Goal: Information Seeking & Learning: Learn about a topic

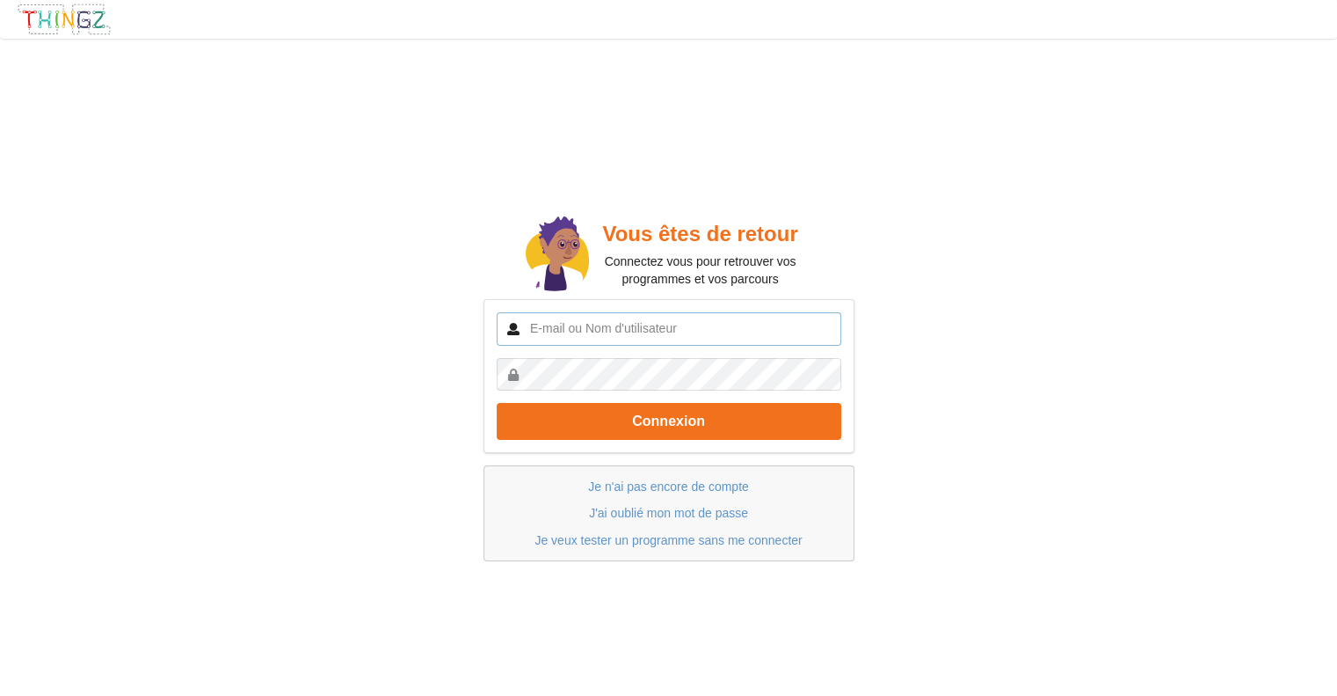
click at [701, 323] on input "text" at bounding box center [669, 328] width 345 height 33
click at [682, 488] on link "Je n'ai pas encore de compte" at bounding box center [668, 486] width 160 height 14
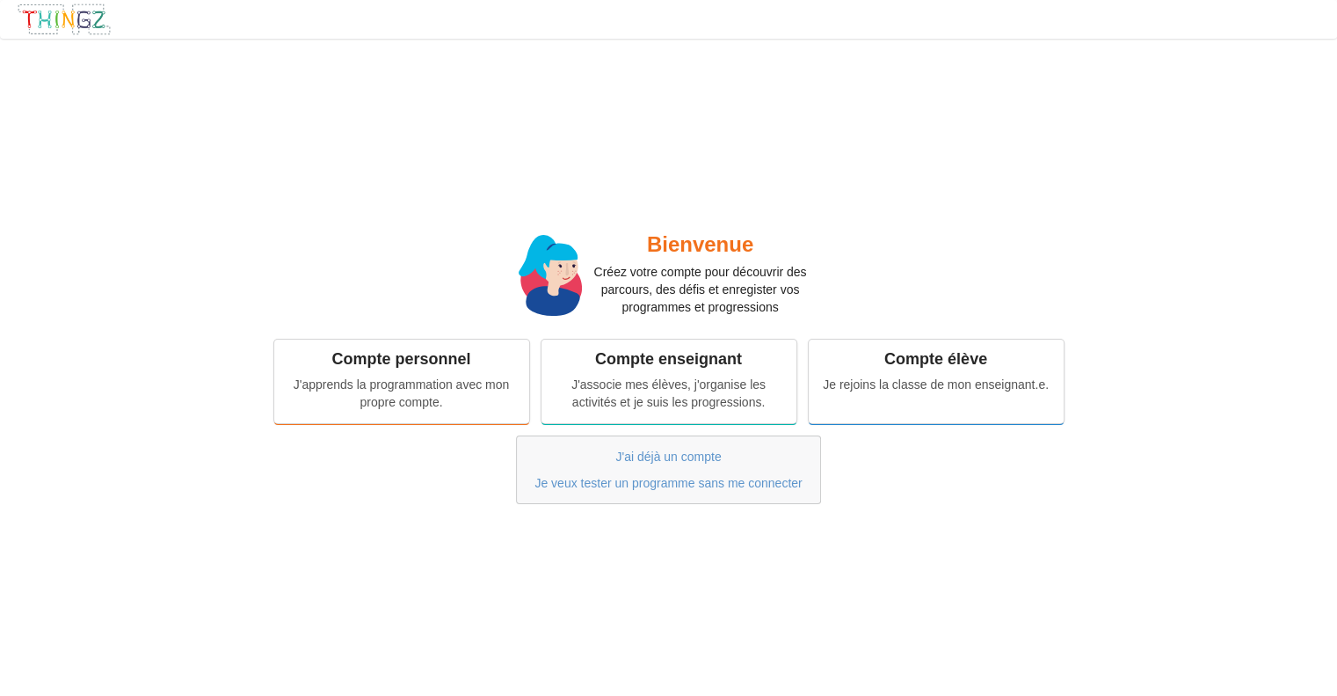
click at [368, 336] on div "Compte personnel J'apprends la programmation avec mon propre compte. Compte ens…" at bounding box center [668, 381] width 1077 height 105
click at [380, 362] on div "Compte personnel" at bounding box center [402, 356] width 230 height 20
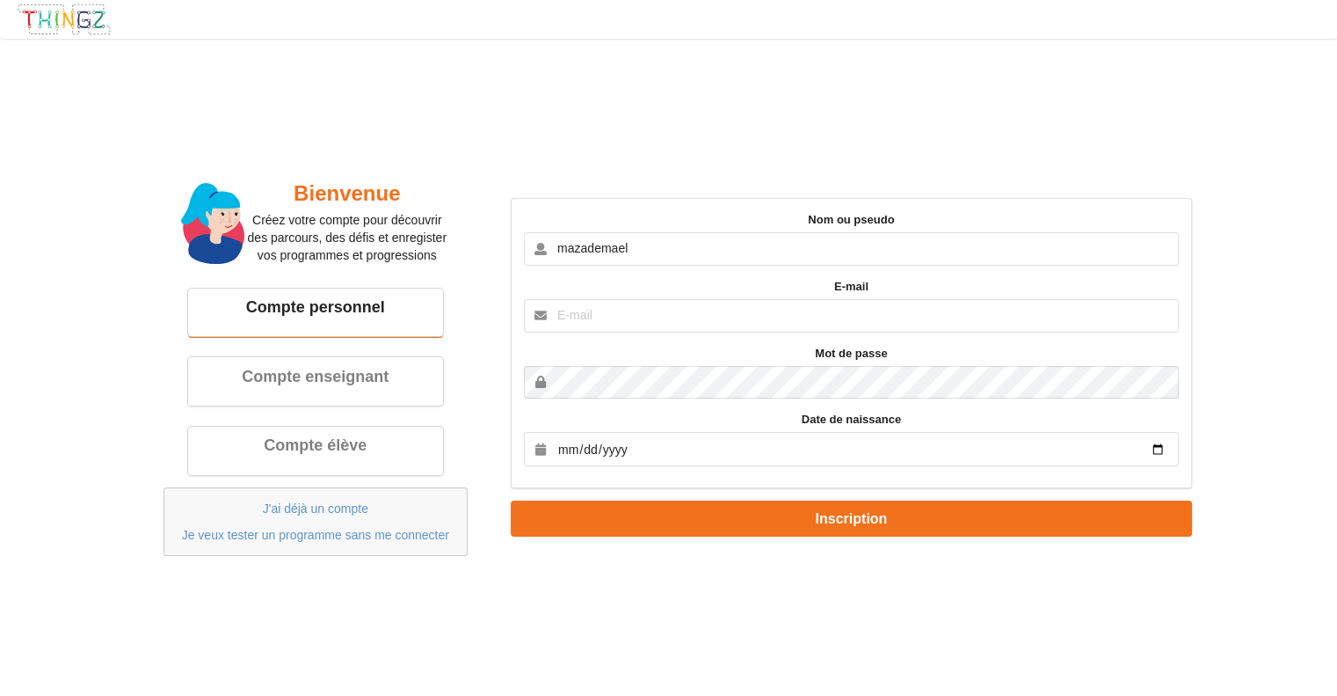
type input "mazademael"
click at [606, 310] on input "text" at bounding box center [851, 315] width 655 height 33
type input "[EMAIL_ADDRESS][DOMAIN_NAME]"
click at [676, 456] on input "date" at bounding box center [851, 449] width 655 height 34
type input "[DATE]"
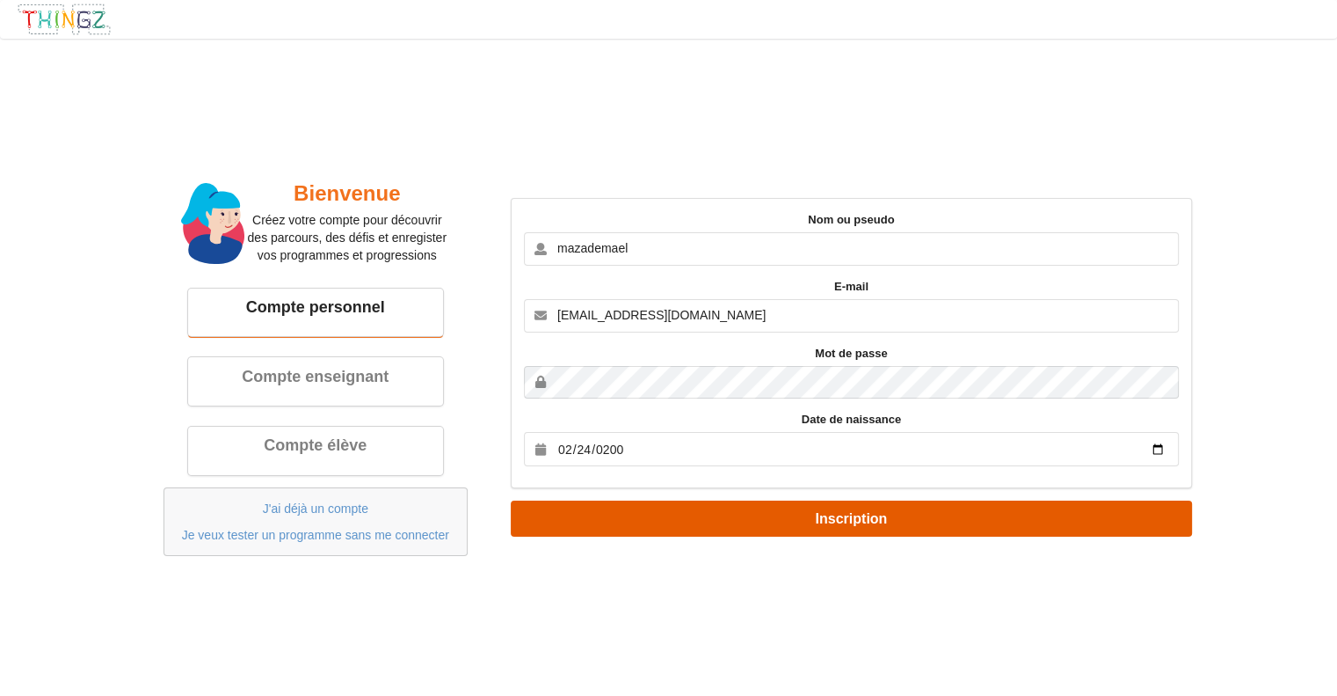
click at [689, 527] on button "Inscription" at bounding box center [851, 518] width 681 height 36
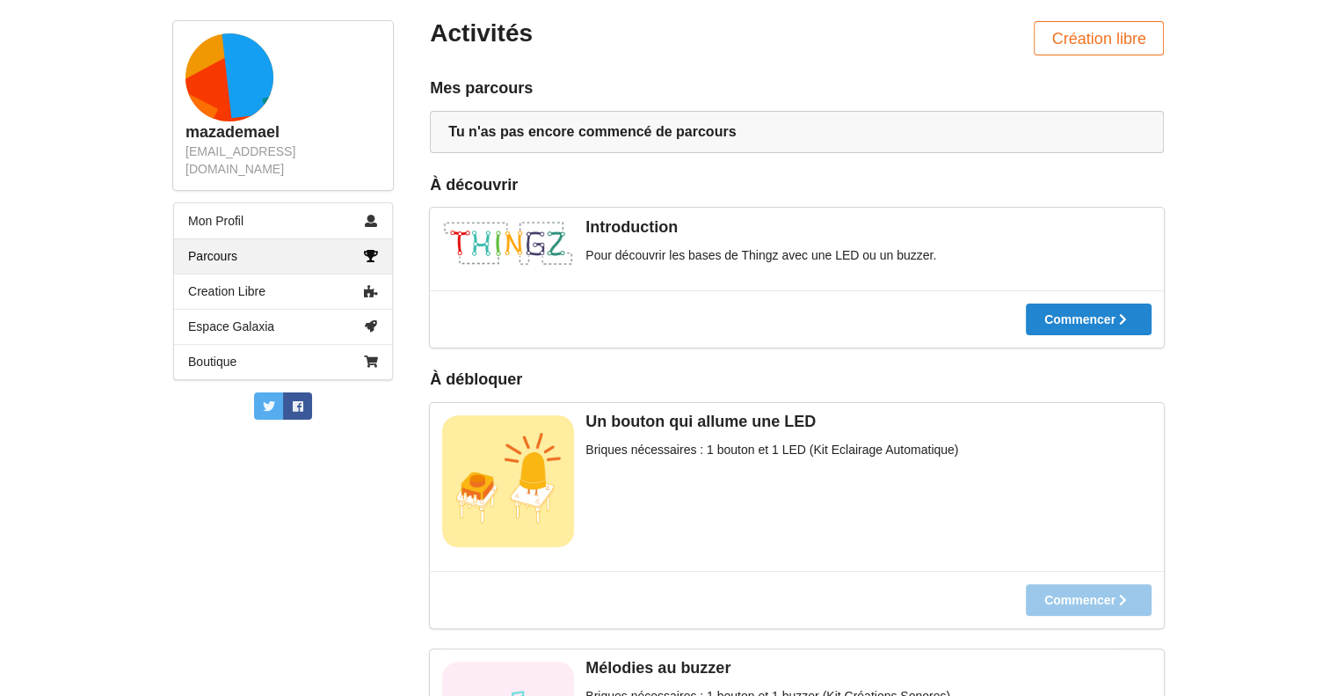
scroll to position [176, 0]
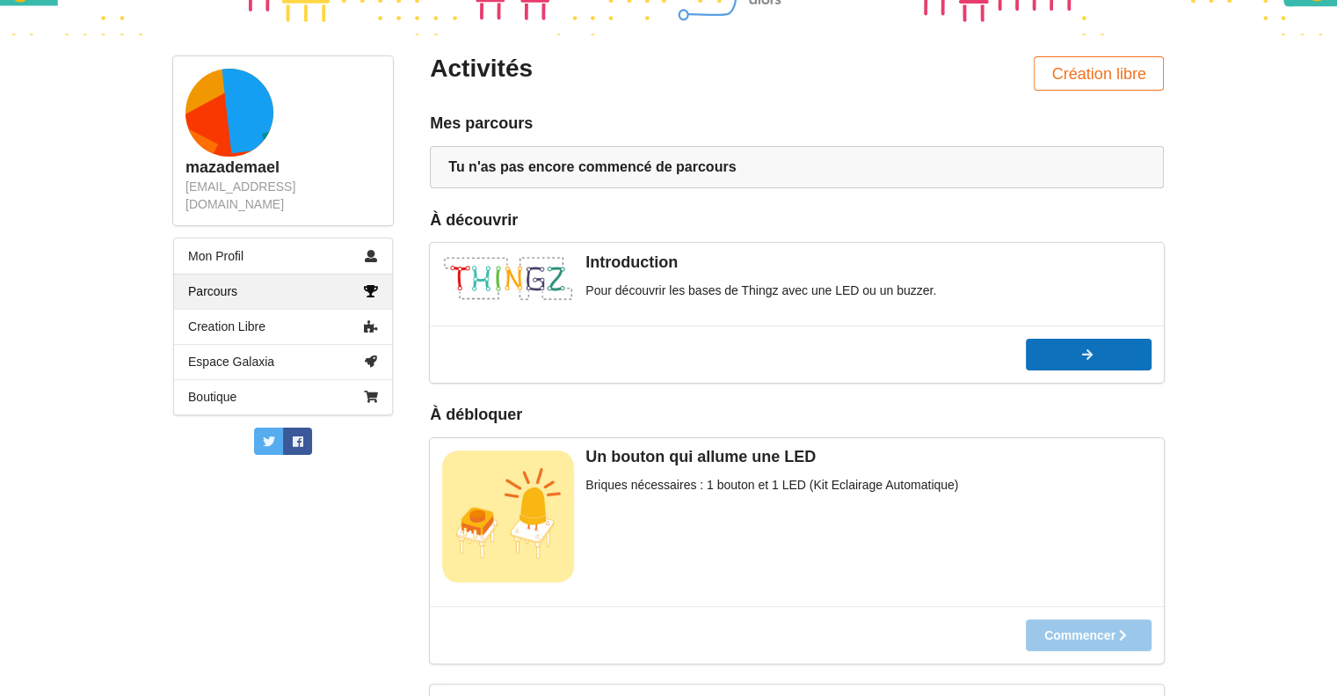
click at [1066, 356] on div at bounding box center [1089, 354] width 126 height 12
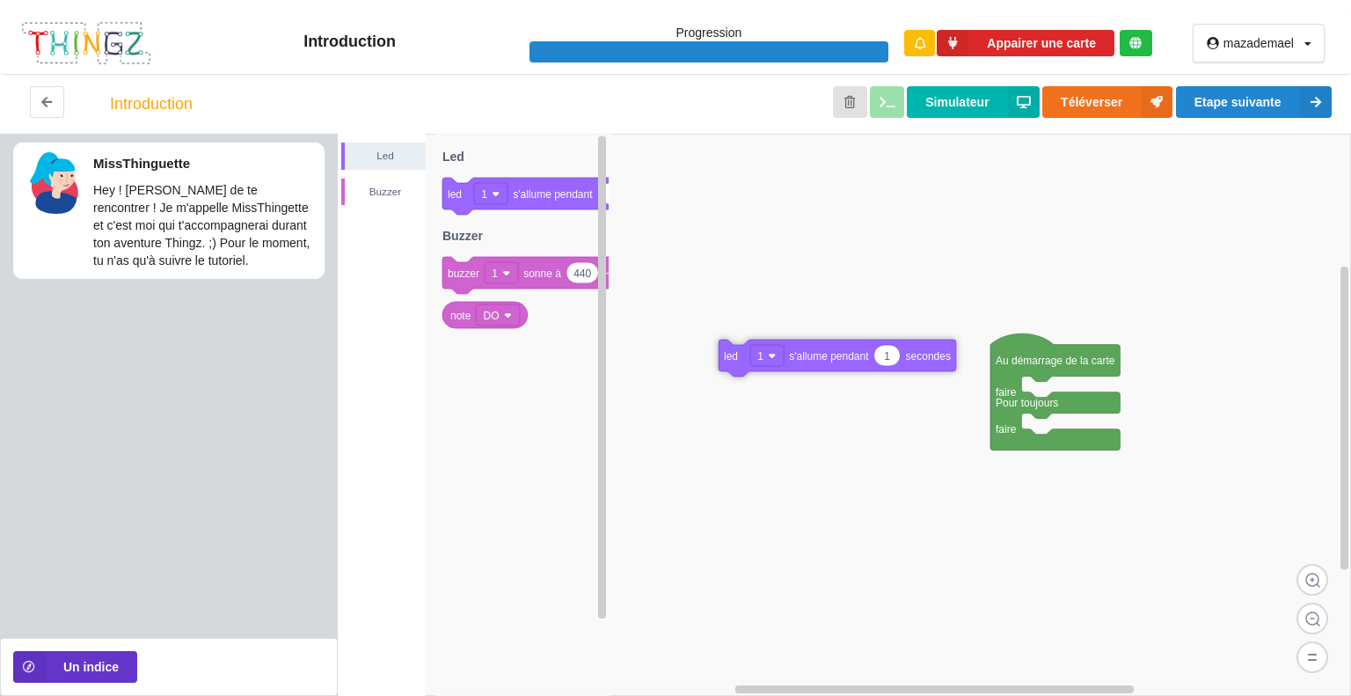
drag, startPoint x: 463, startPoint y: 193, endPoint x: 802, endPoint y: 395, distance: 393.9
click at [802, 395] on div "Led Buzzer Au démarrage de la carte faire Pour toujours faire 1 led 1 s'allume …" at bounding box center [844, 415] width 1013 height 562
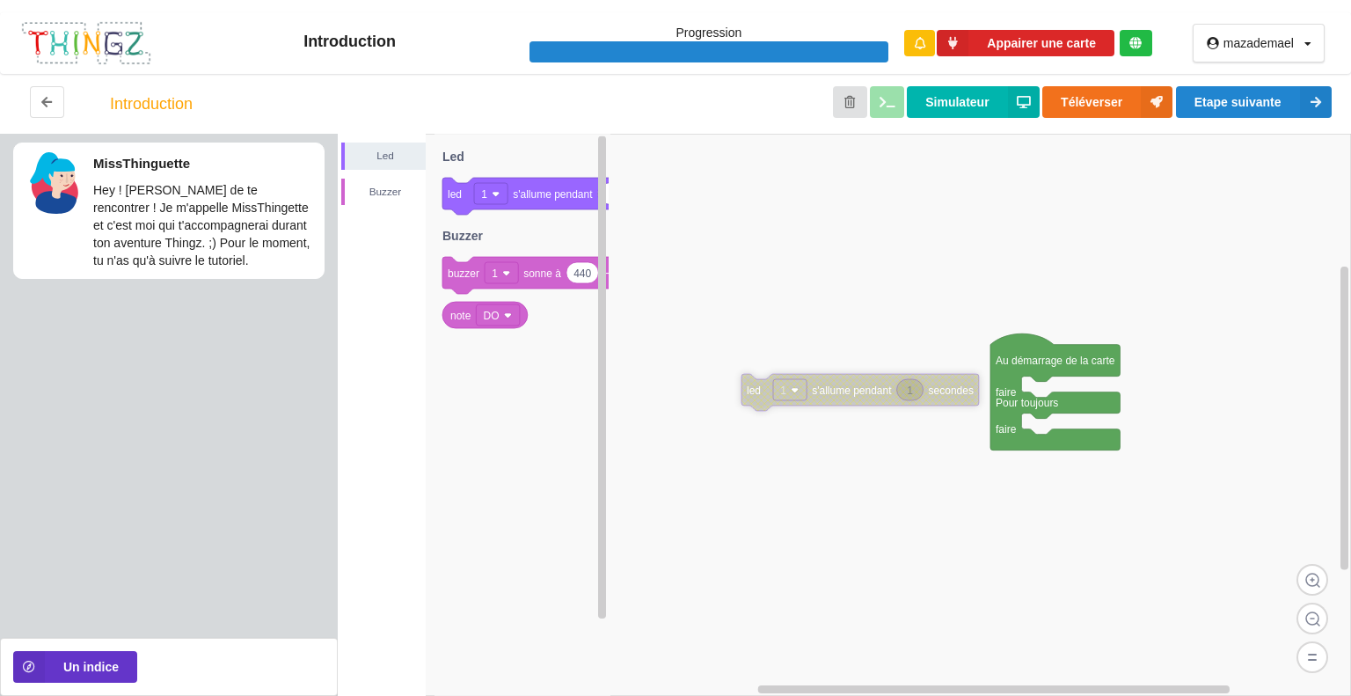
drag, startPoint x: 911, startPoint y: 396, endPoint x: 871, endPoint y: 390, distance: 39.9
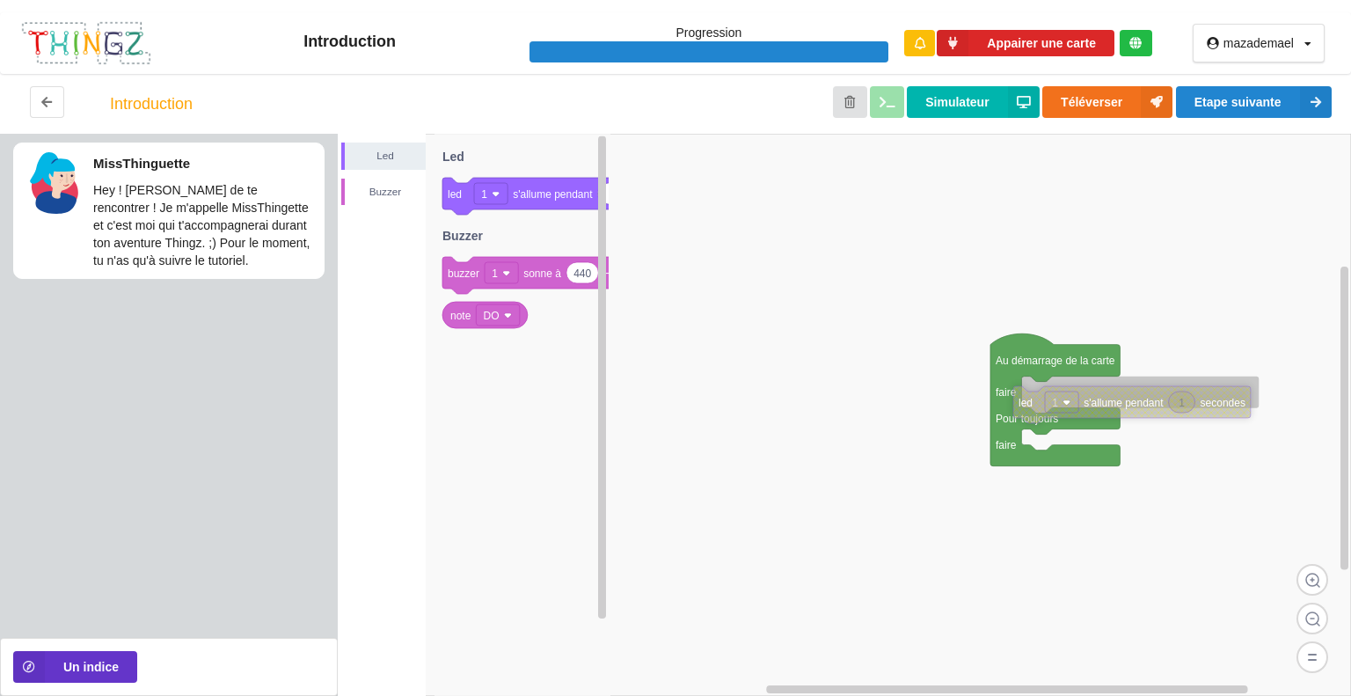
drag, startPoint x: 862, startPoint y: 378, endPoint x: 1137, endPoint y: 386, distance: 275.3
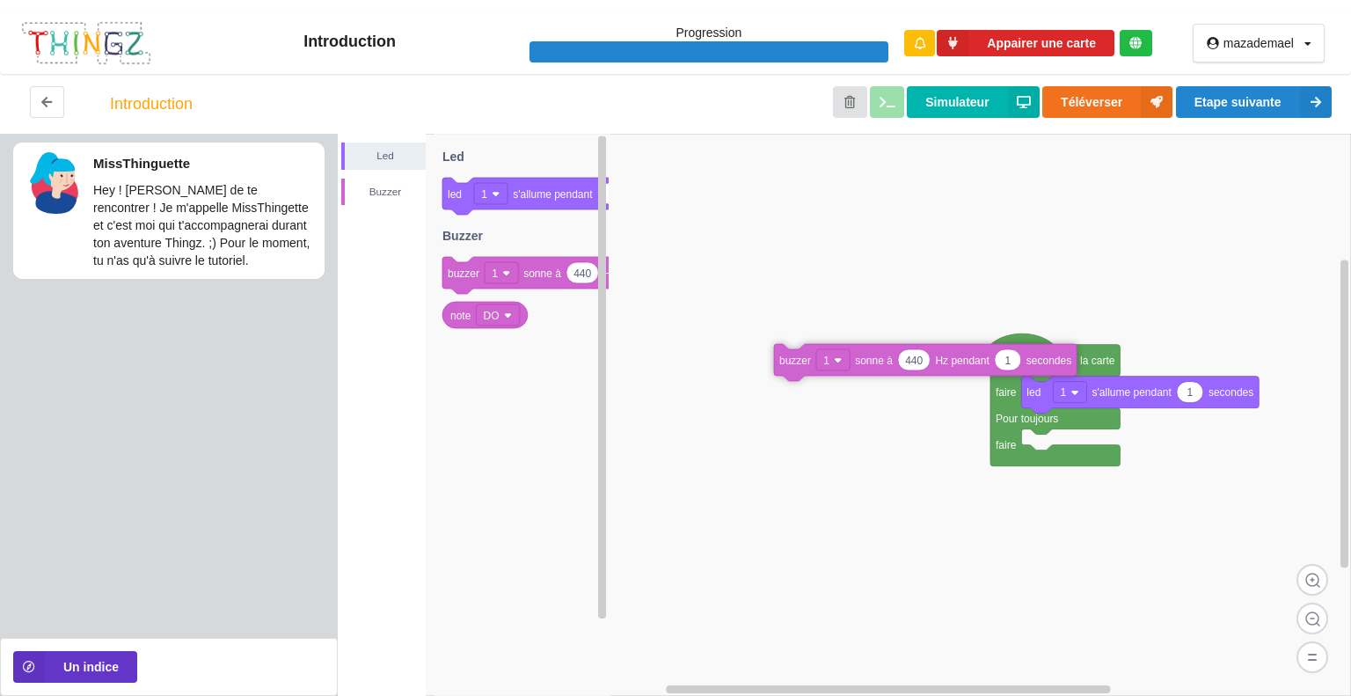
drag, startPoint x: 476, startPoint y: 273, endPoint x: 1000, endPoint y: 426, distance: 545.7
click at [1000, 426] on div "Led Buzzer Au démarrage de la carte faire Pour toujours faire 1 led 1 s'allume …" at bounding box center [844, 415] width 1013 height 562
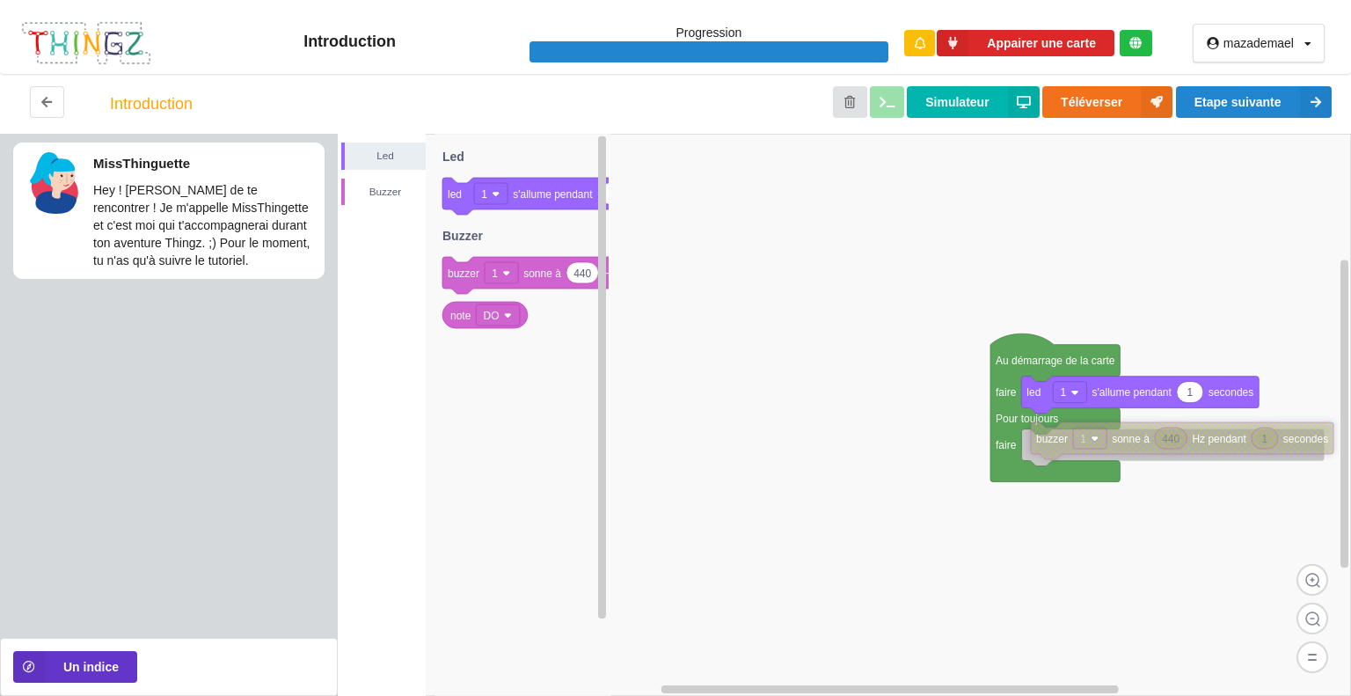
drag, startPoint x: 1004, startPoint y: 433, endPoint x: 1062, endPoint y: 448, distance: 60.2
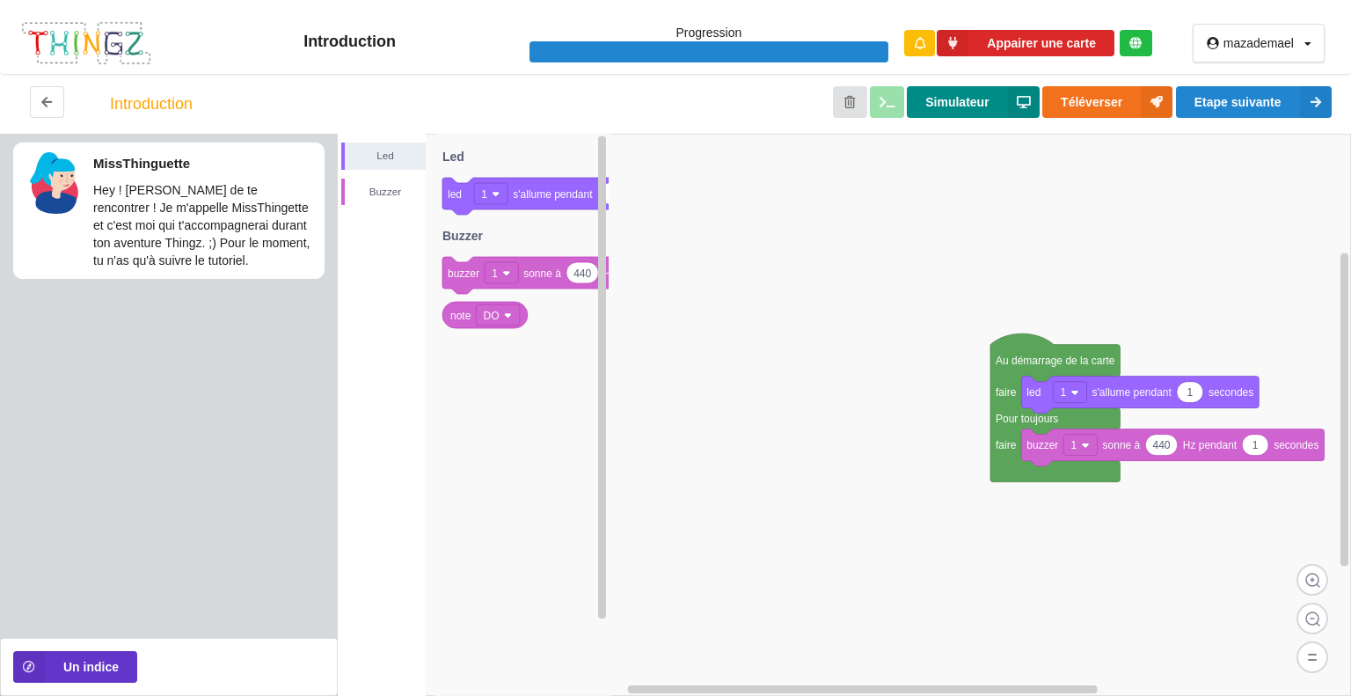
click at [992, 108] on button "Simulateur" at bounding box center [973, 102] width 132 height 32
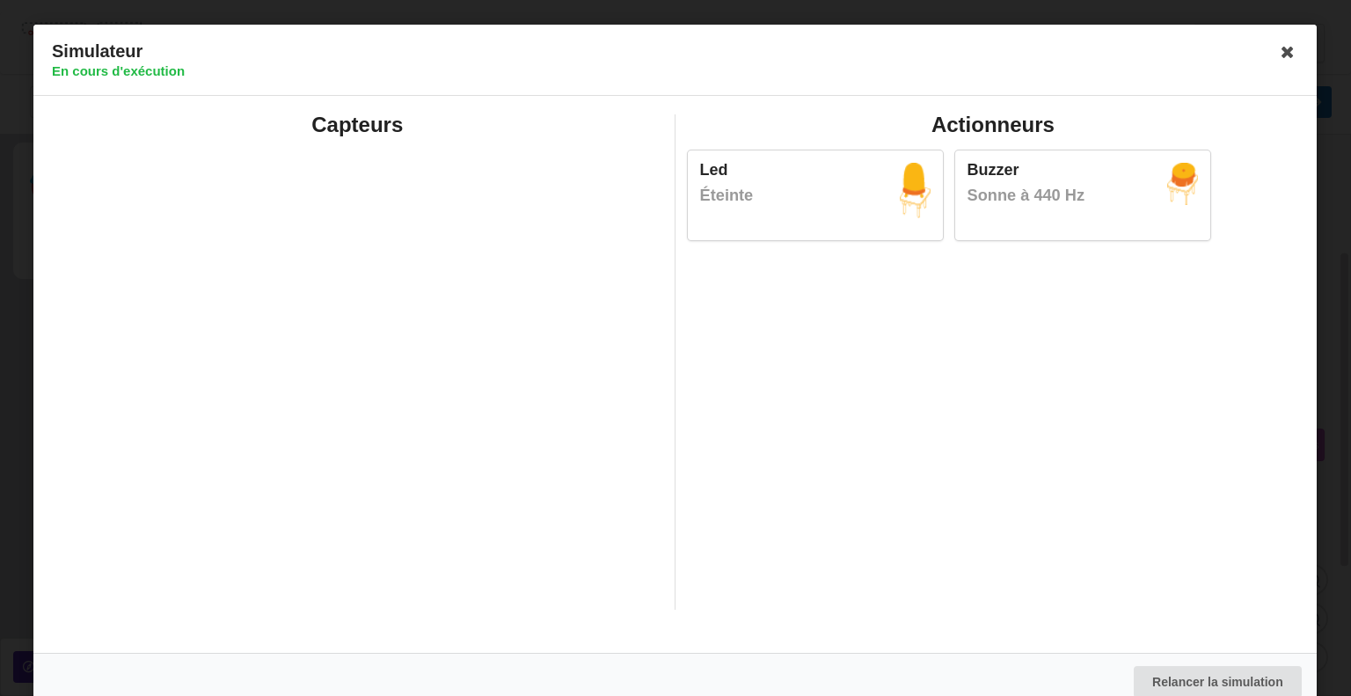
click at [811, 180] on div "Led Éteinte" at bounding box center [815, 195] width 255 height 90
click at [1281, 47] on icon at bounding box center [1288, 52] width 28 height 28
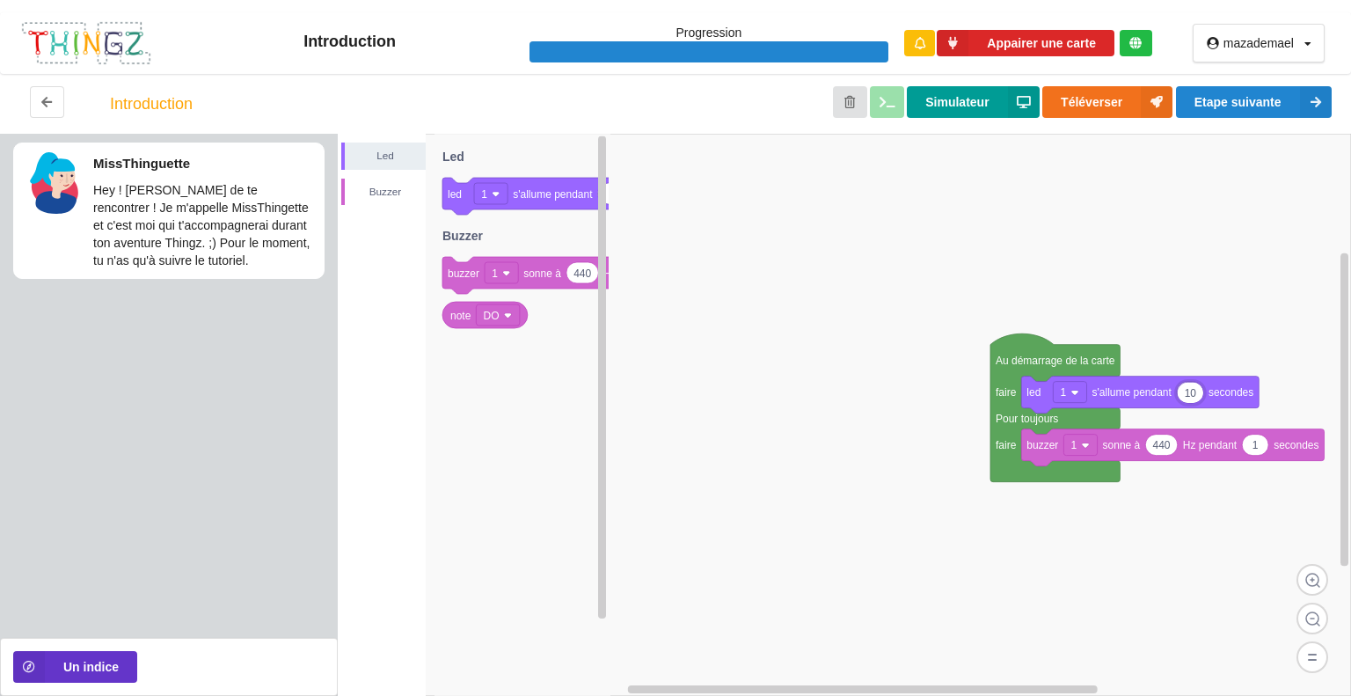
type input "10"
click at [970, 105] on button "Simulateur" at bounding box center [973, 102] width 132 height 32
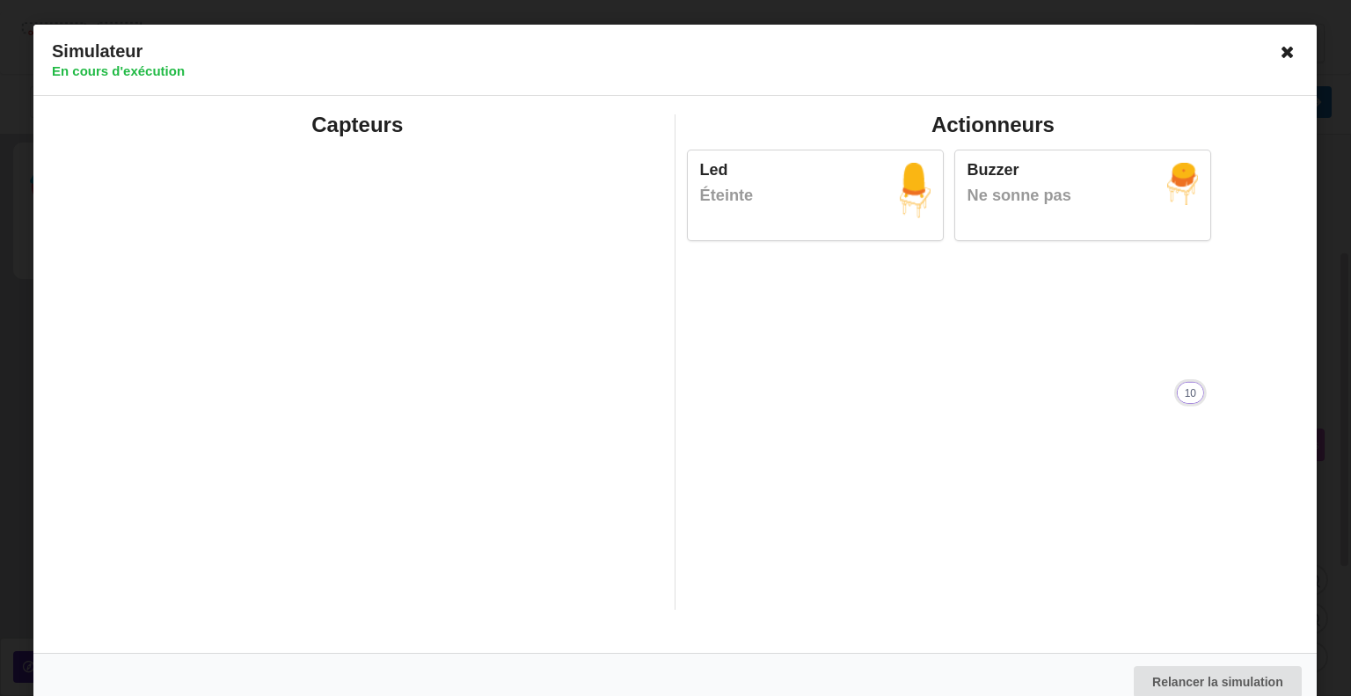
click at [1284, 52] on icon at bounding box center [1288, 52] width 28 height 28
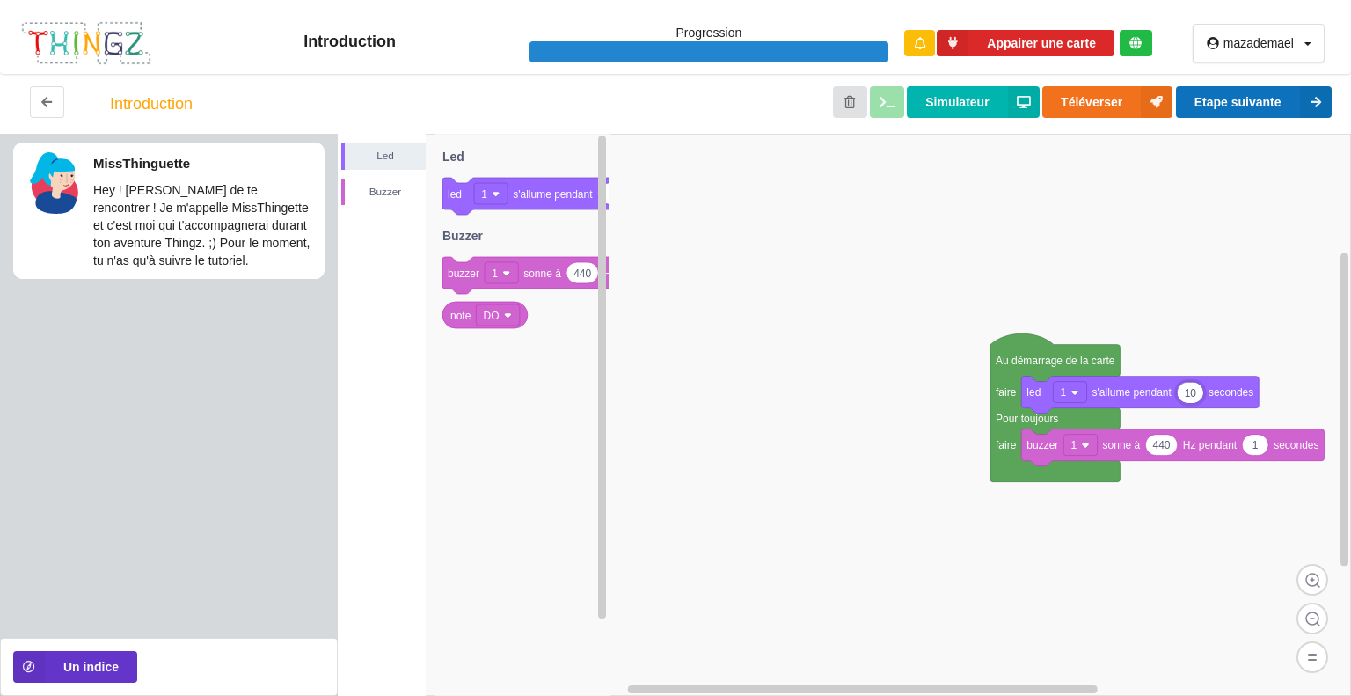
click at [1235, 91] on button "Etape suivante" at bounding box center [1254, 102] width 156 height 32
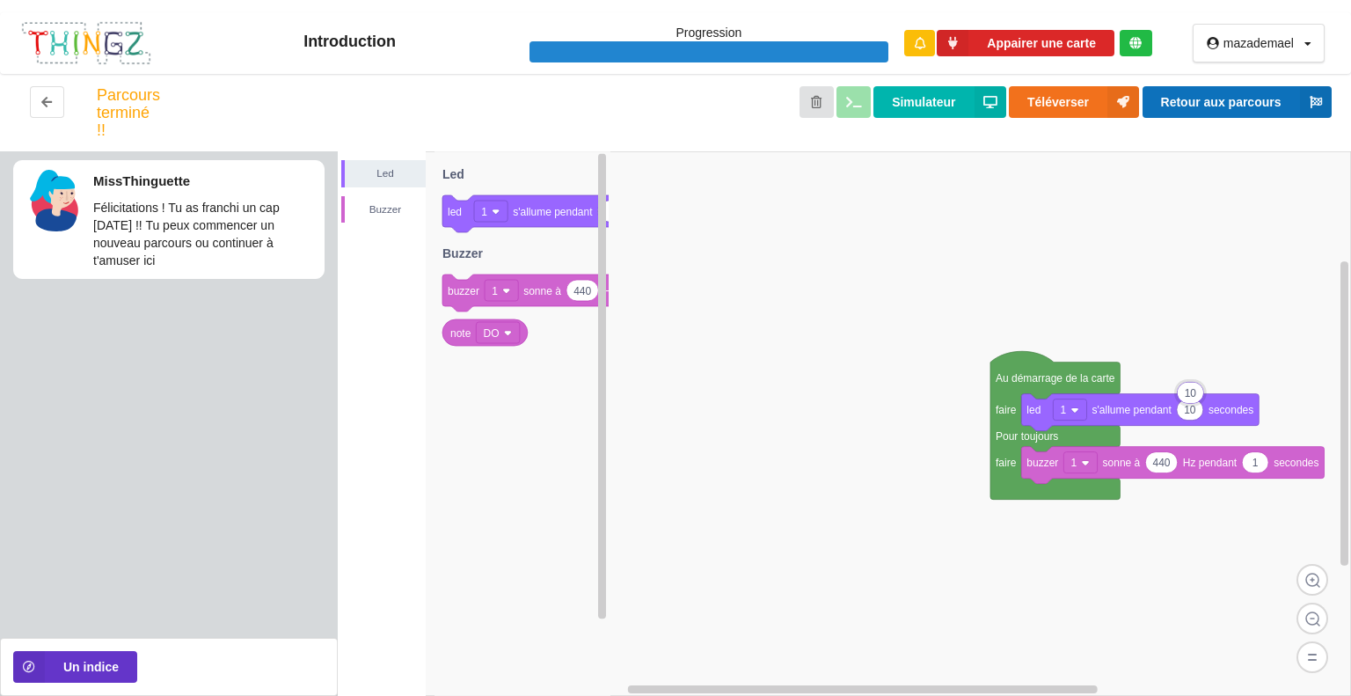
click at [1249, 98] on button "Retour aux parcours" at bounding box center [1236, 102] width 189 height 32
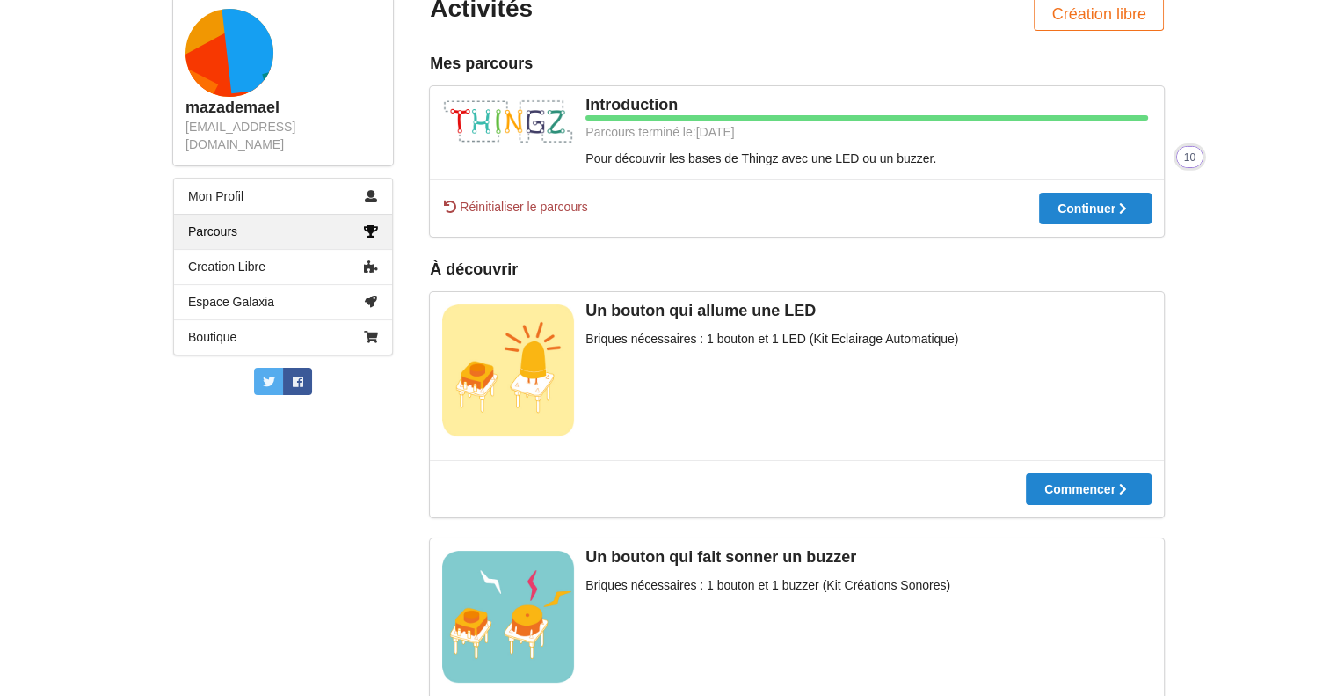
scroll to position [409, 0]
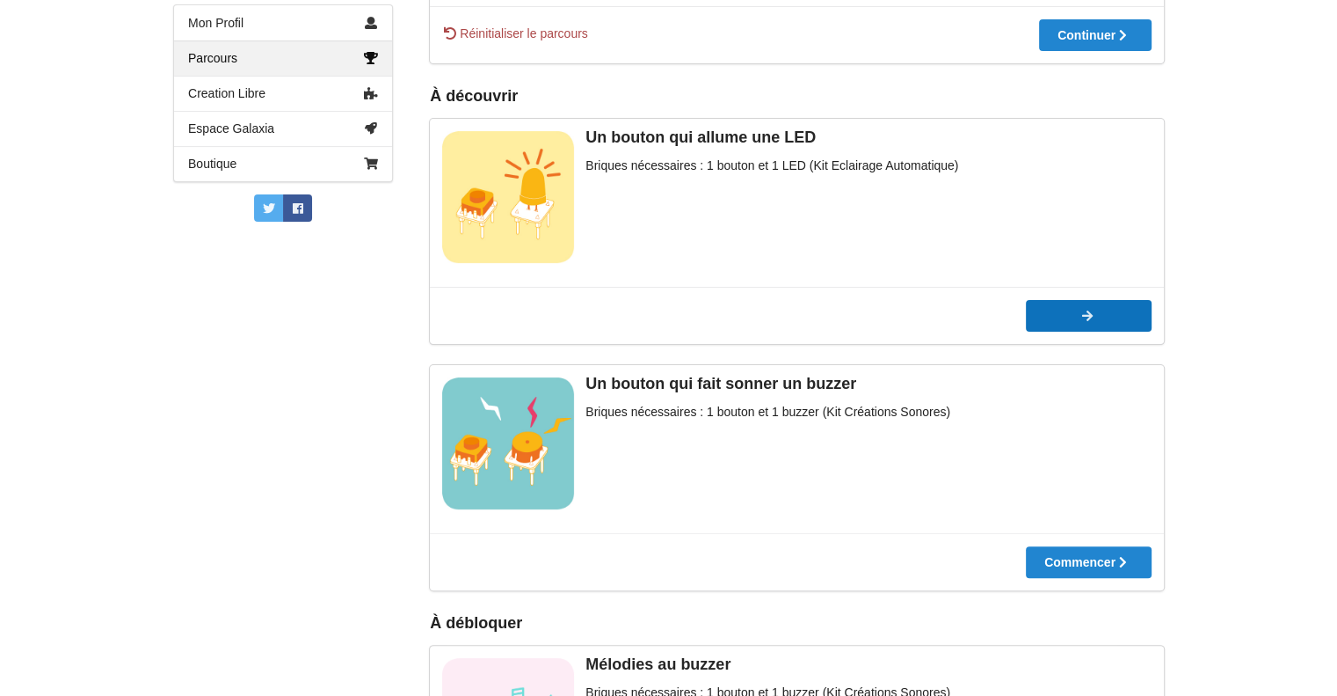
click at [1058, 317] on button "Commencer" at bounding box center [1089, 316] width 126 height 32
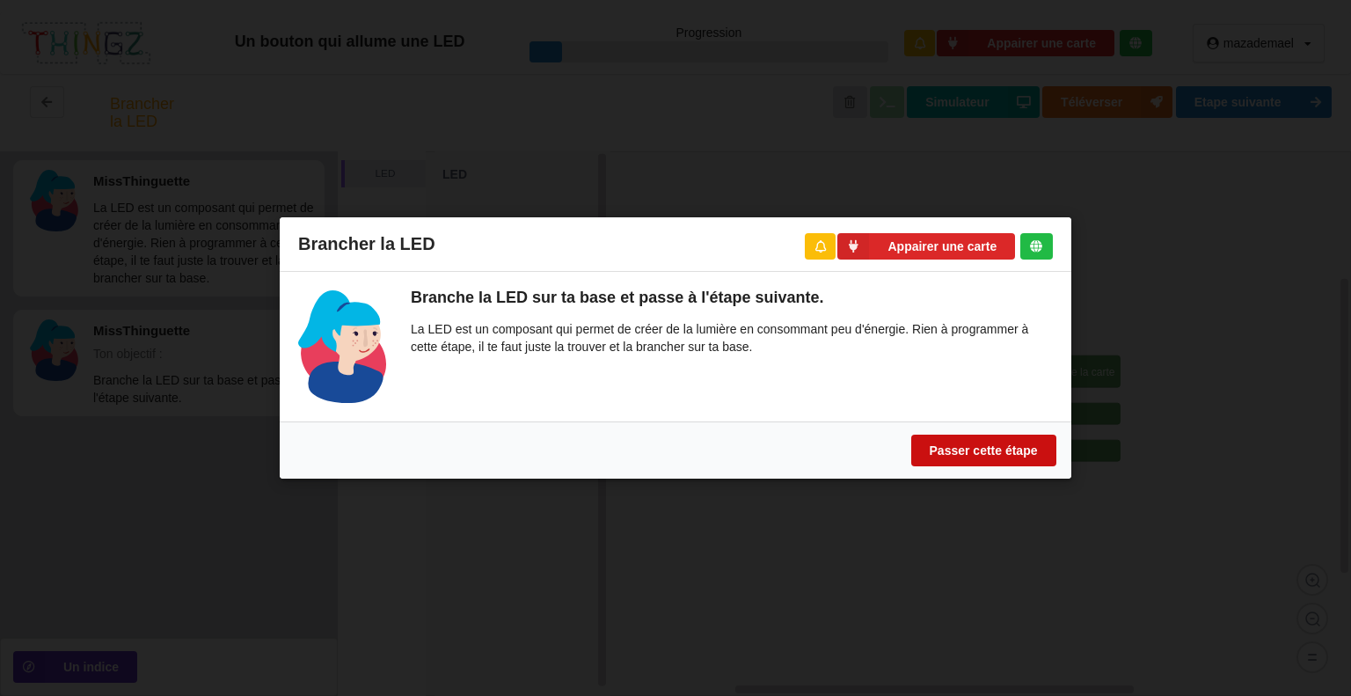
click at [999, 443] on button "Passer cette étape" at bounding box center [983, 450] width 145 height 32
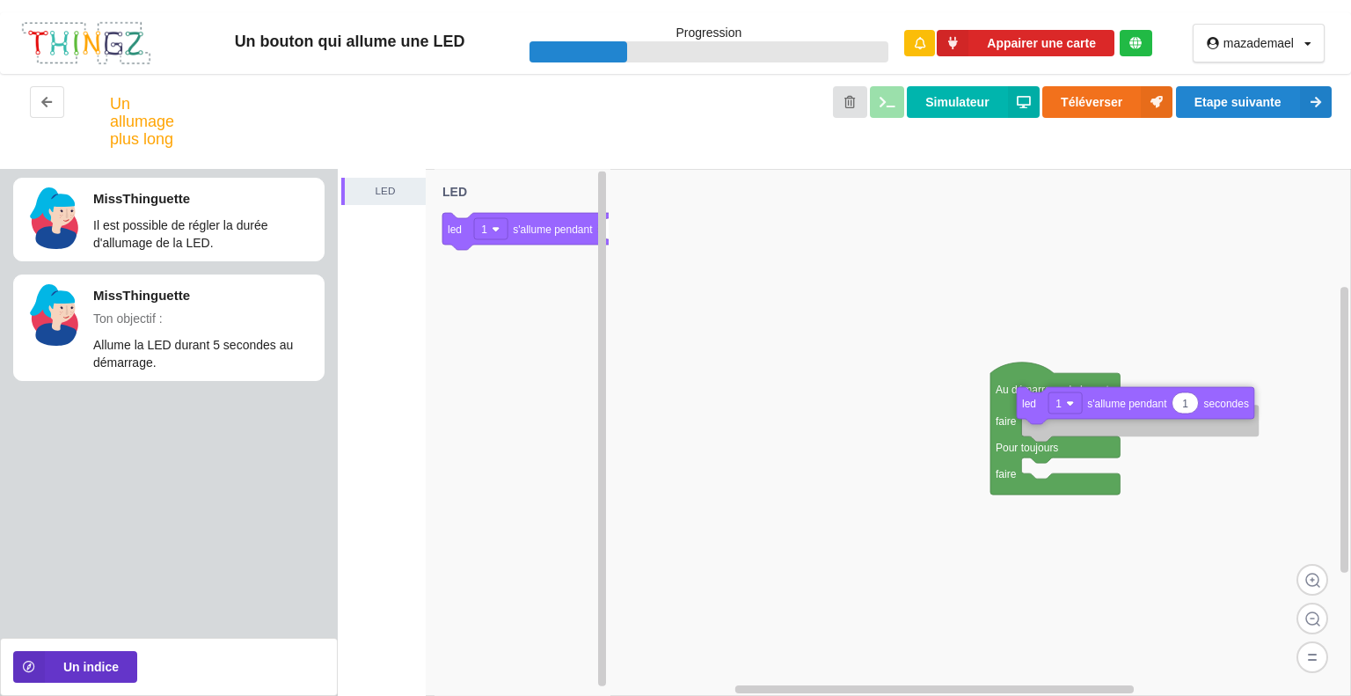
drag, startPoint x: 556, startPoint y: 230, endPoint x: 1130, endPoint y: 404, distance: 600.0
click at [1130, 404] on div "LED Au démarrage de la carte faire Pour toujours faire 1 led 1 s'allume pendant…" at bounding box center [844, 432] width 1013 height 527
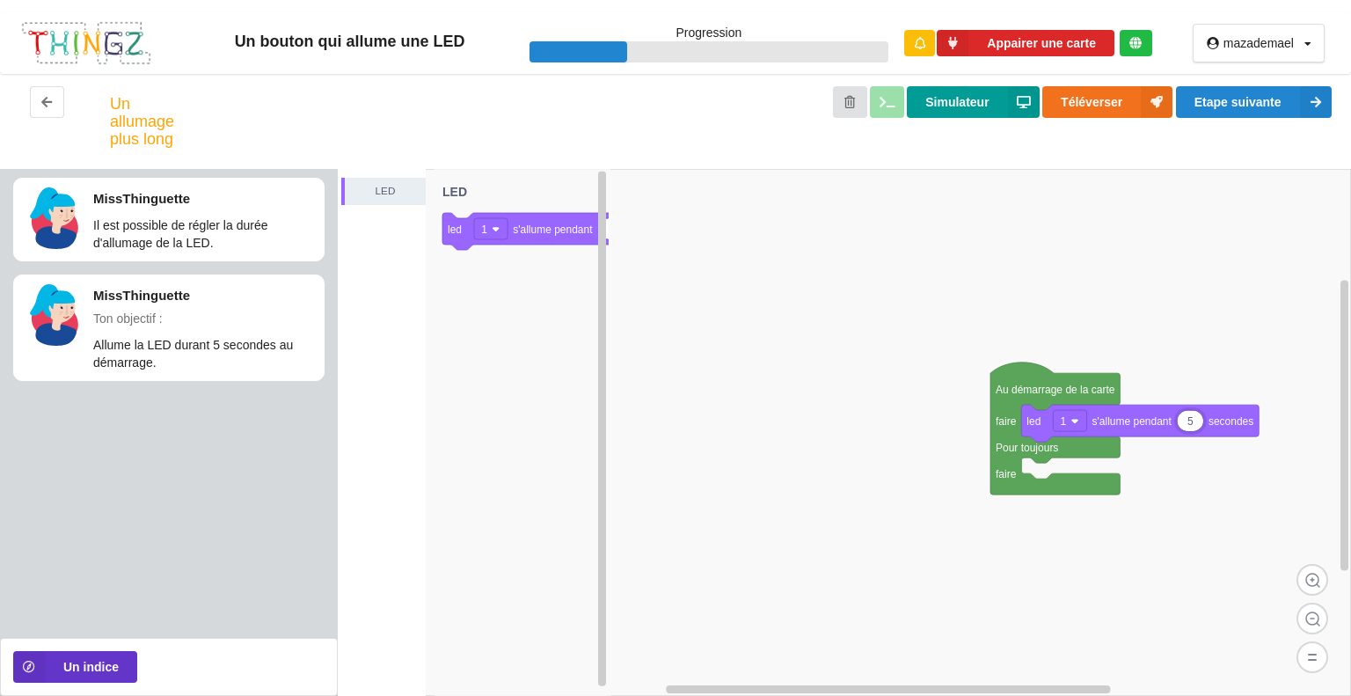
type input "5"
click at [927, 105] on button "Simulateur" at bounding box center [973, 102] width 132 height 32
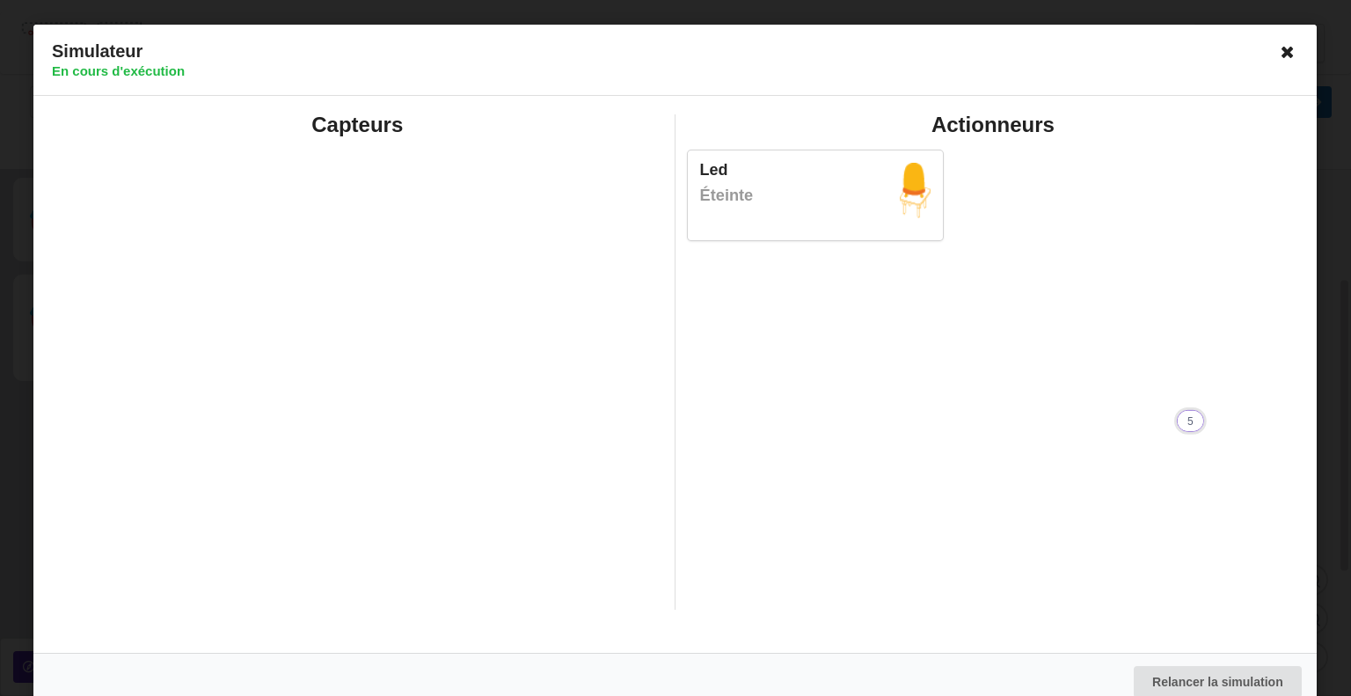
click at [1283, 47] on icon at bounding box center [1288, 52] width 28 height 28
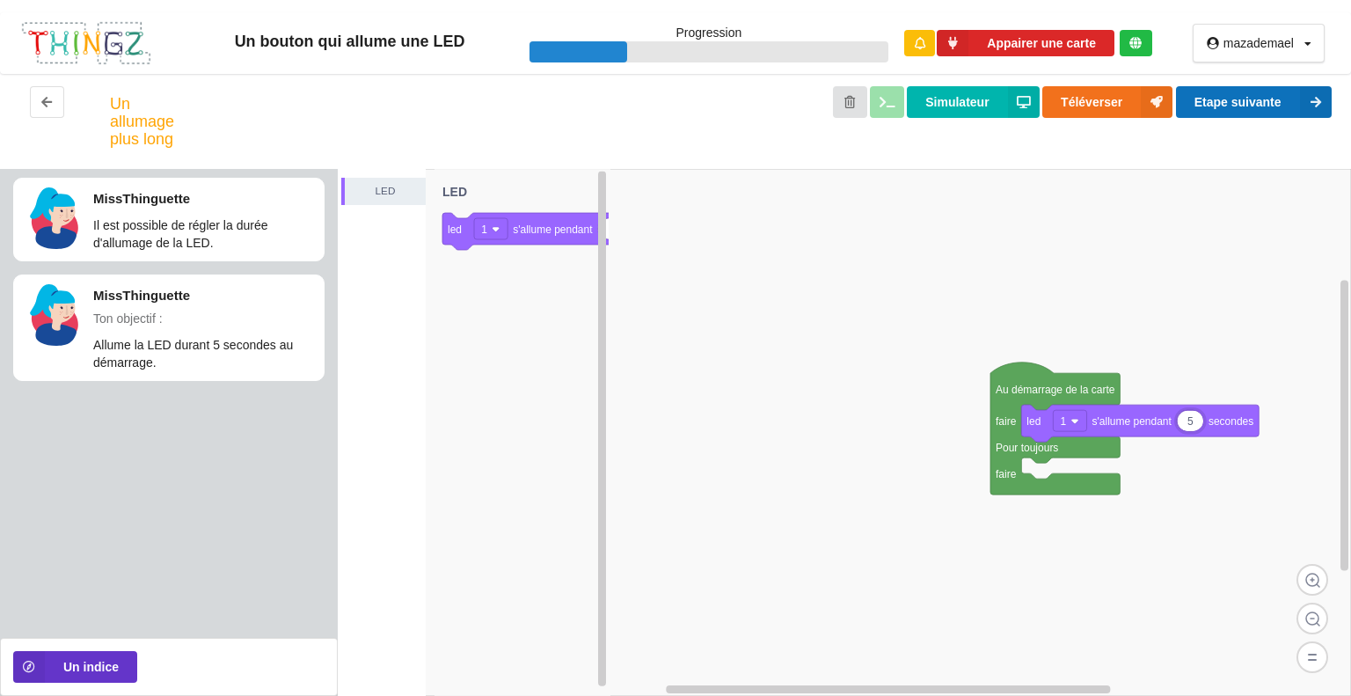
click at [1258, 109] on button "Etape suivante" at bounding box center [1254, 102] width 156 height 32
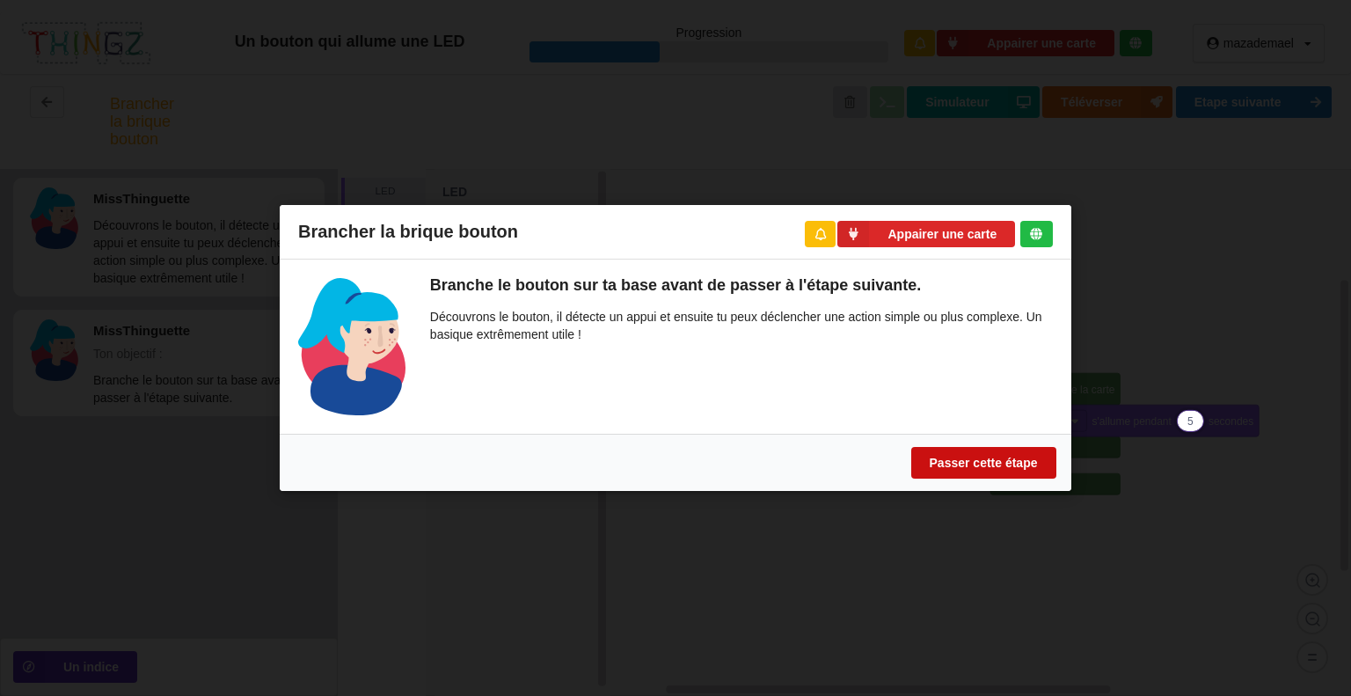
click at [1010, 459] on button "Passer cette étape" at bounding box center [983, 463] width 145 height 32
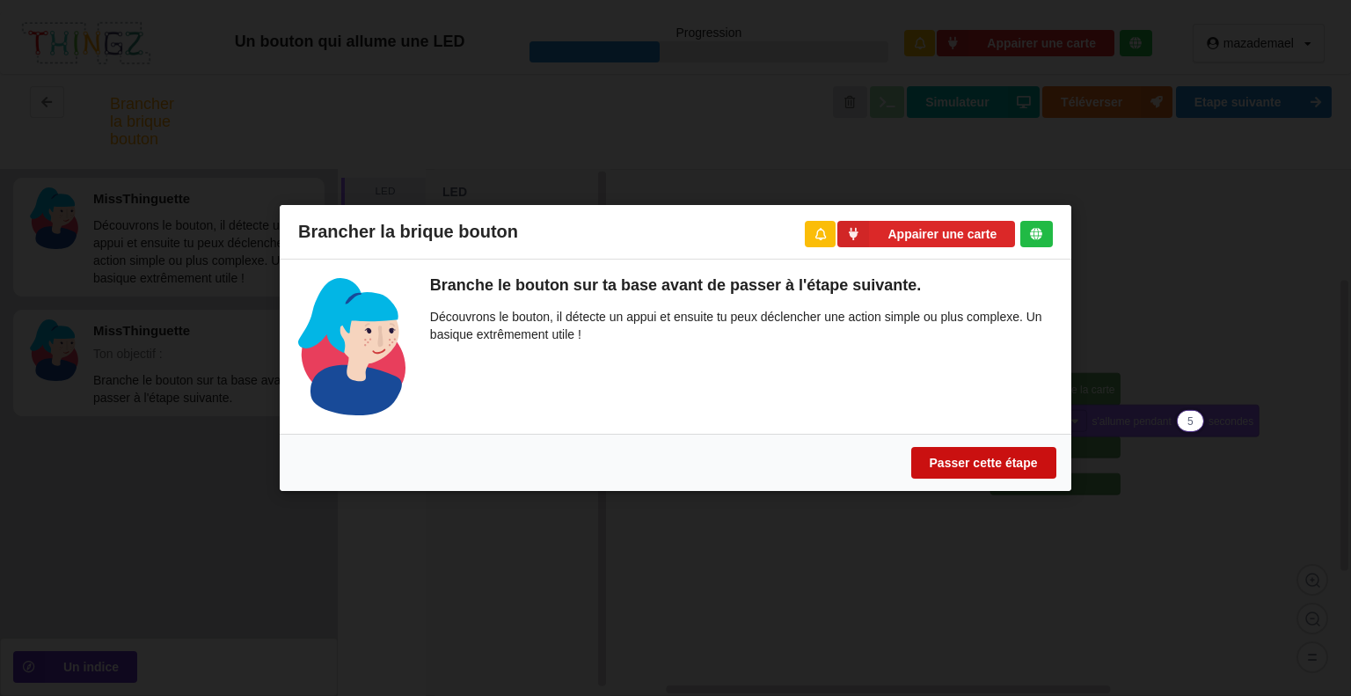
click at [1010, 459] on button "Passer cette étape" at bounding box center [983, 463] width 145 height 32
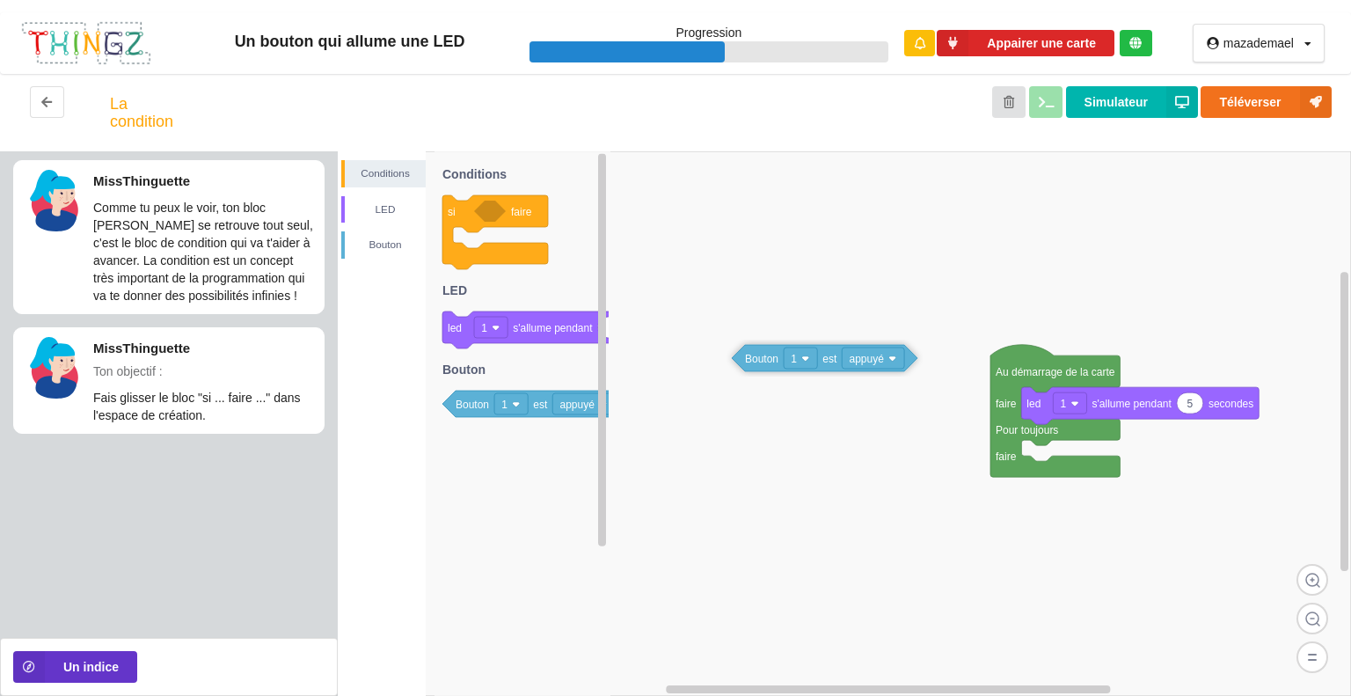
drag, startPoint x: 489, startPoint y: 413, endPoint x: 751, endPoint y: 345, distance: 270.9
click at [751, 345] on div "Conditions LED Bouton Au démarrage de la carte faire Pour toujours faire 5 led …" at bounding box center [844, 423] width 1013 height 544
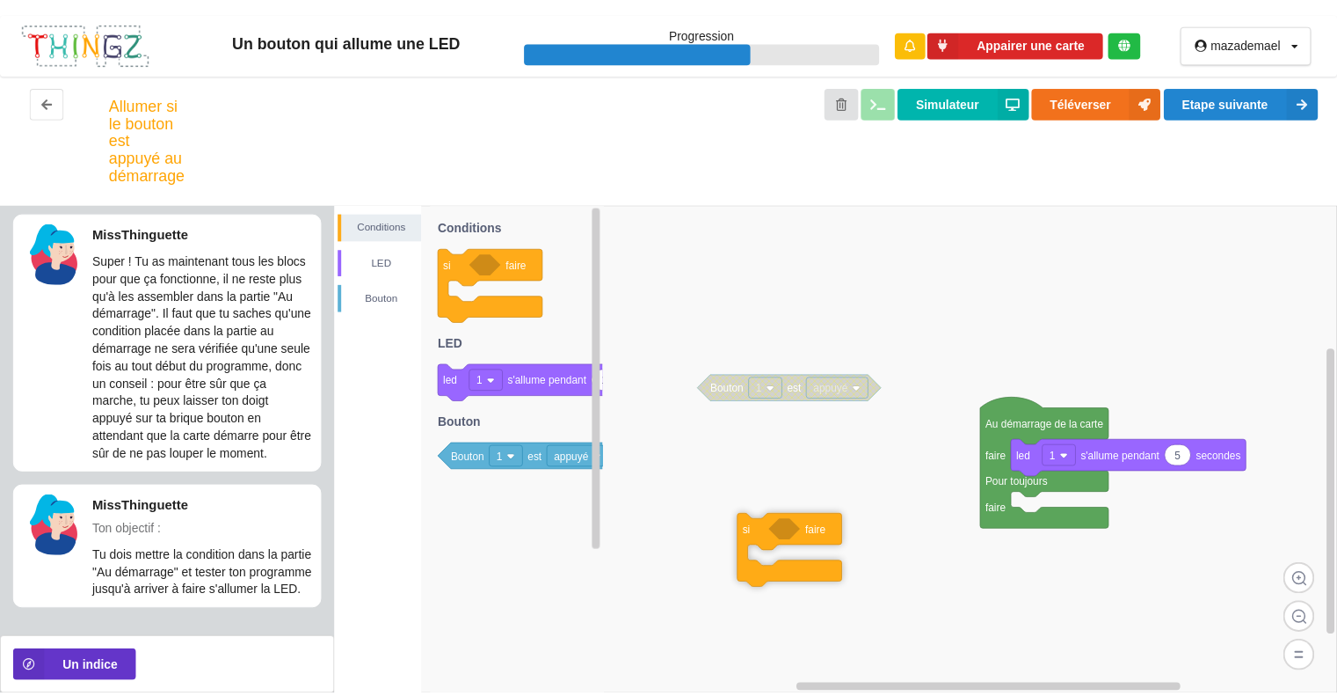
scroll to position [40, 0]
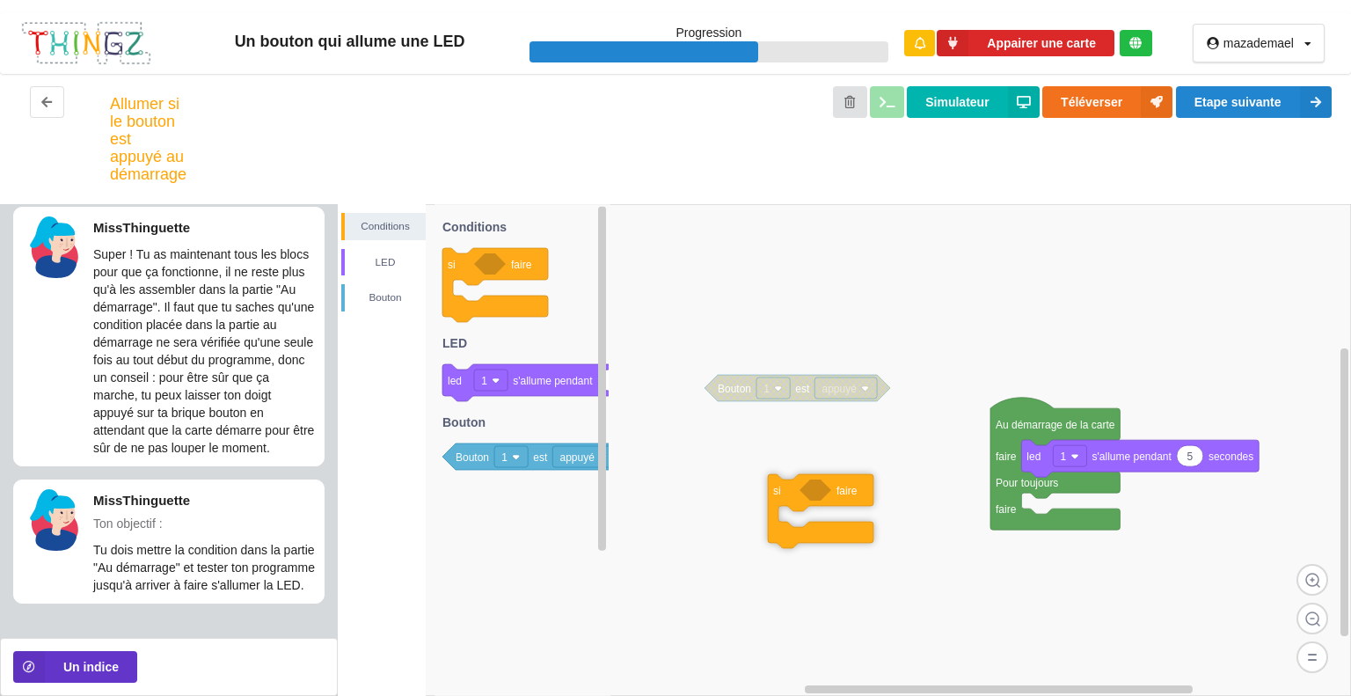
drag, startPoint x: 453, startPoint y: 208, endPoint x: 778, endPoint y: 435, distance: 396.6
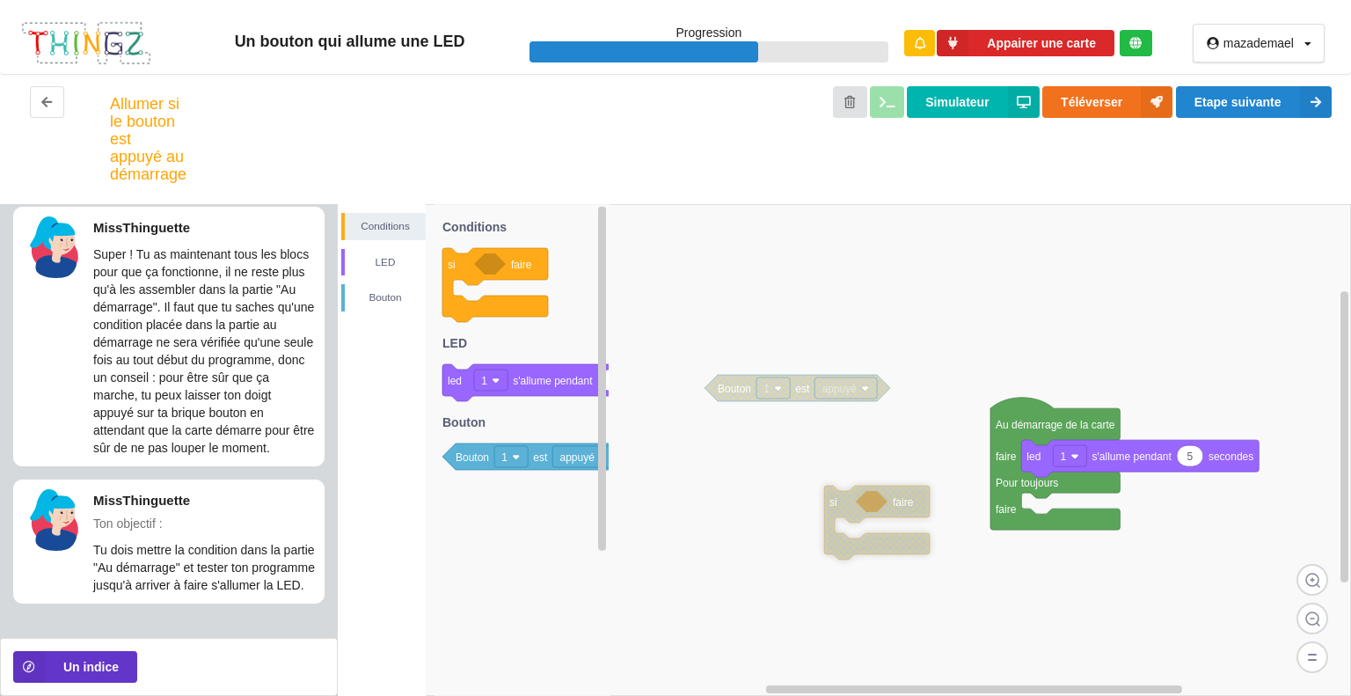
drag, startPoint x: 778, startPoint y: 502, endPoint x: 920, endPoint y: 514, distance: 142.1
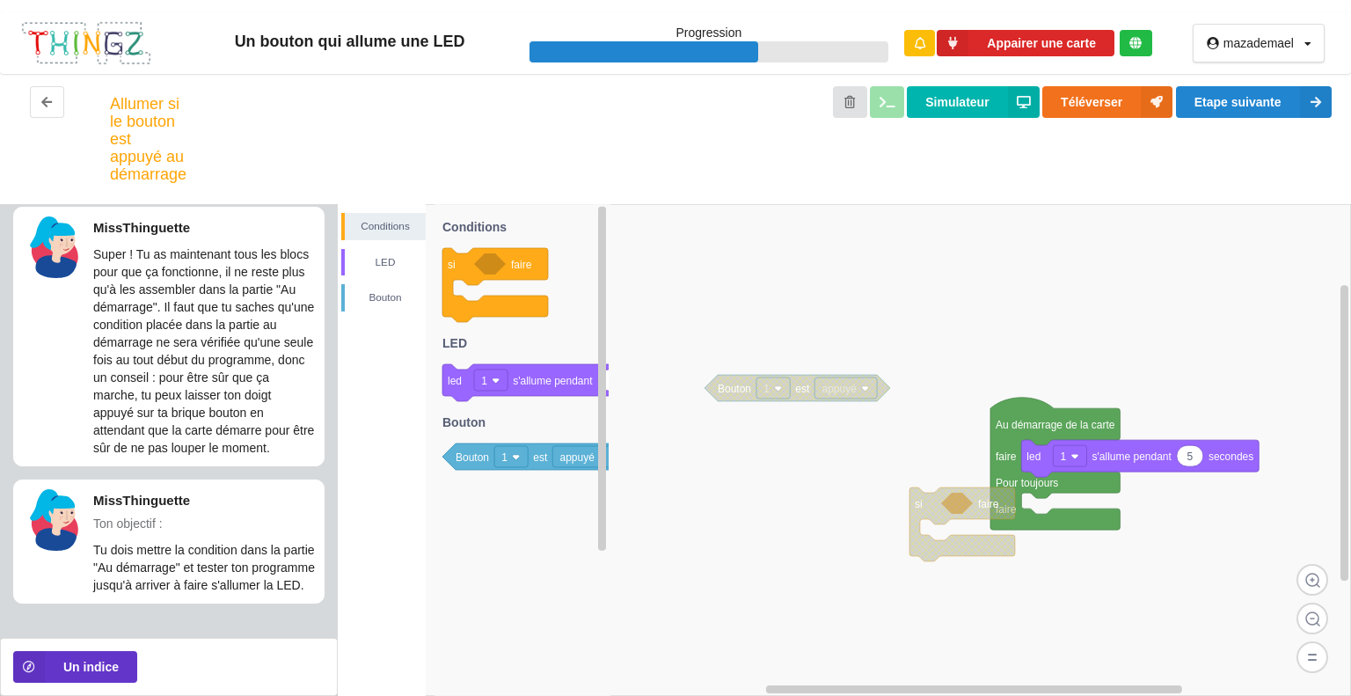
drag, startPoint x: 791, startPoint y: 499, endPoint x: 904, endPoint y: 492, distance: 112.8
click at [904, 492] on div "Conditions LED Bouton Au démarrage de la carte faire Pour toujours faire 5 led …" at bounding box center [844, 450] width 1013 height 492
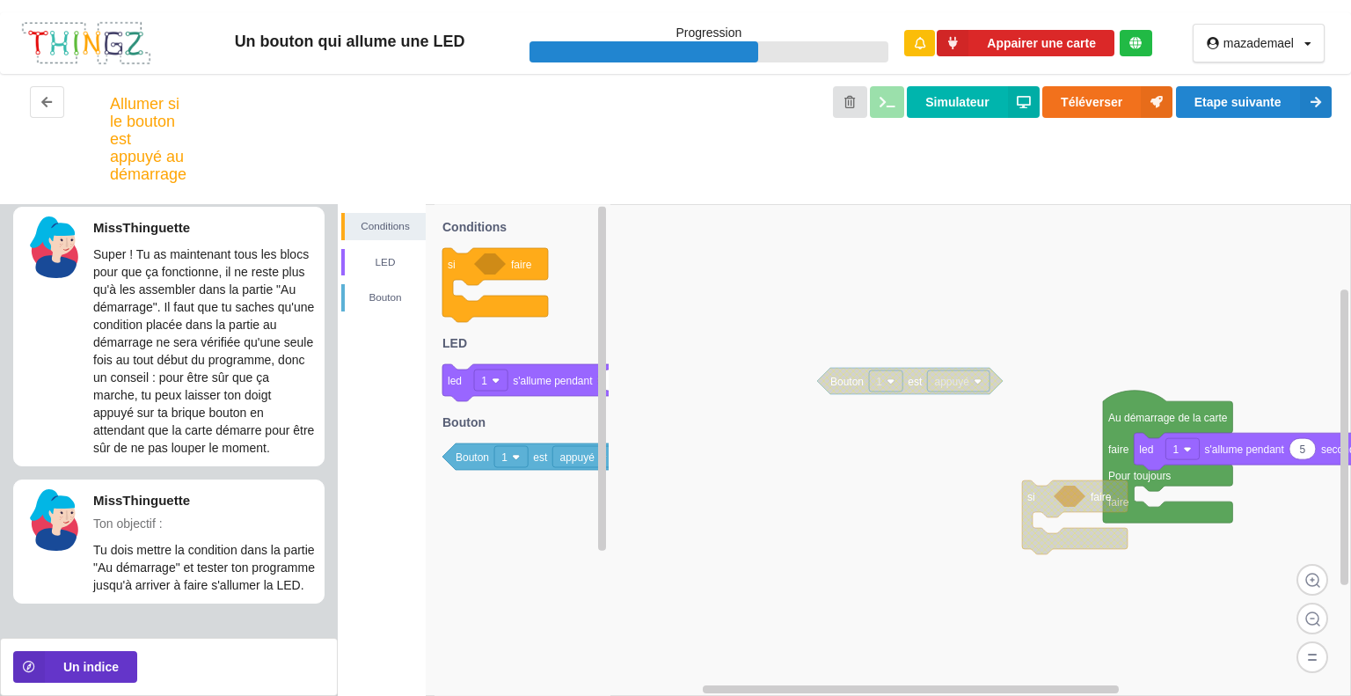
click at [788, 496] on rect at bounding box center [844, 450] width 1013 height 492
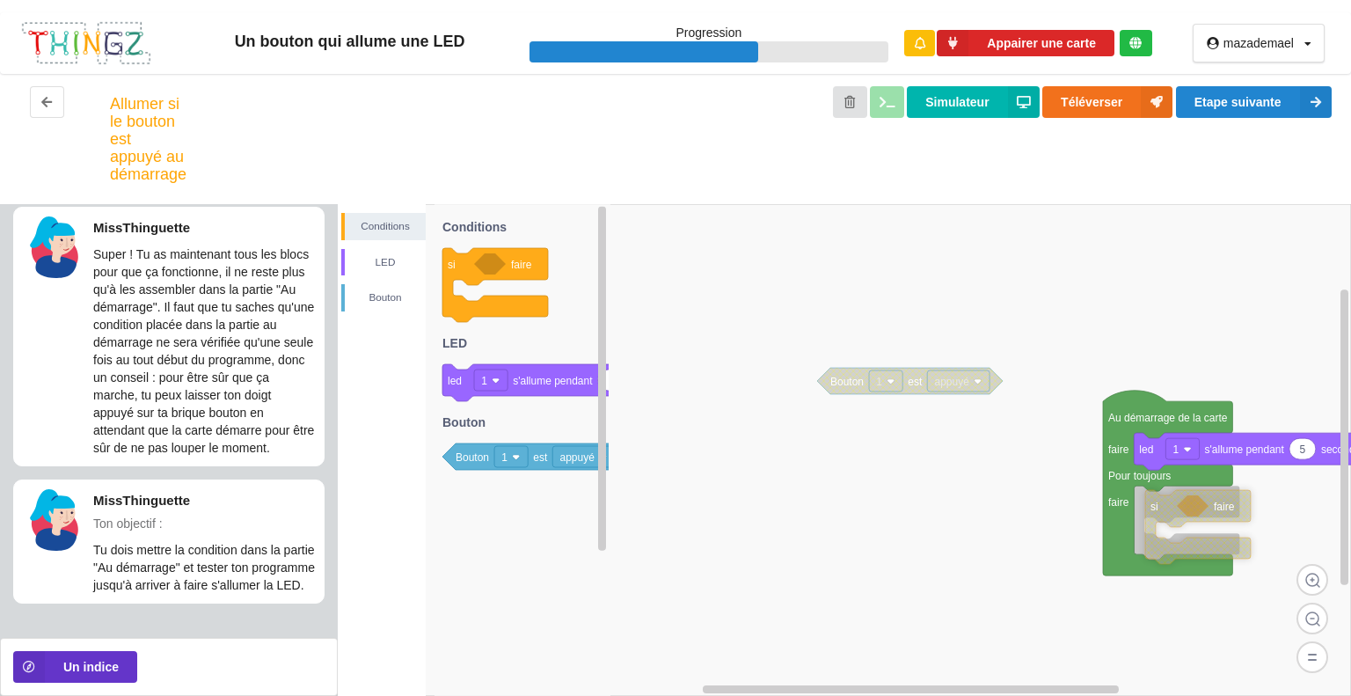
drag, startPoint x: 1037, startPoint y: 492, endPoint x: 1158, endPoint y: 500, distance: 121.6
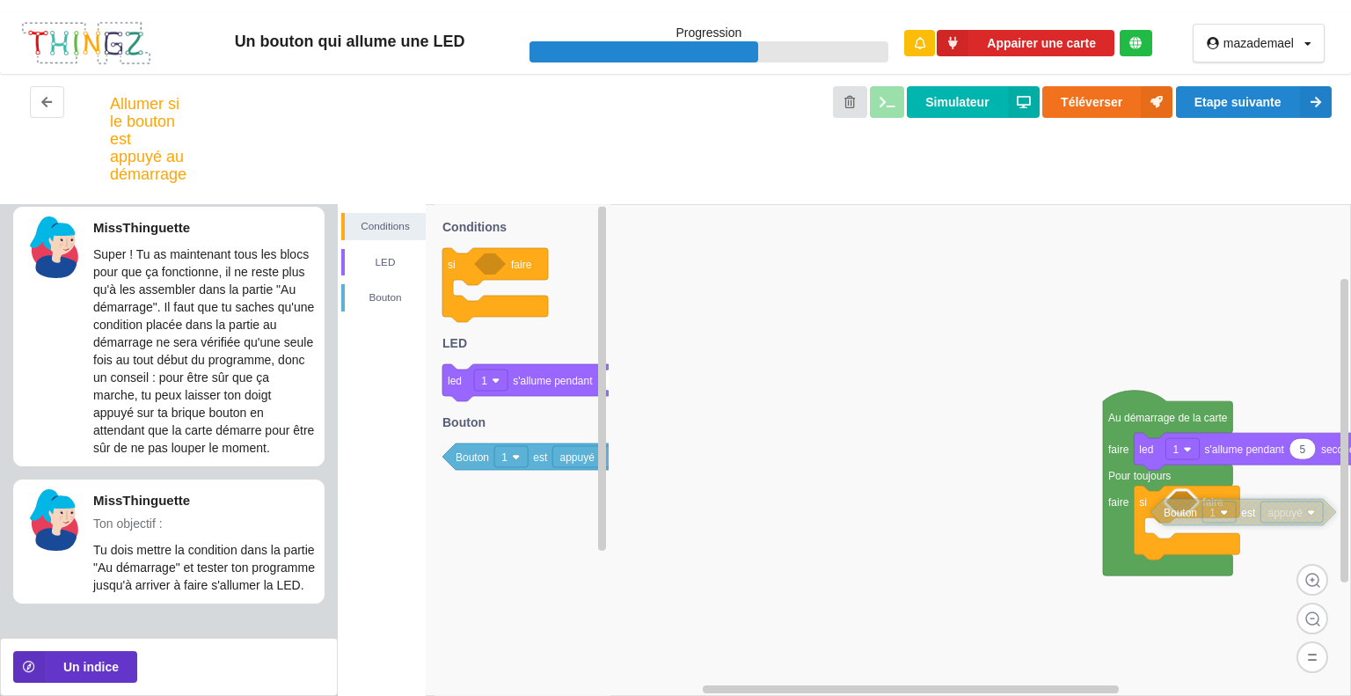
drag, startPoint x: 855, startPoint y: 384, endPoint x: 1190, endPoint y: 514, distance: 359.4
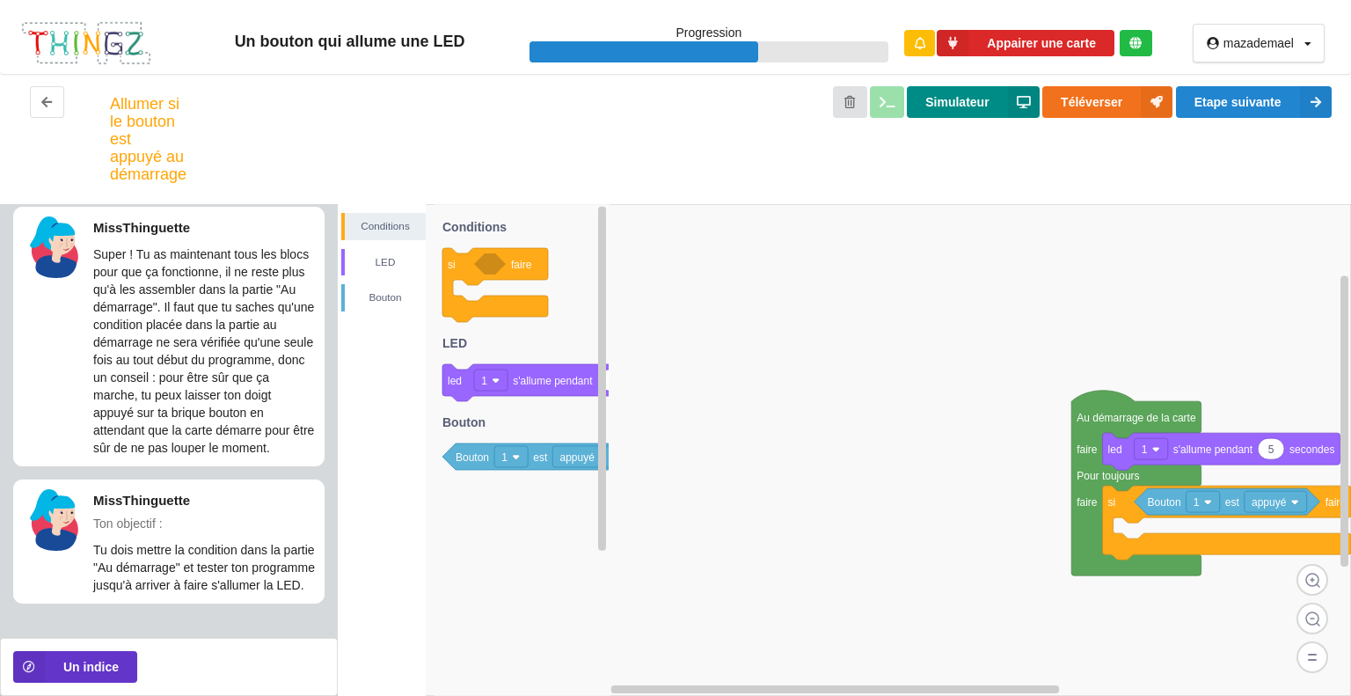
click at [957, 108] on button "Simulateur" at bounding box center [973, 102] width 132 height 32
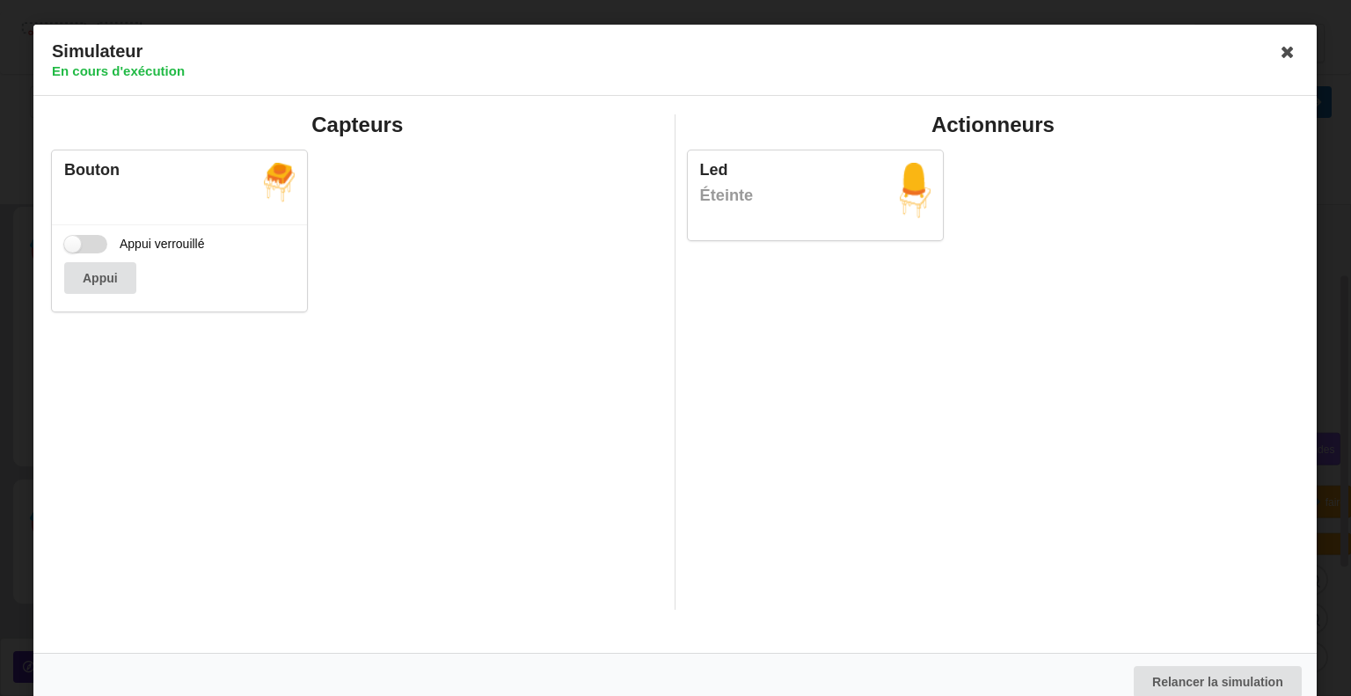
click at [93, 243] on label "Appui verrouillé" at bounding box center [134, 244] width 141 height 18
click at [93, 243] on input "Appui verrouillé" at bounding box center [85, 244] width 43 height 18
checkbox input "true"
click at [1274, 62] on icon at bounding box center [1288, 52] width 28 height 28
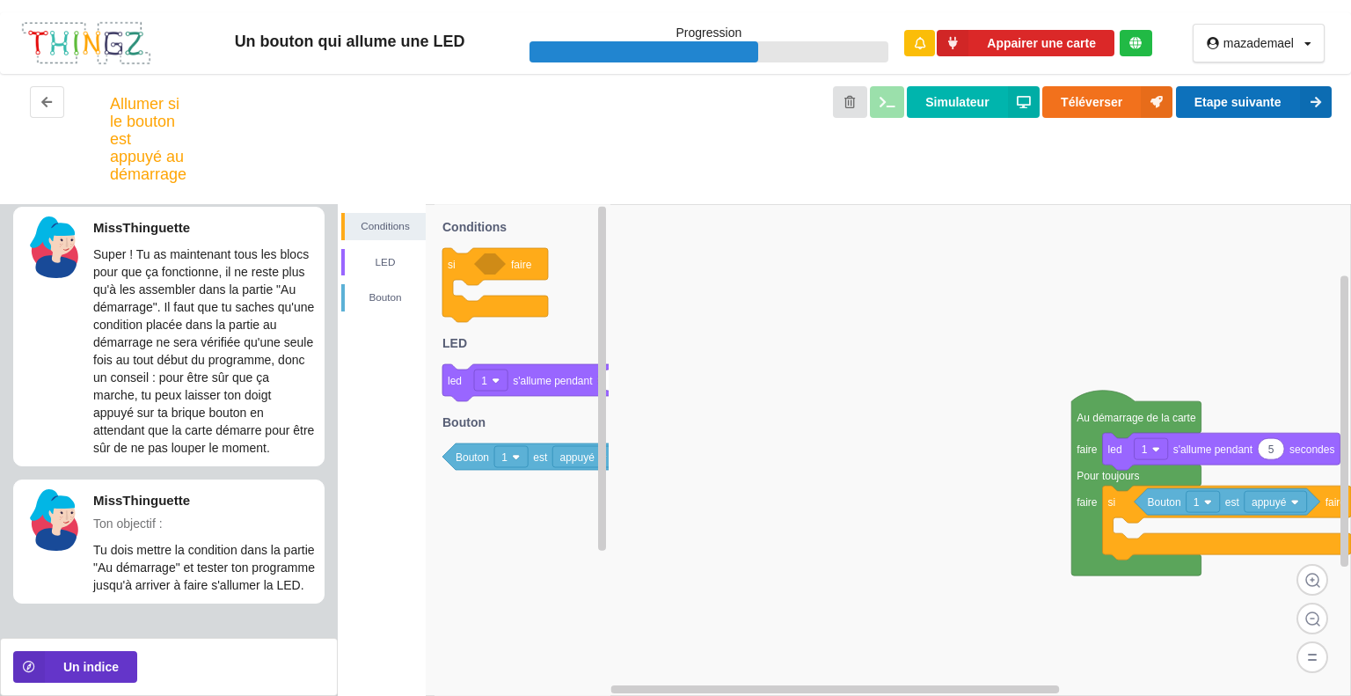
click at [1273, 112] on button "Etape suivante" at bounding box center [1254, 102] width 156 height 32
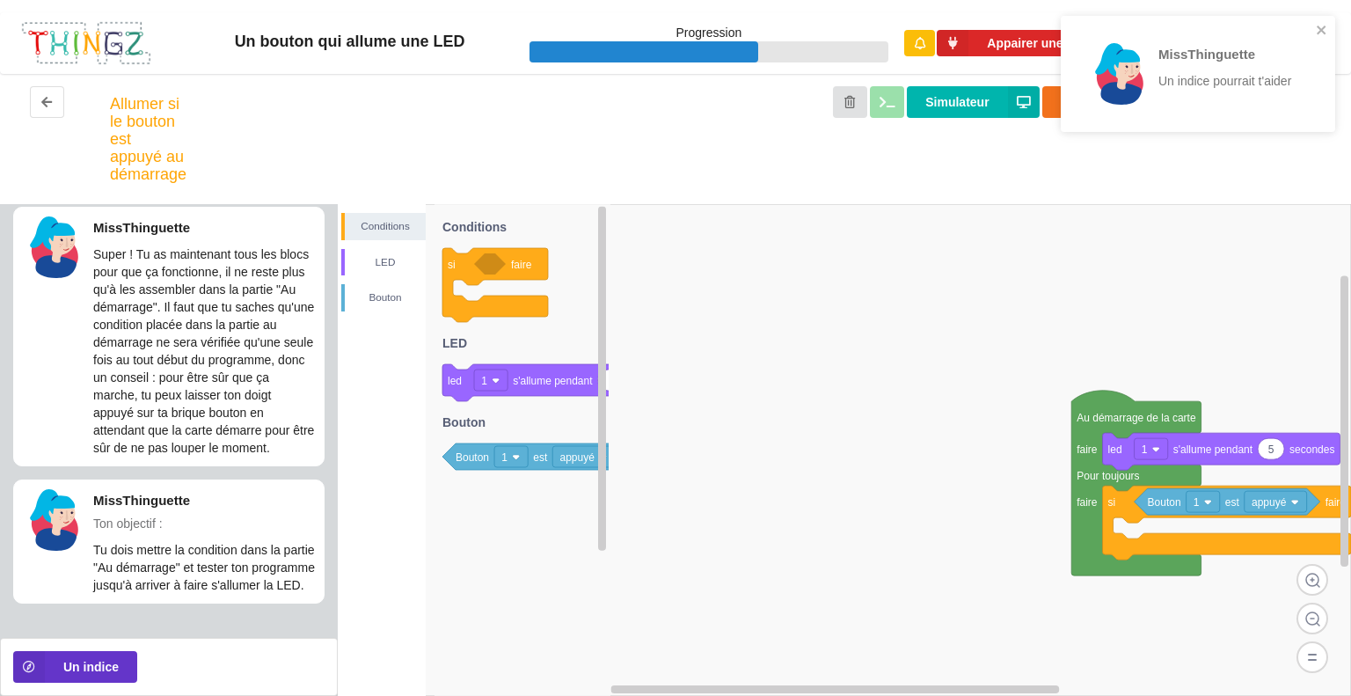
click at [1328, 36] on div "MissThinguette Un indice pourrait t'aider" at bounding box center [1197, 74] width 274 height 116
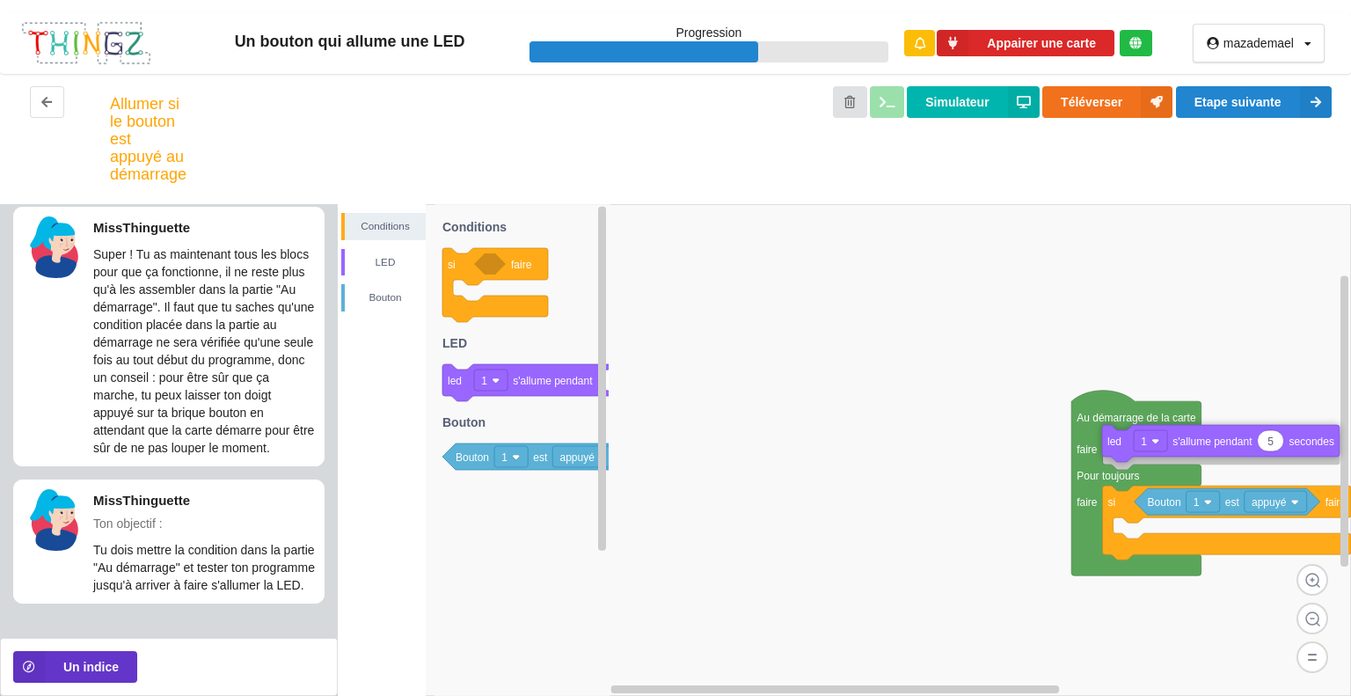
drag, startPoint x: 1125, startPoint y: 457, endPoint x: 1105, endPoint y: 288, distance: 169.9
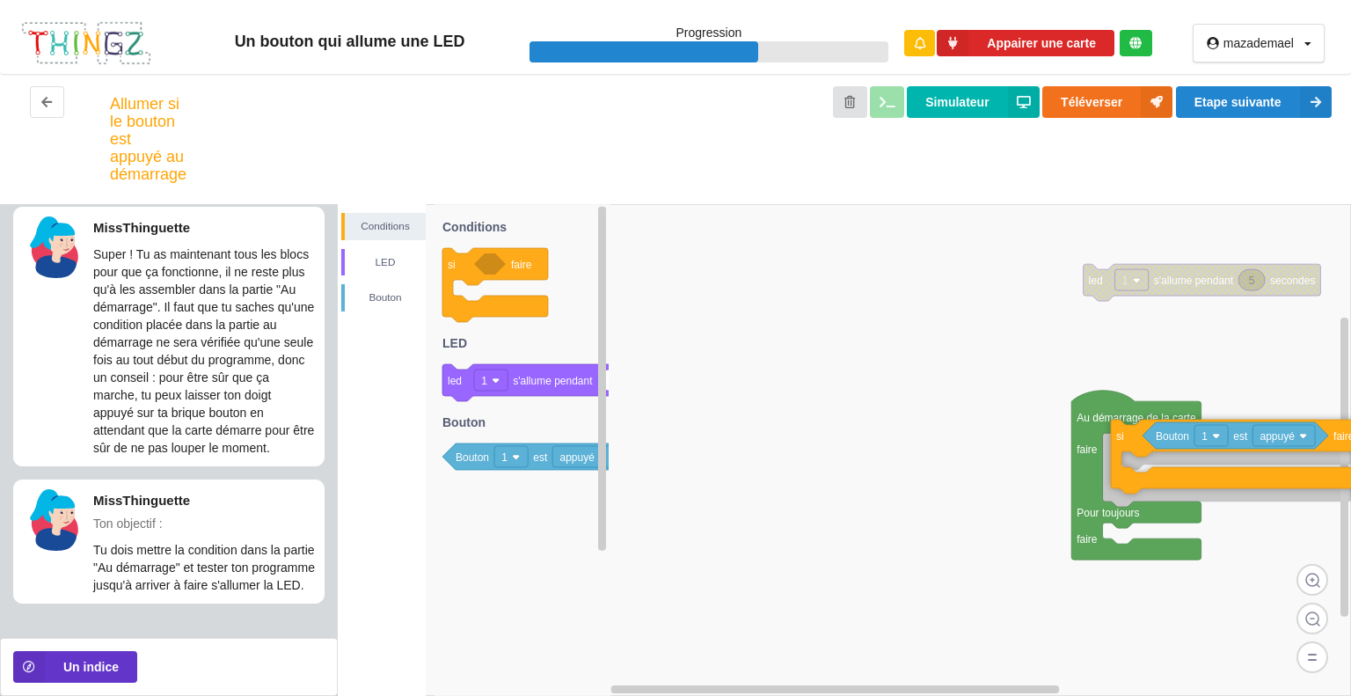
drag, startPoint x: 1127, startPoint y: 492, endPoint x: 1136, endPoint y: 445, distance: 48.3
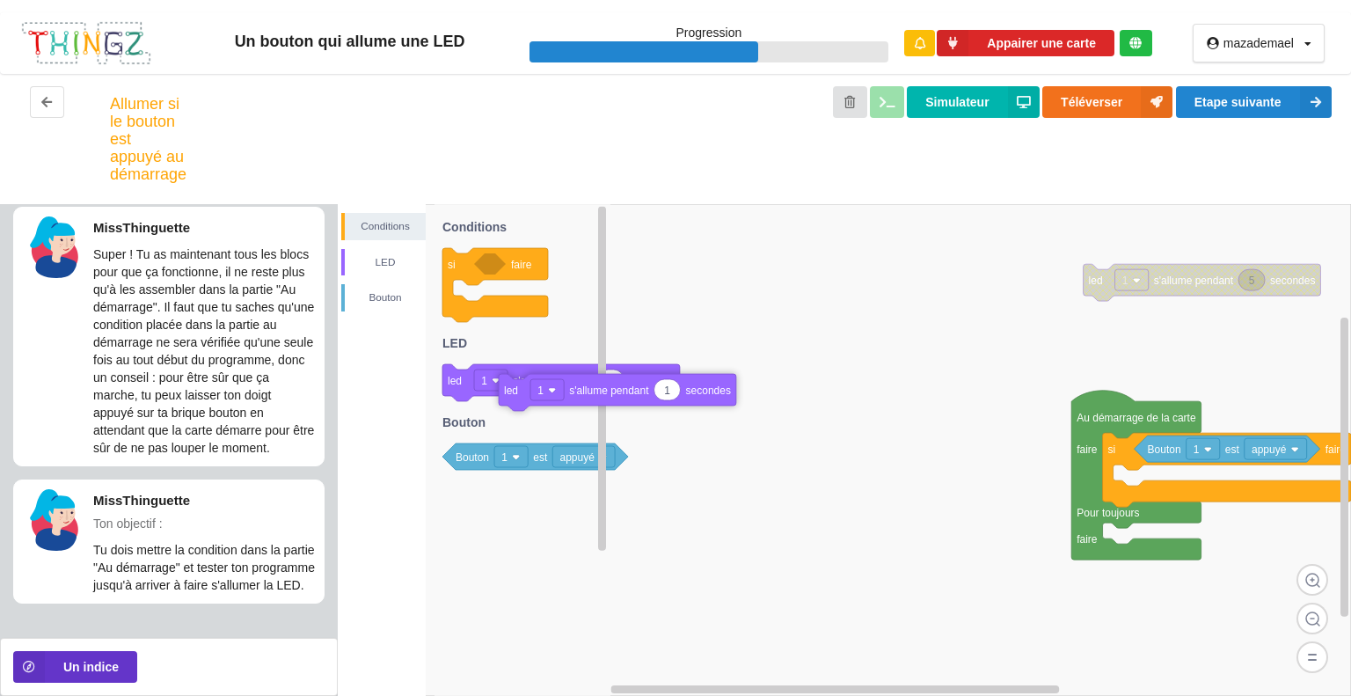
drag, startPoint x: 473, startPoint y: 398, endPoint x: 577, endPoint y: 411, distance: 104.5
click at [577, 411] on icon "si faire 1 led 1 s'allume pendant secondes Bouton 1 est appuyé Conditions LED B…" at bounding box center [522, 450] width 176 height 492
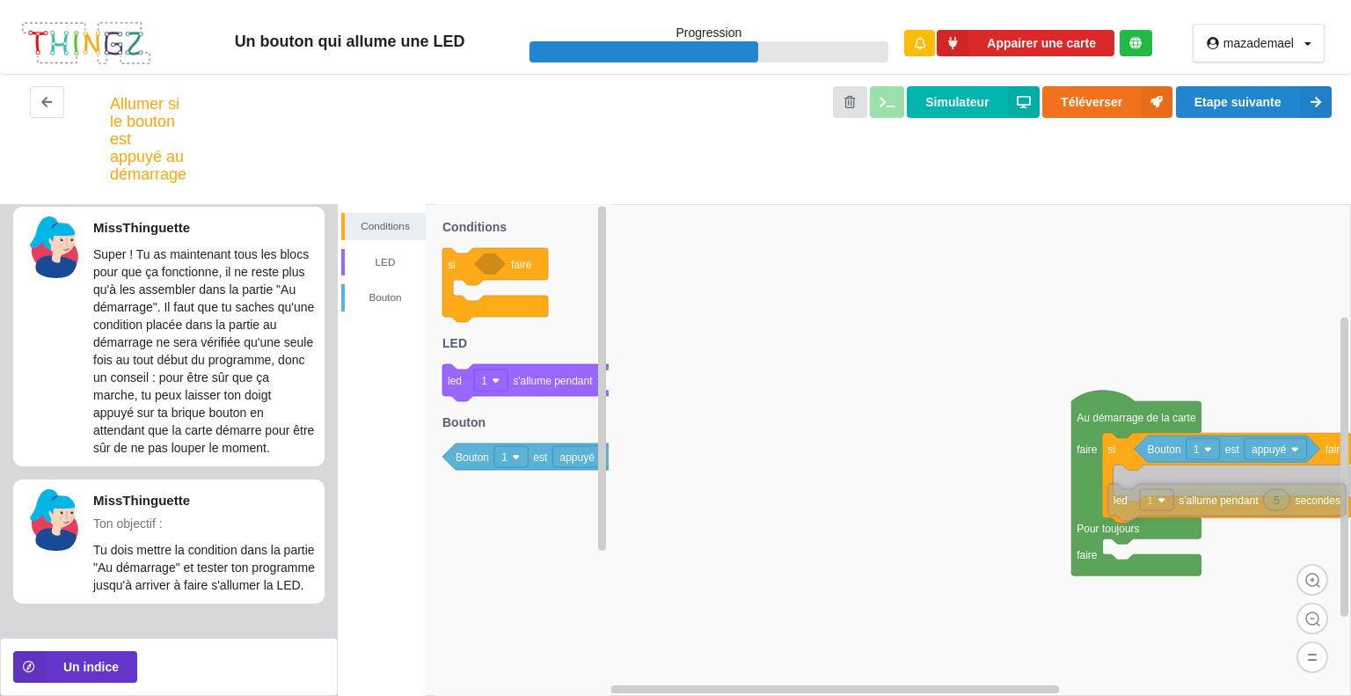
drag, startPoint x: 1142, startPoint y: 281, endPoint x: 1171, endPoint y: 497, distance: 218.3
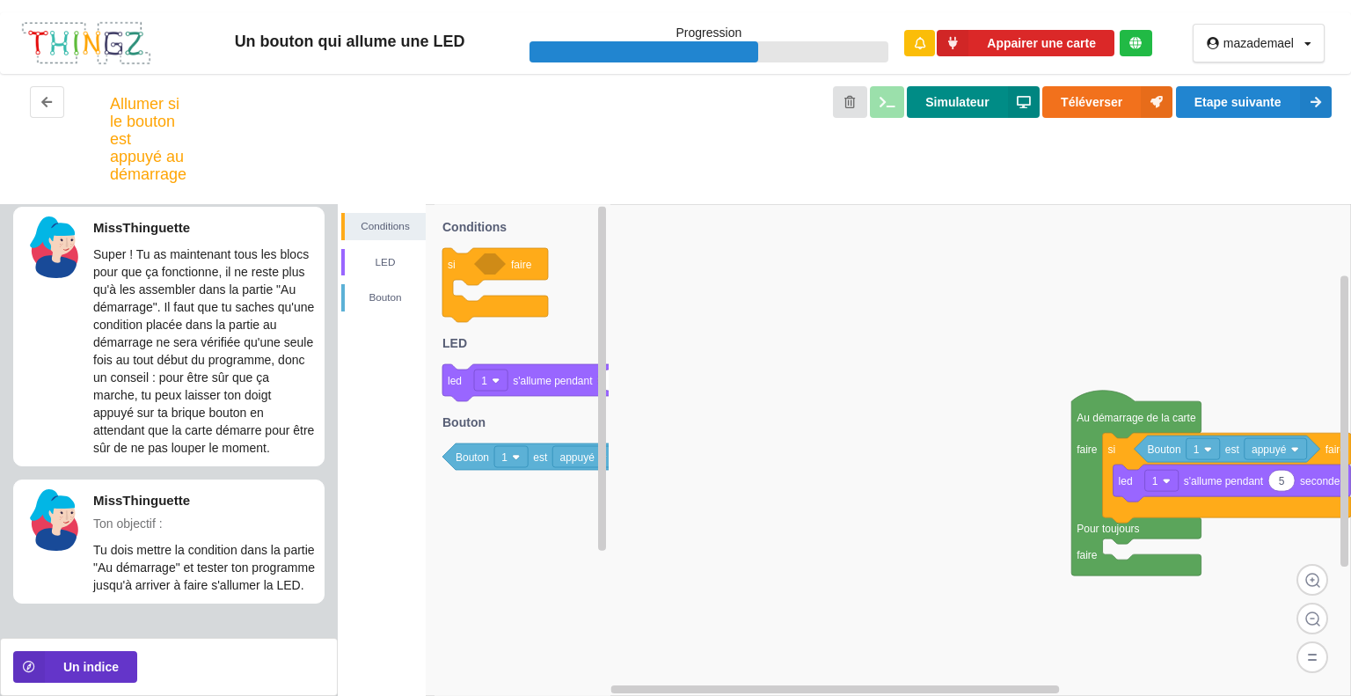
click at [958, 105] on button "Simulateur" at bounding box center [973, 102] width 132 height 32
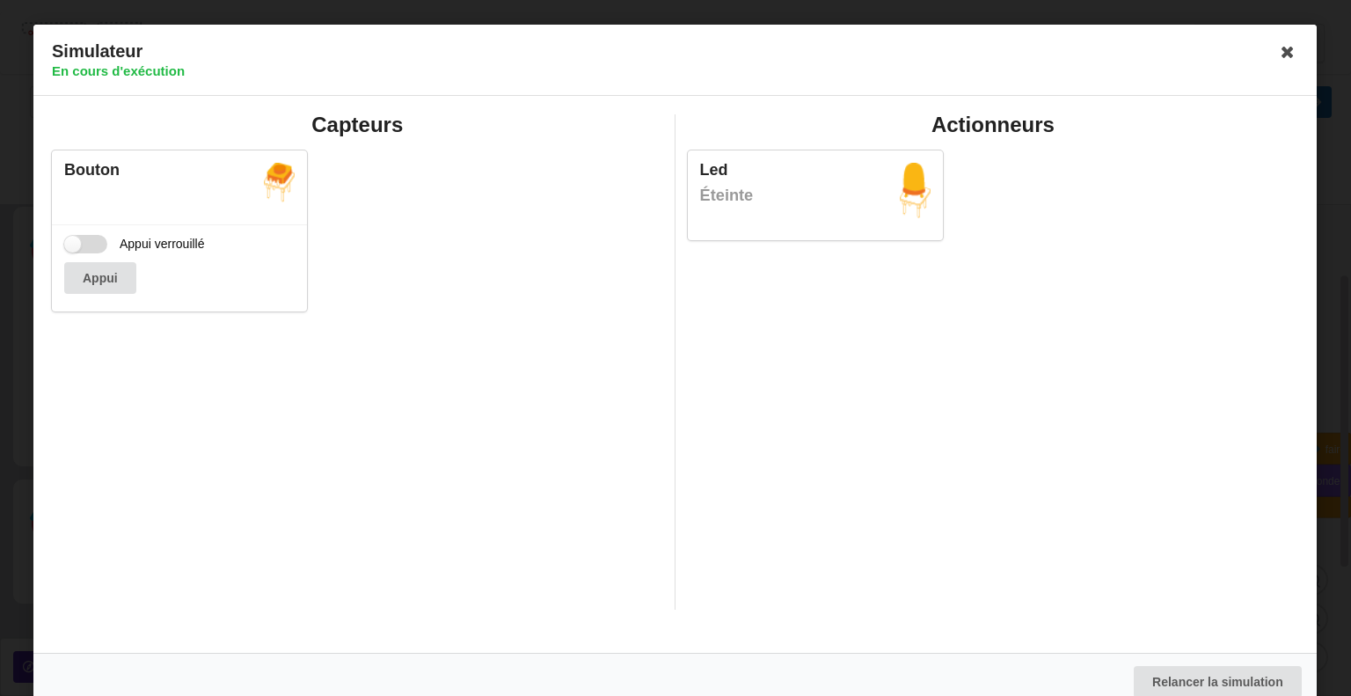
click at [70, 235] on label "Appui verrouillé" at bounding box center [134, 244] width 141 height 18
click at [70, 235] on input "Appui verrouillé" at bounding box center [85, 244] width 43 height 18
click at [70, 235] on label "Appui verrouillé" at bounding box center [134, 244] width 141 height 18
click at [70, 235] on input "Appui verrouillé" at bounding box center [85, 244] width 43 height 18
checkbox input "false"
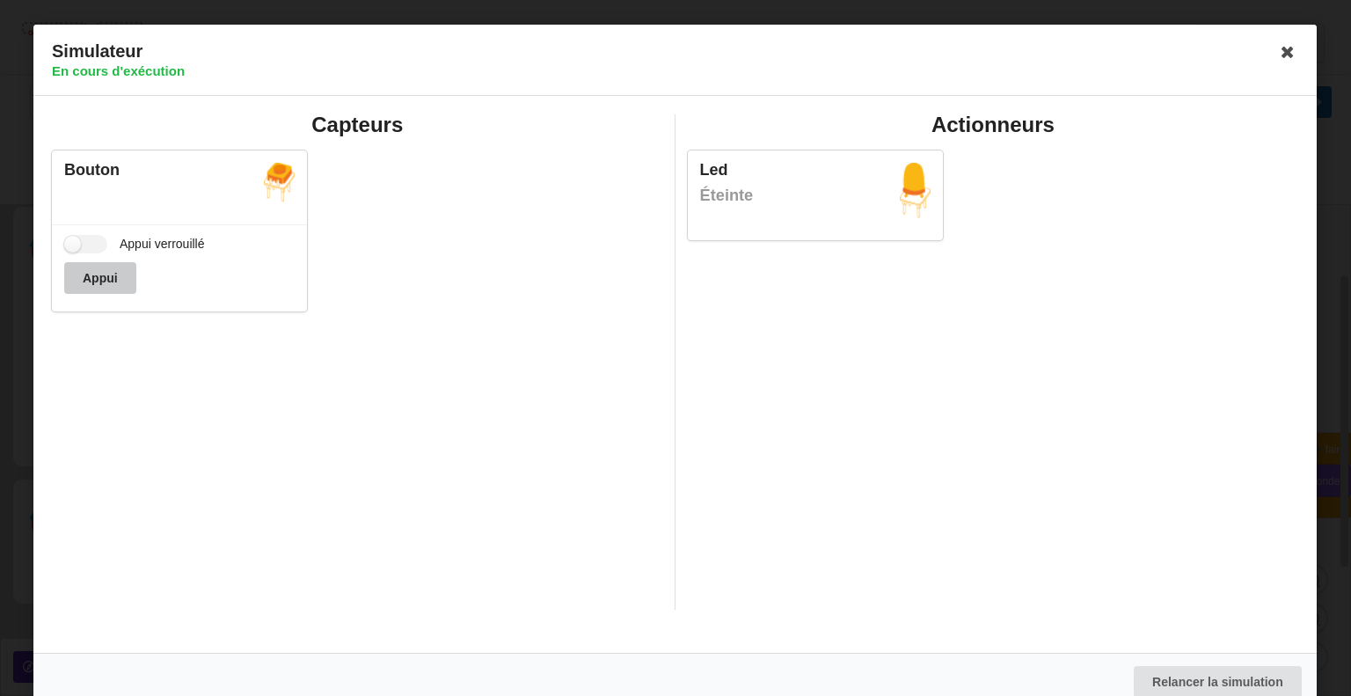
click at [96, 279] on button "Appui" at bounding box center [100, 278] width 72 height 32
drag, startPoint x: 1295, startPoint y: 65, endPoint x: 1293, endPoint y: 56, distance: 9.0
click at [1293, 56] on div "Simulateur En cours d'exécution" at bounding box center [674, 60] width 1283 height 71
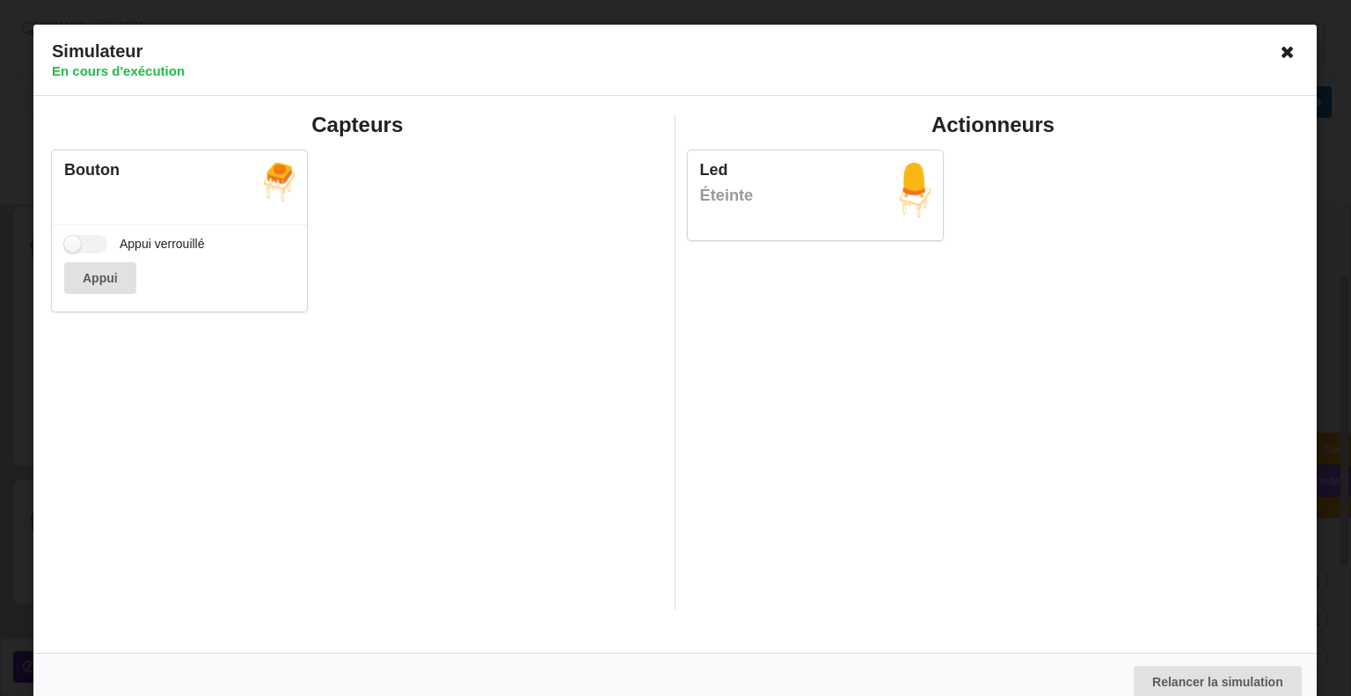
click at [1278, 59] on icon at bounding box center [1288, 52] width 28 height 28
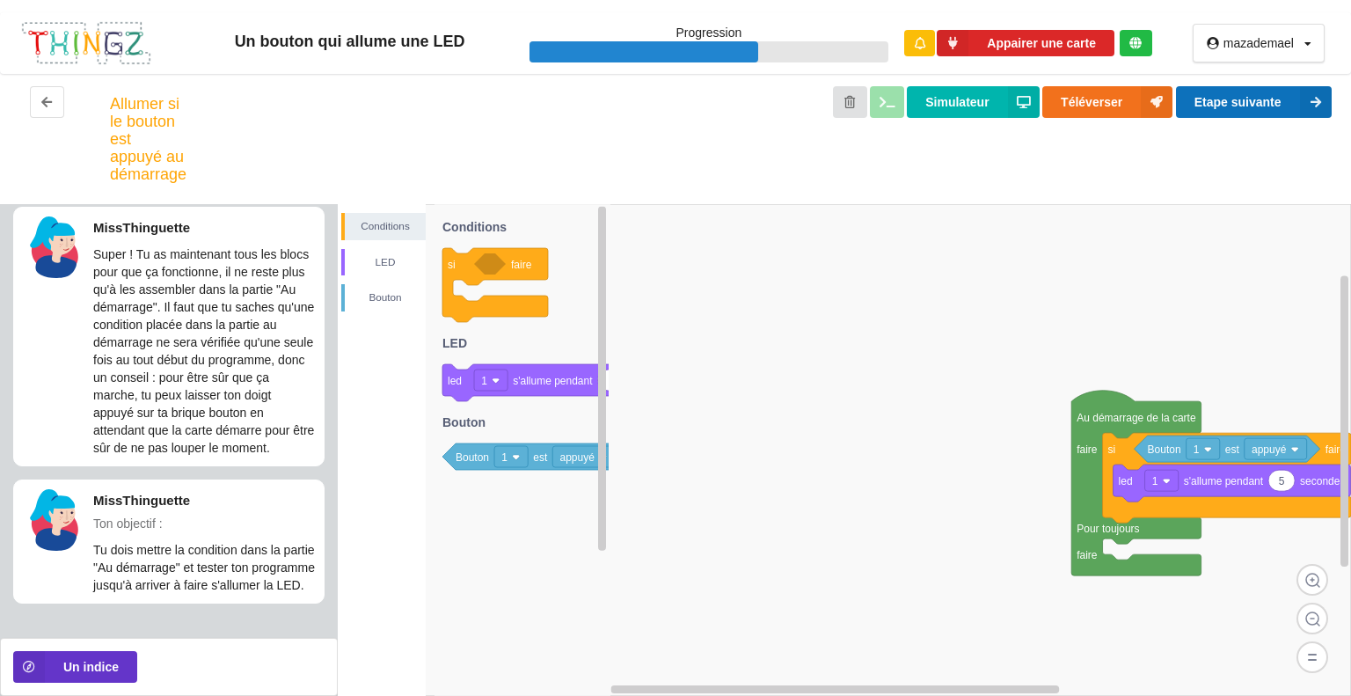
click at [1277, 92] on button "Etape suivante" at bounding box center [1254, 102] width 156 height 32
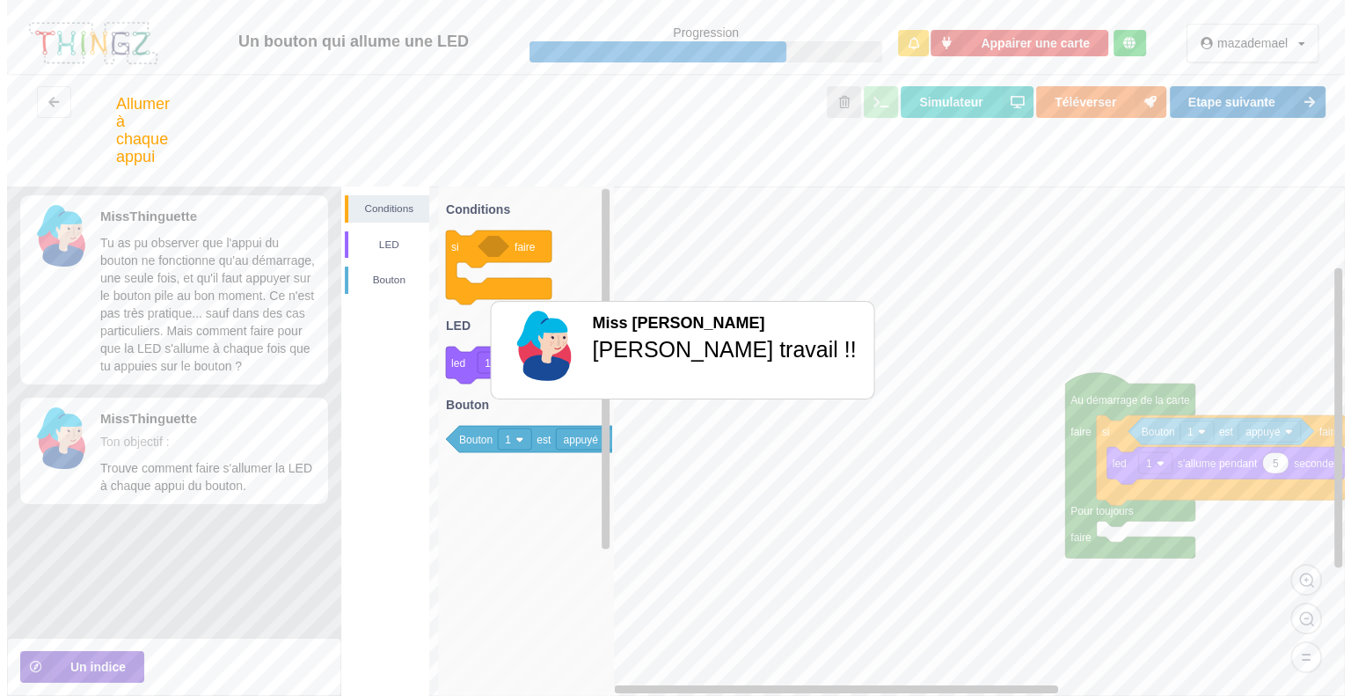
scroll to position [0, 0]
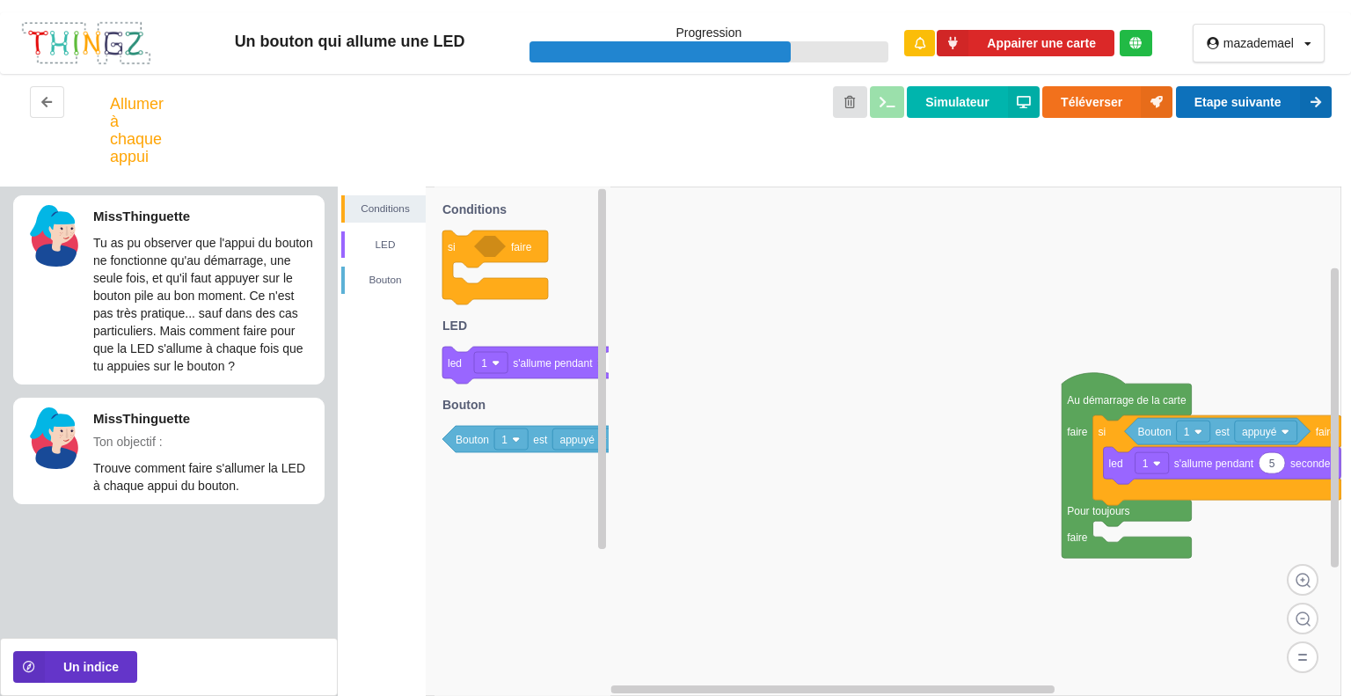
click at [1277, 92] on button "Etape suivante" at bounding box center [1254, 102] width 156 height 32
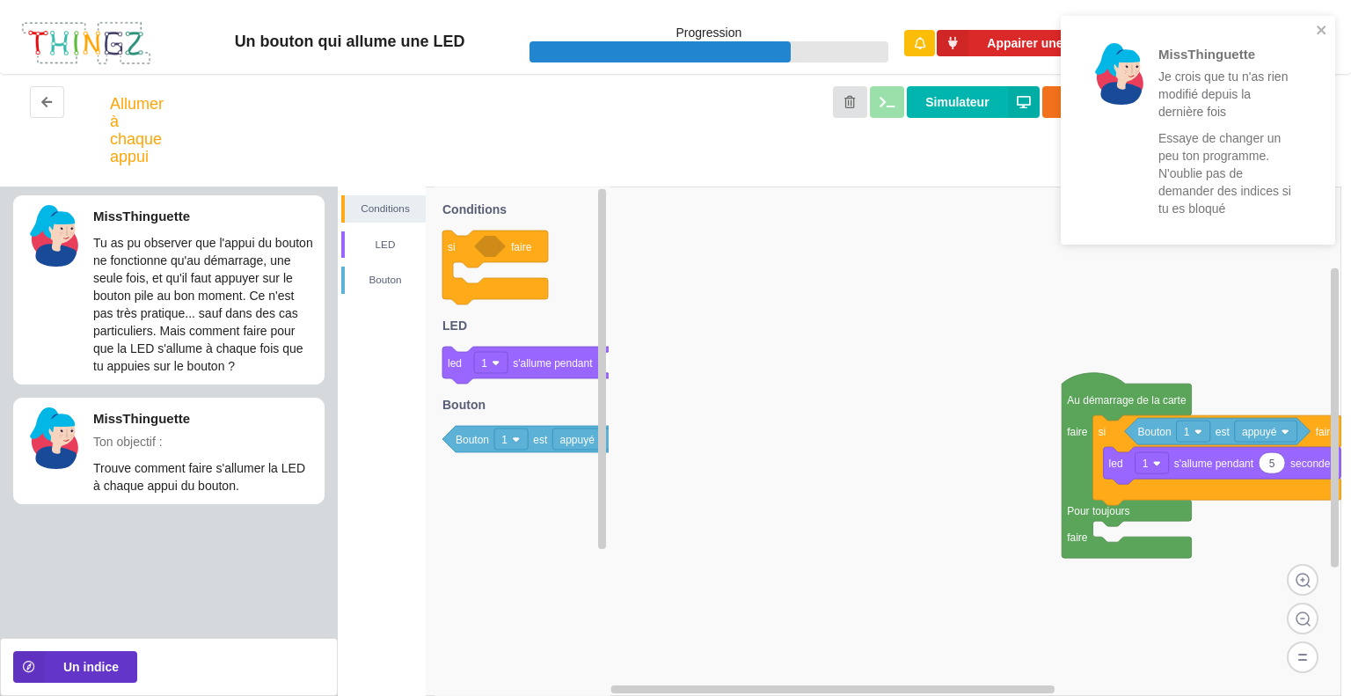
click at [1277, 92] on div "MissThinguette Je crois que tu n'as rien modifié depuis la dernière fois Essaye…" at bounding box center [1197, 136] width 281 height 248
click at [1304, 108] on div "MissThinguette Je crois que tu n'as rien modifié depuis la dernière fois Essaye…" at bounding box center [1197, 136] width 281 height 248
click at [1319, 33] on icon "close" at bounding box center [1320, 30] width 9 height 9
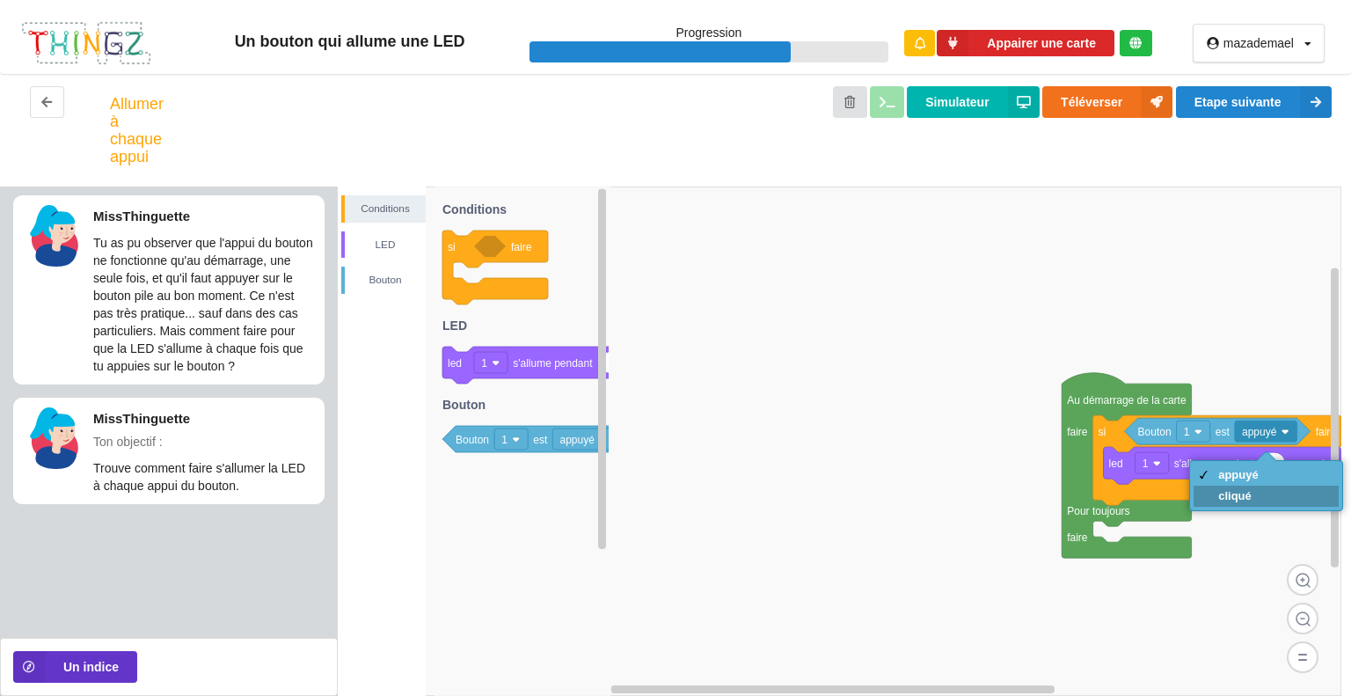
click at [1262, 493] on div "cliqué" at bounding box center [1265, 495] width 145 height 21
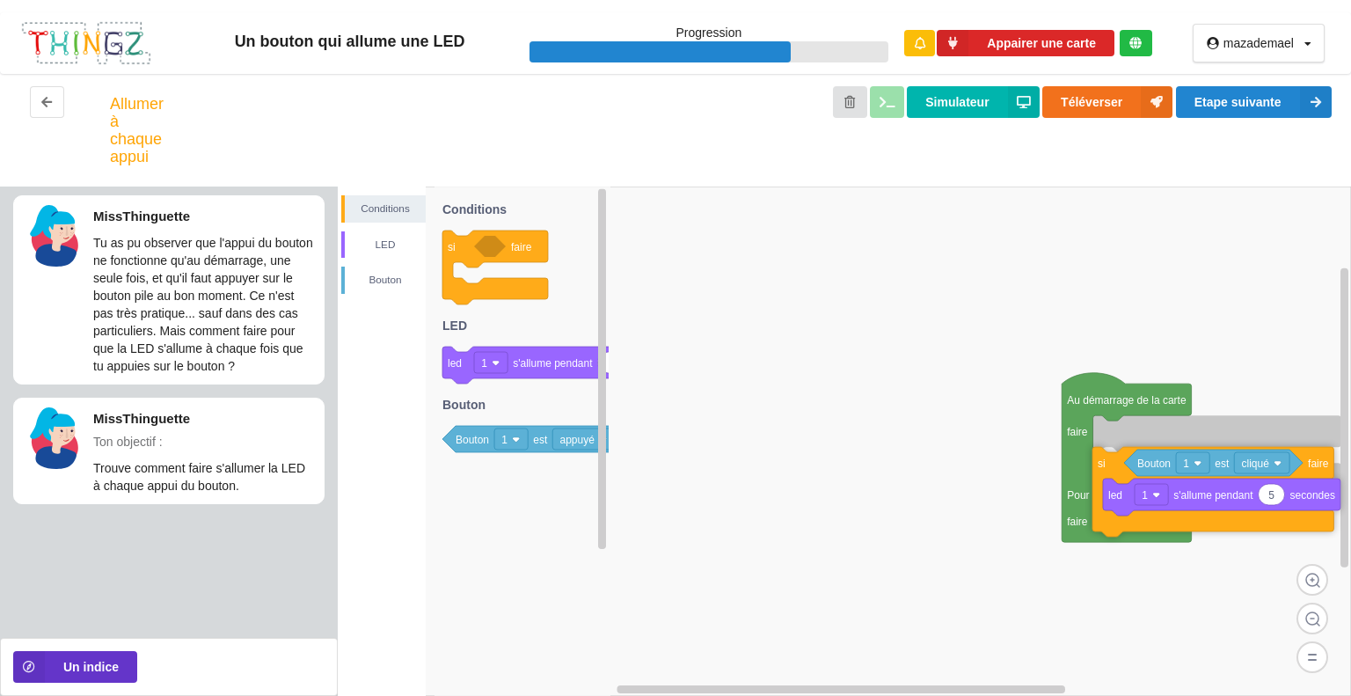
drag, startPoint x: 1110, startPoint y: 441, endPoint x: 1119, endPoint y: 493, distance: 53.5
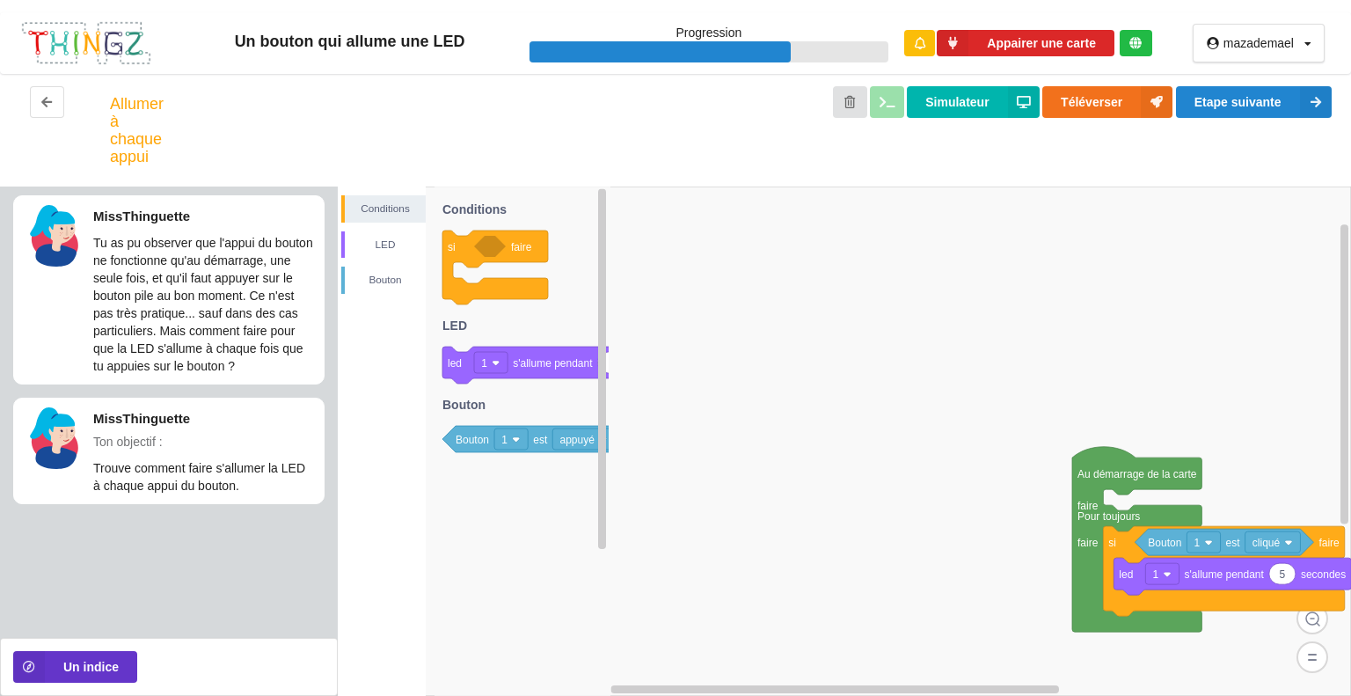
drag, startPoint x: 1111, startPoint y: 435, endPoint x: 1127, endPoint y: 505, distance: 71.2
click at [1127, 505] on g at bounding box center [844, 440] width 1013 height 509
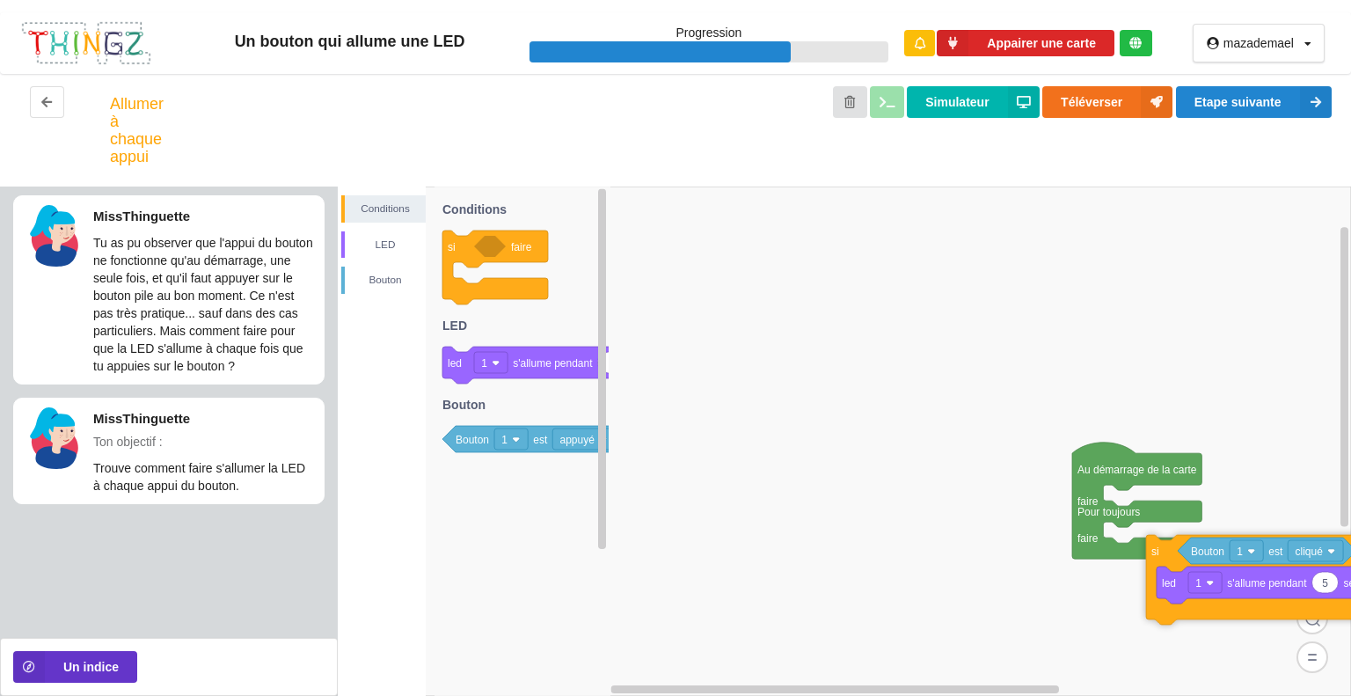
drag, startPoint x: 1119, startPoint y: 545, endPoint x: 1141, endPoint y: 551, distance: 22.8
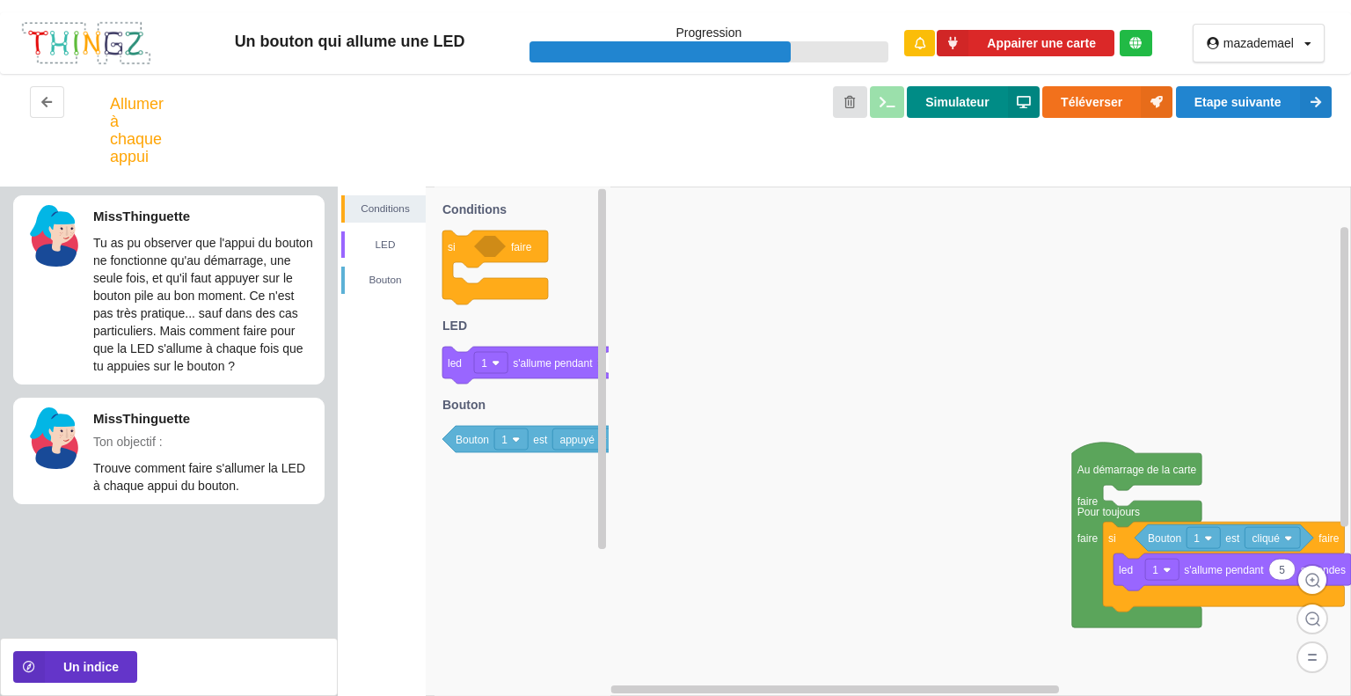
click at [939, 97] on button "Simulateur" at bounding box center [973, 102] width 132 height 32
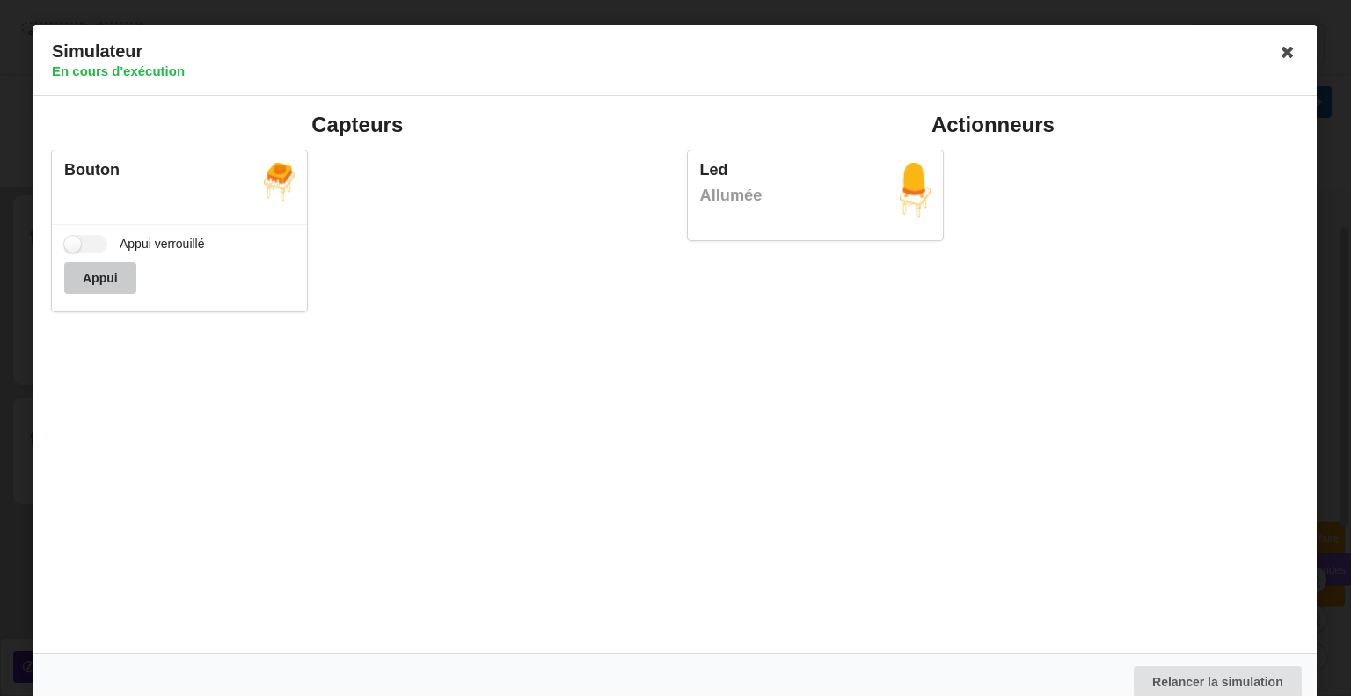
click at [120, 291] on button "Appui" at bounding box center [100, 278] width 72 height 32
click at [75, 242] on label "Appui verrouillé" at bounding box center [134, 244] width 141 height 18
click at [75, 242] on input "Appui verrouillé" at bounding box center [85, 244] width 43 height 18
checkbox input "true"
click at [793, 185] on div "Allumée" at bounding box center [815, 196] width 230 height 22
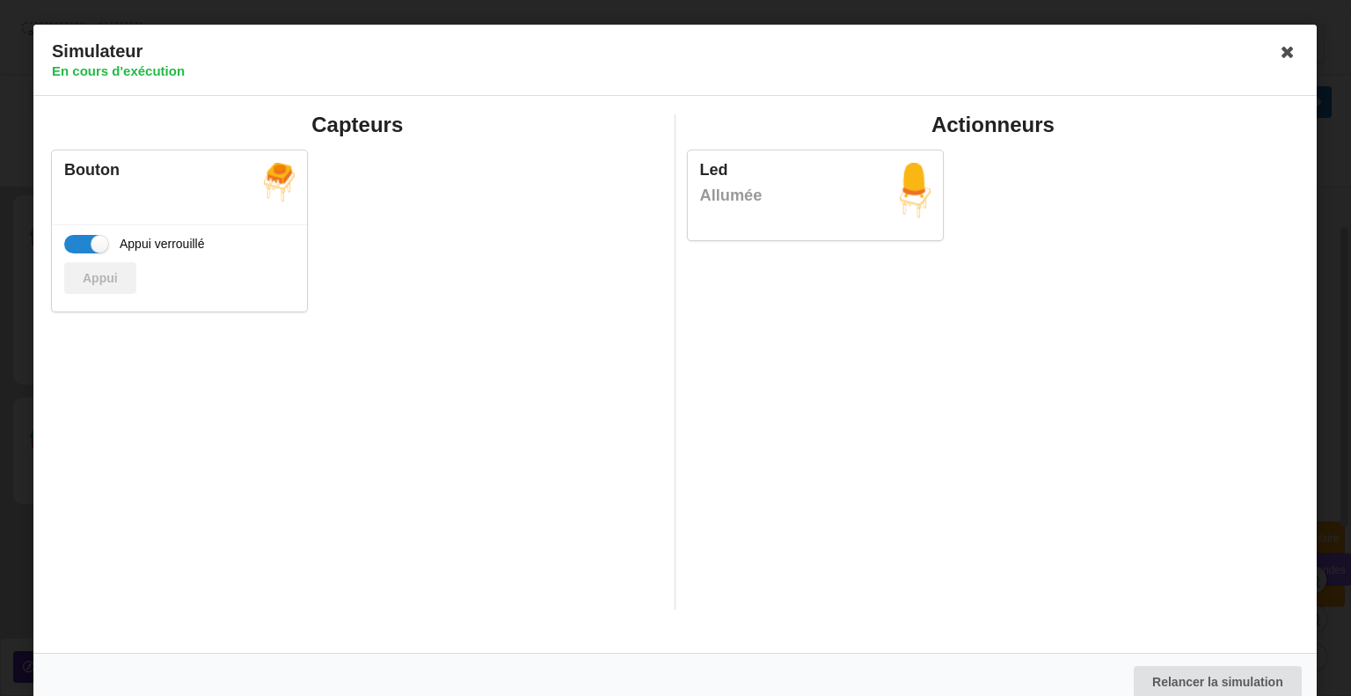
click at [793, 185] on div "Allumée" at bounding box center [815, 196] width 230 height 22
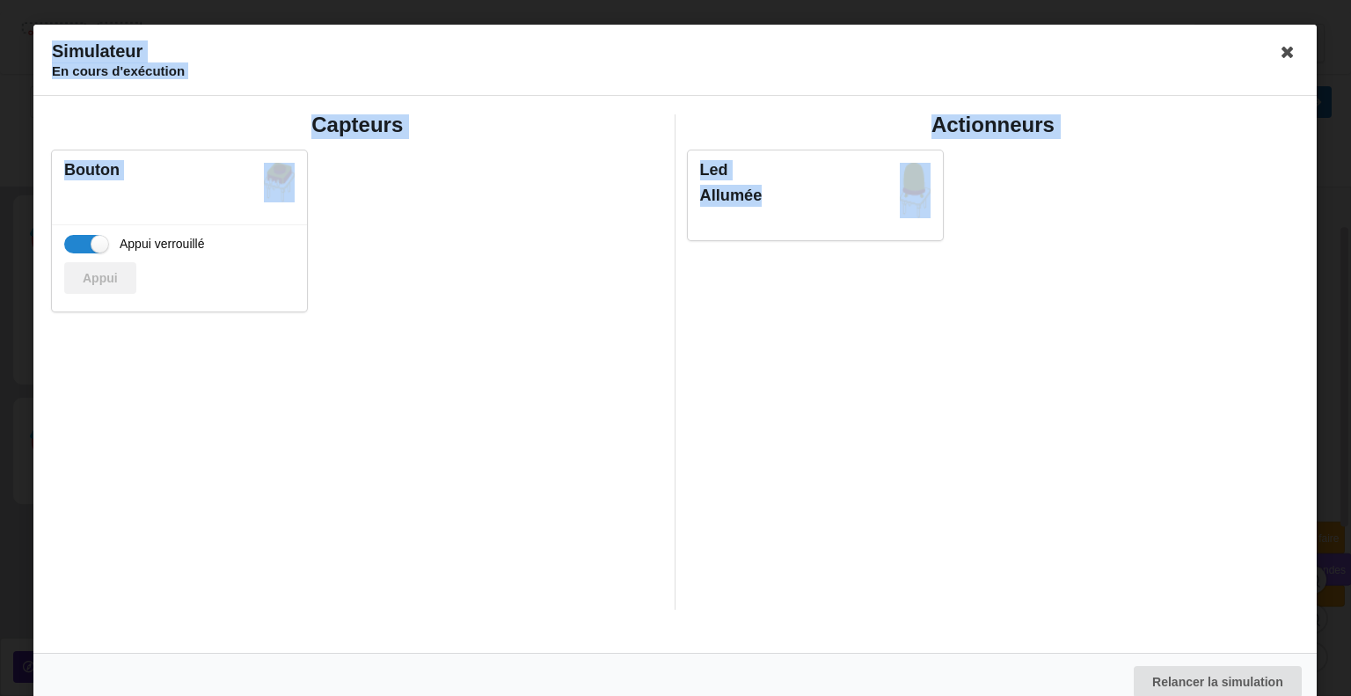
drag, startPoint x: 793, startPoint y: 184, endPoint x: 1296, endPoint y: 33, distance: 525.0
click at [1296, 33] on div "Simulateur En cours d'exécution Capteurs Bouton Appui verrouillé Appui Actionne…" at bounding box center [674, 367] width 1283 height 685
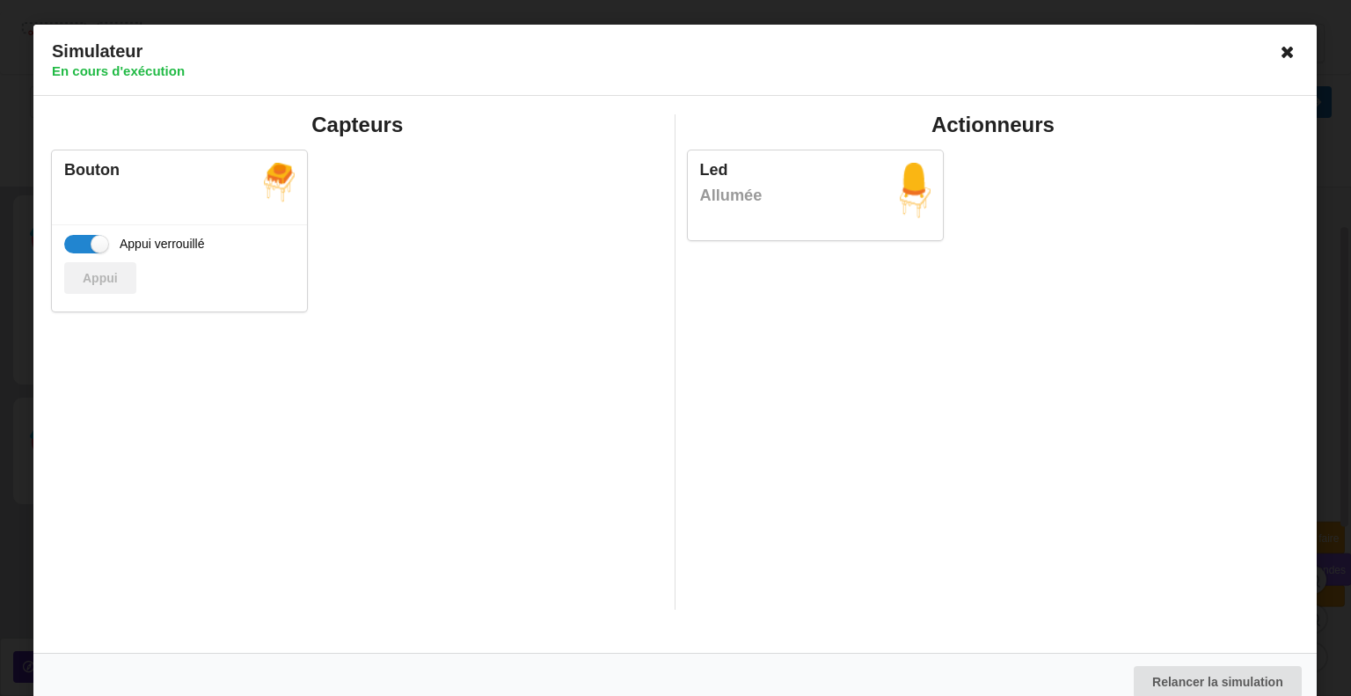
click at [1291, 39] on icon at bounding box center [1288, 52] width 28 height 28
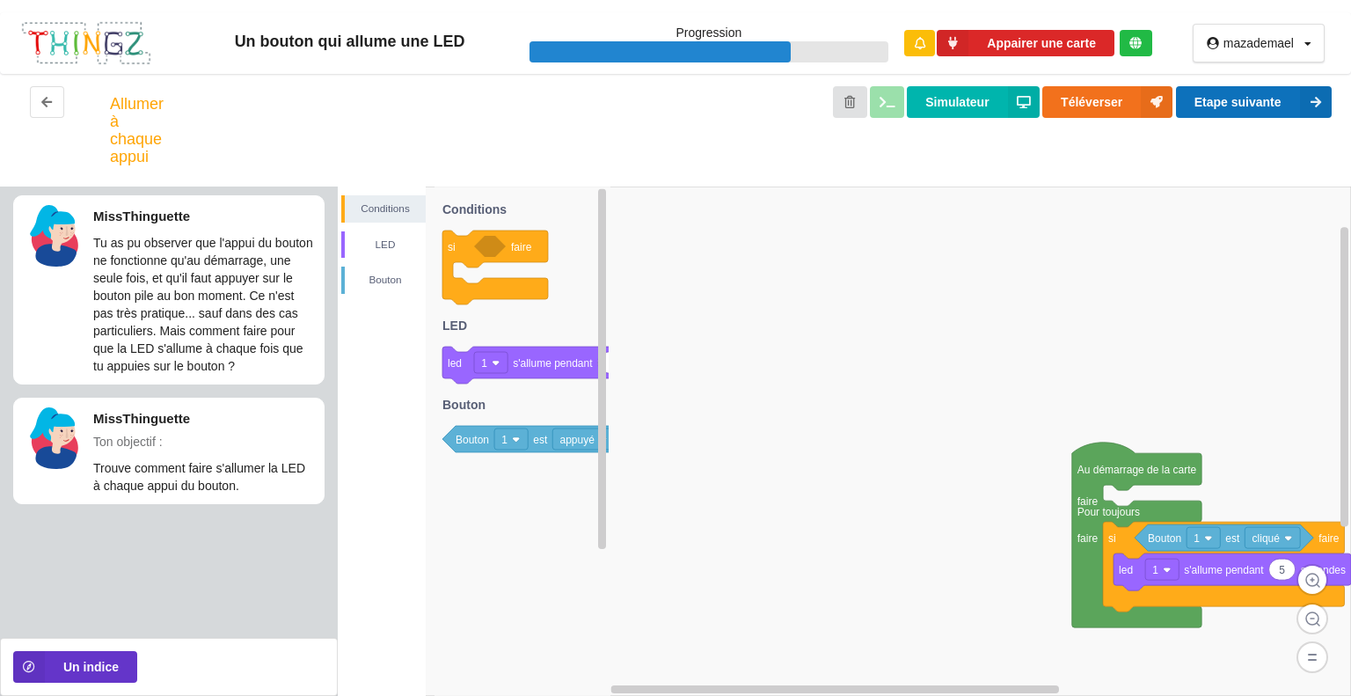
click at [1234, 115] on button "Etape suivante" at bounding box center [1254, 102] width 156 height 32
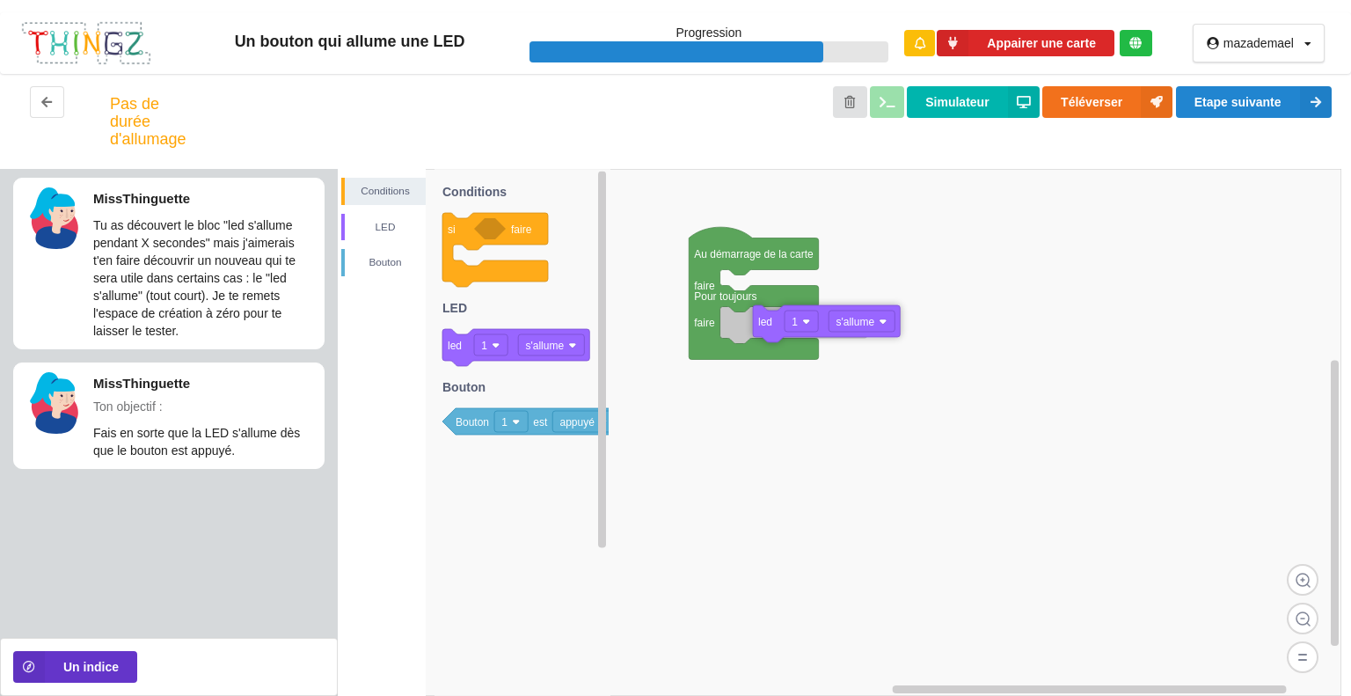
drag, startPoint x: 462, startPoint y: 351, endPoint x: 761, endPoint y: 333, distance: 299.5
click at [761, 333] on div "Conditions LED Bouton Au démarrage de la carte faire Pour toujours faire si fai…" at bounding box center [844, 432] width 1013 height 527
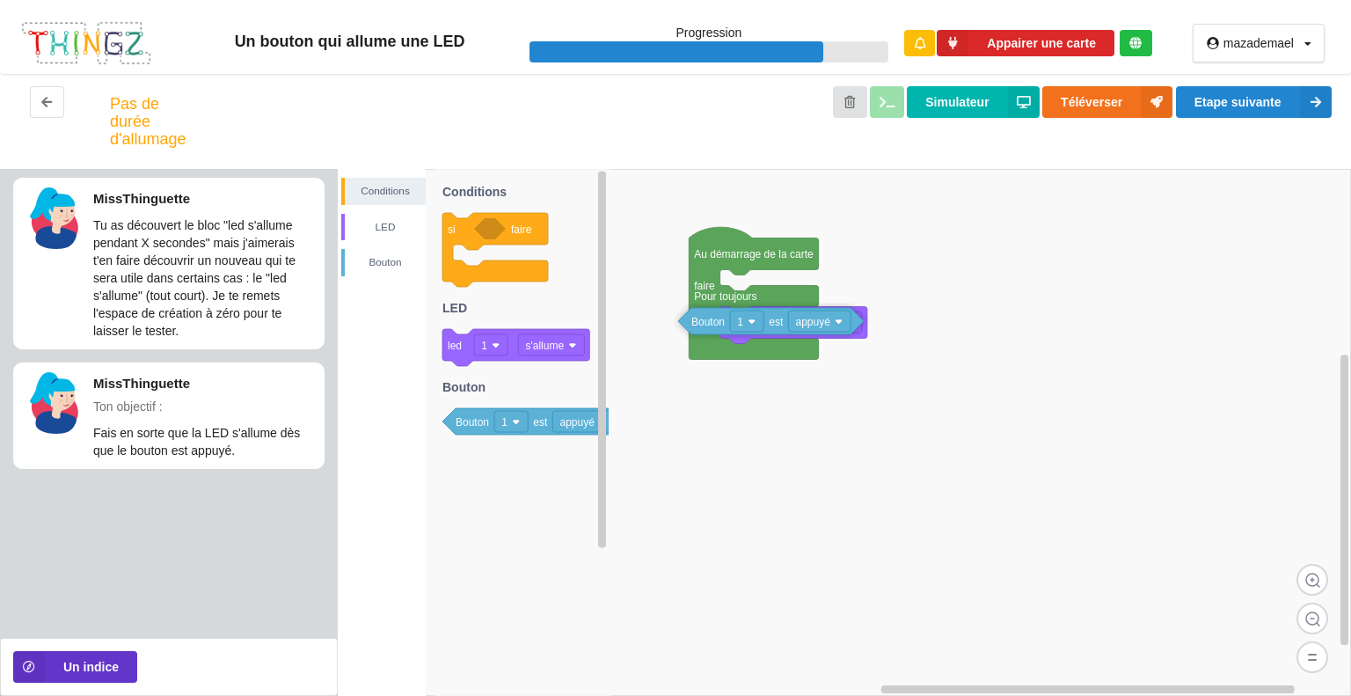
drag, startPoint x: 477, startPoint y: 426, endPoint x: 717, endPoint y: 323, distance: 261.2
click at [717, 323] on div "Conditions LED Bouton Au démarrage de la carte faire Pour toujours faire led 1 …" at bounding box center [844, 432] width 1013 height 527
drag, startPoint x: 737, startPoint y: 326, endPoint x: 782, endPoint y: 329, distance: 44.9
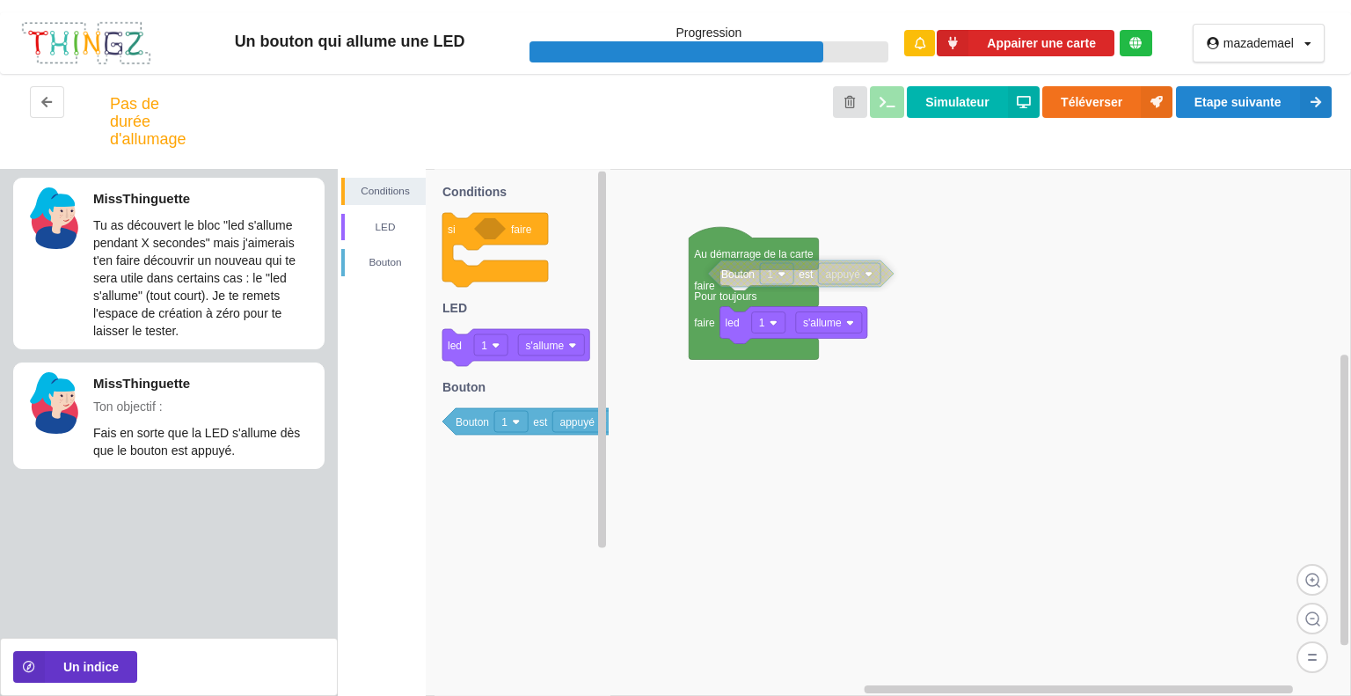
drag, startPoint x: 772, startPoint y: 328, endPoint x: 754, endPoint y: 282, distance: 49.3
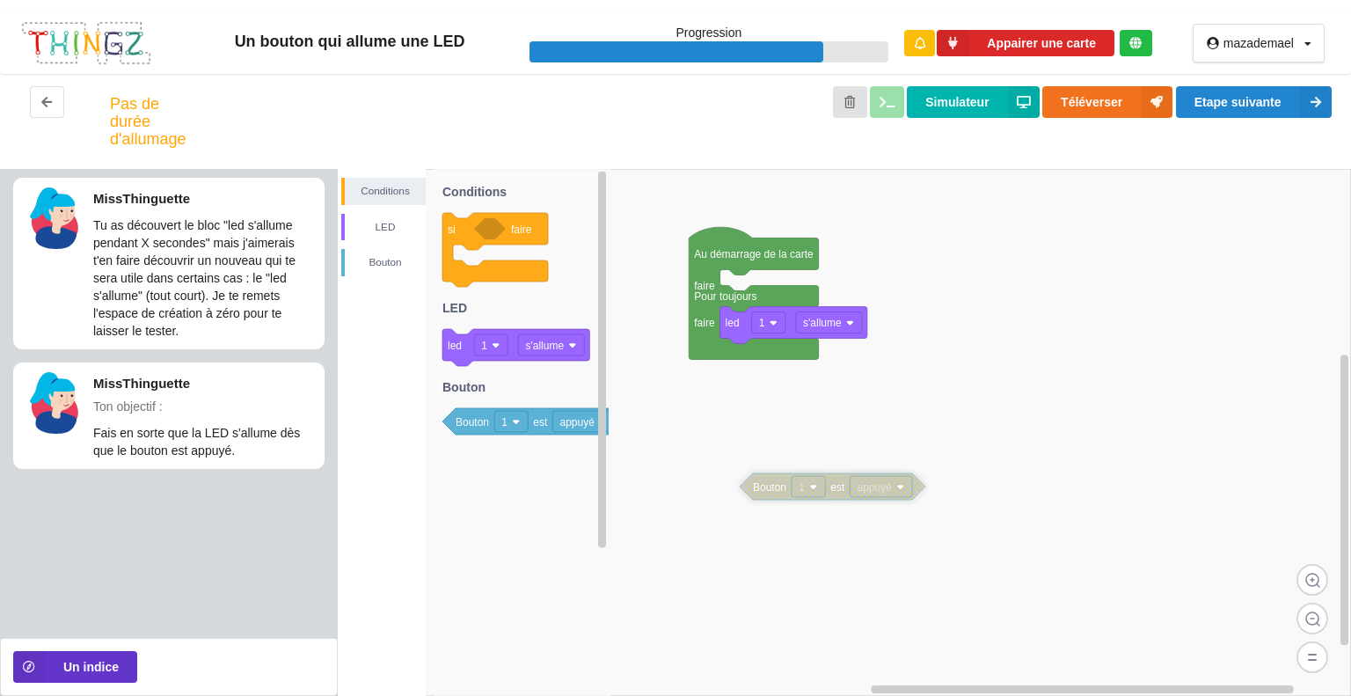
drag, startPoint x: 741, startPoint y: 277, endPoint x: 772, endPoint y: 491, distance: 215.9
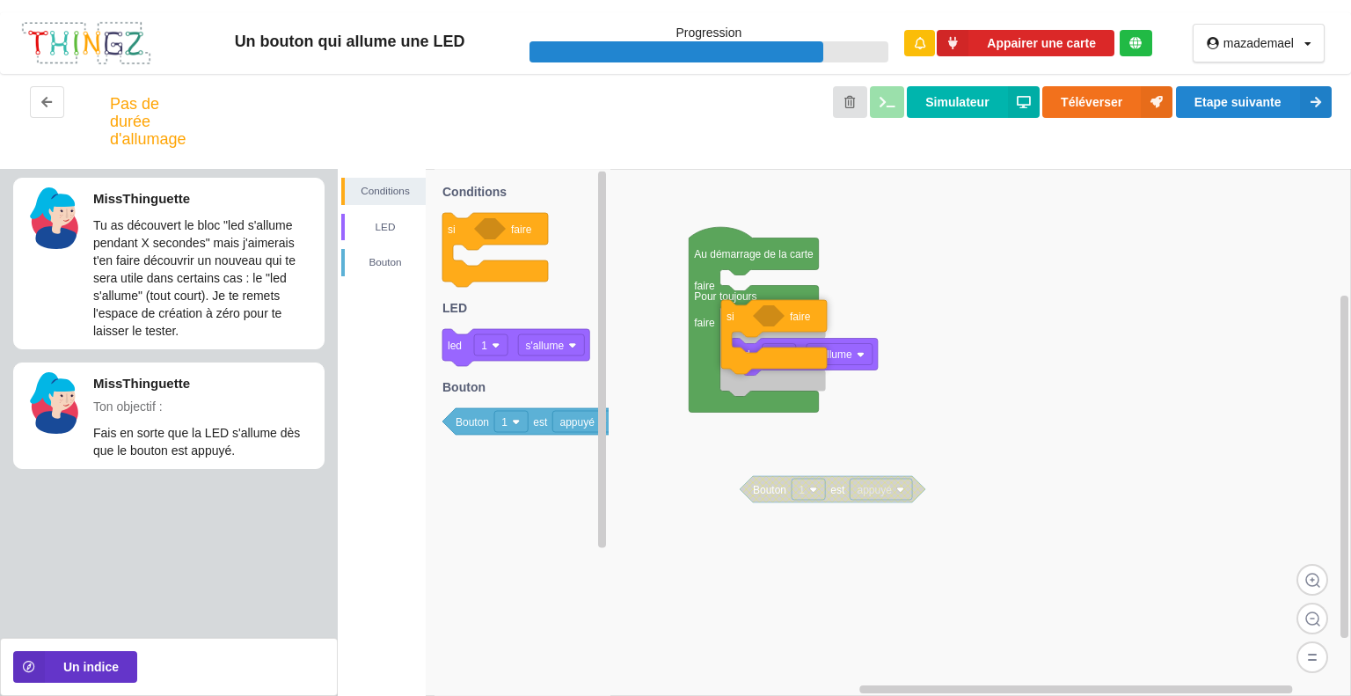
drag, startPoint x: 470, startPoint y: 230, endPoint x: 746, endPoint y: 321, distance: 290.9
click at [746, 321] on div "Conditions LED Bouton Au démarrage de la carte faire Pour toujours faire led 1 …" at bounding box center [844, 432] width 1013 height 527
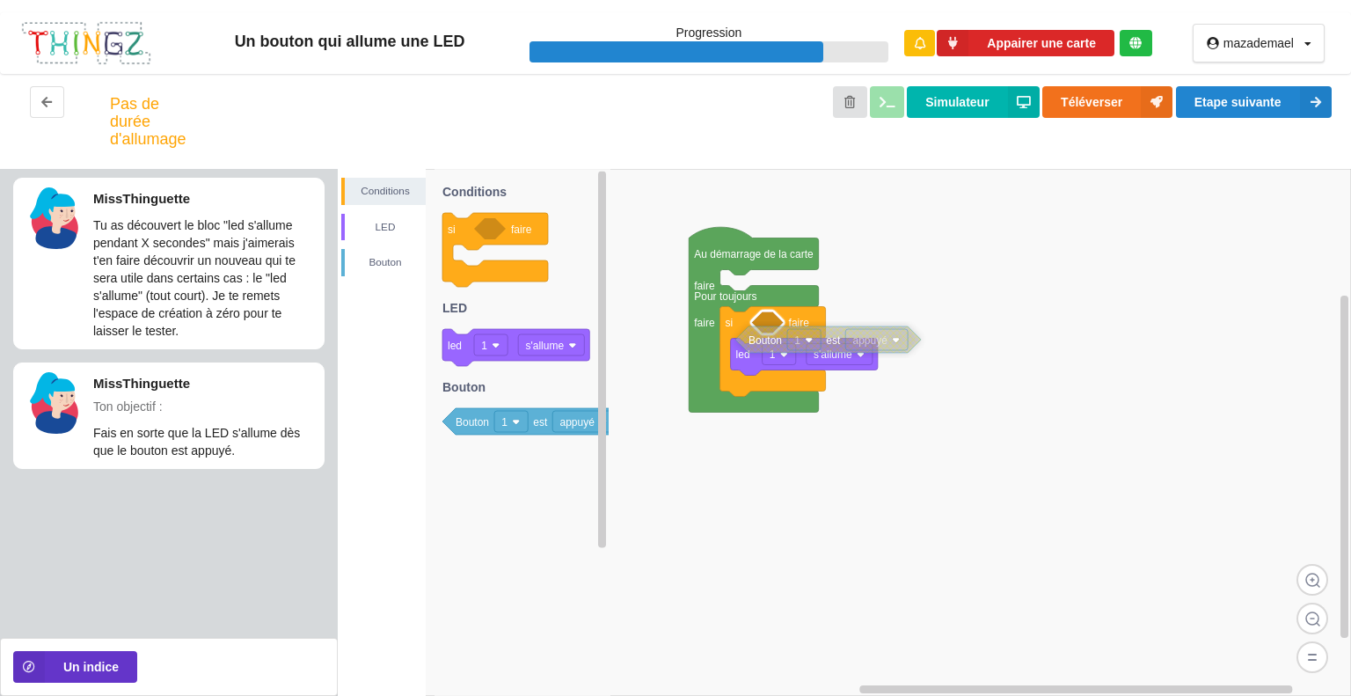
drag, startPoint x: 783, startPoint y: 486, endPoint x: 777, endPoint y: 333, distance: 153.1
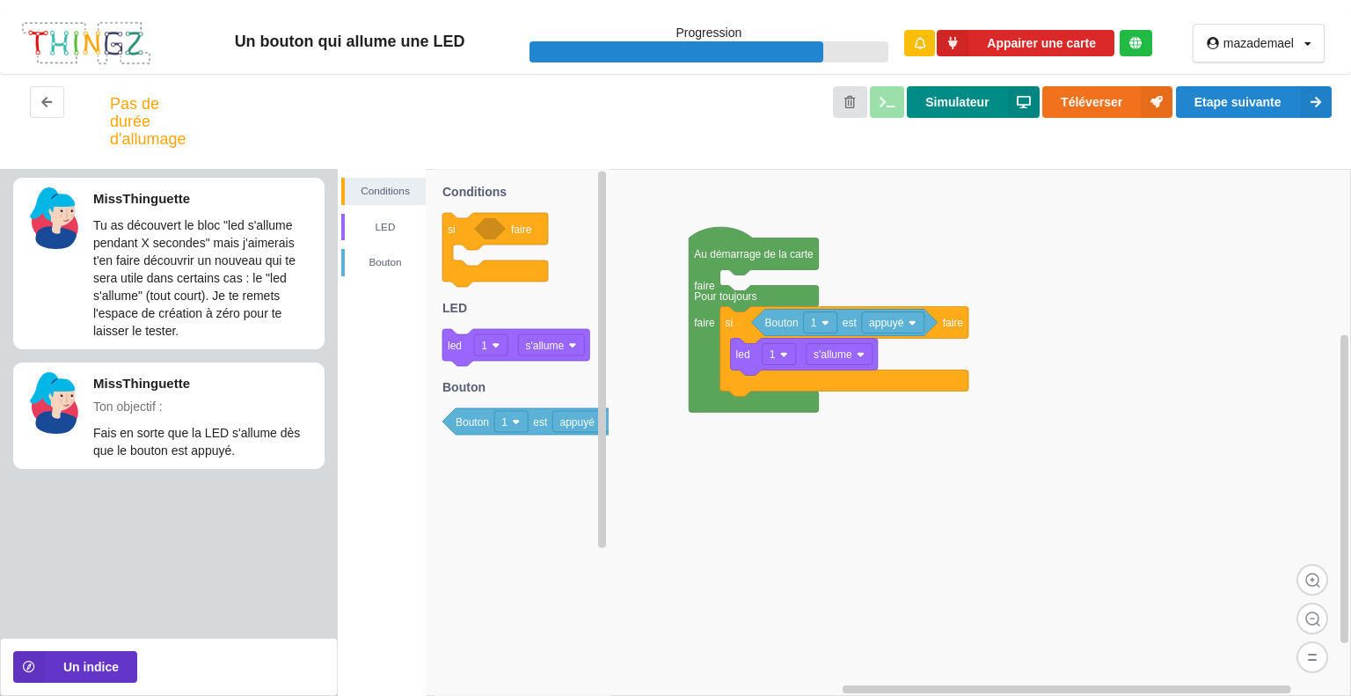
click at [969, 113] on button "Simulateur" at bounding box center [973, 102] width 132 height 32
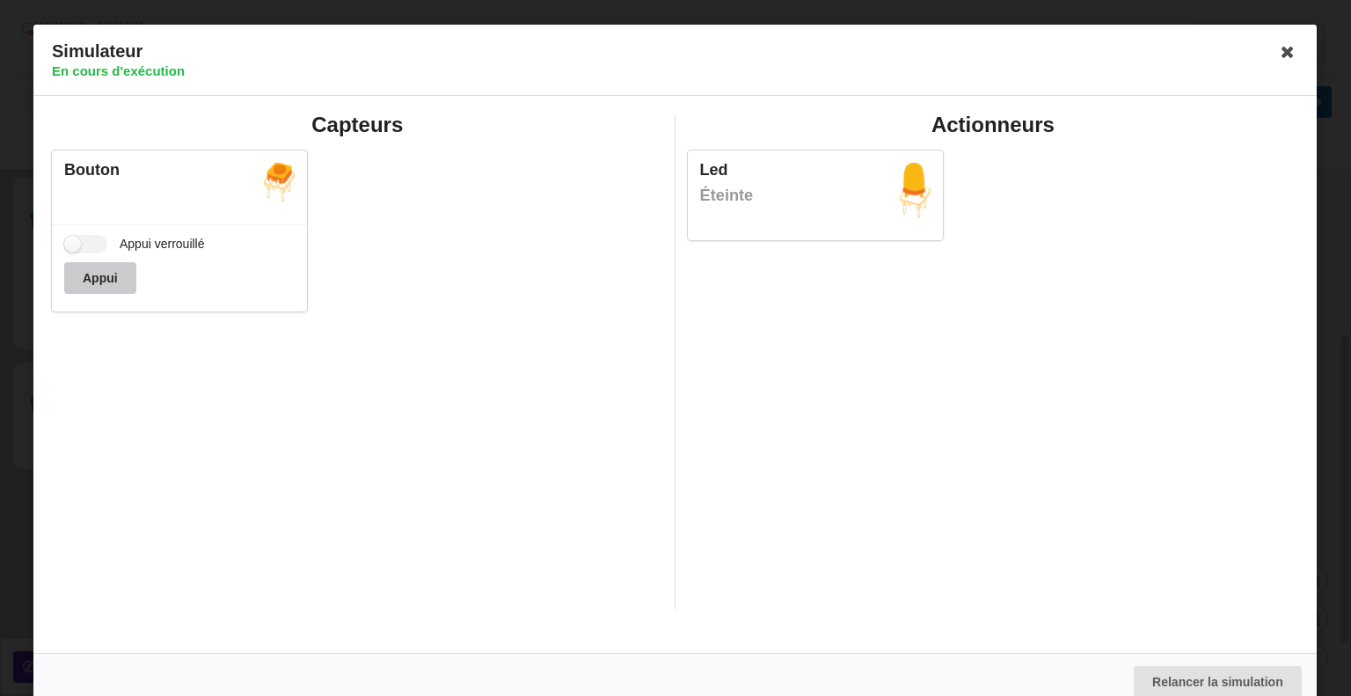
click at [93, 281] on button "Appui" at bounding box center [100, 278] width 72 height 32
click at [77, 235] on label "Appui verrouillé" at bounding box center [134, 244] width 141 height 18
click at [77, 235] on input "Appui verrouillé" at bounding box center [85, 244] width 43 height 18
checkbox input "true"
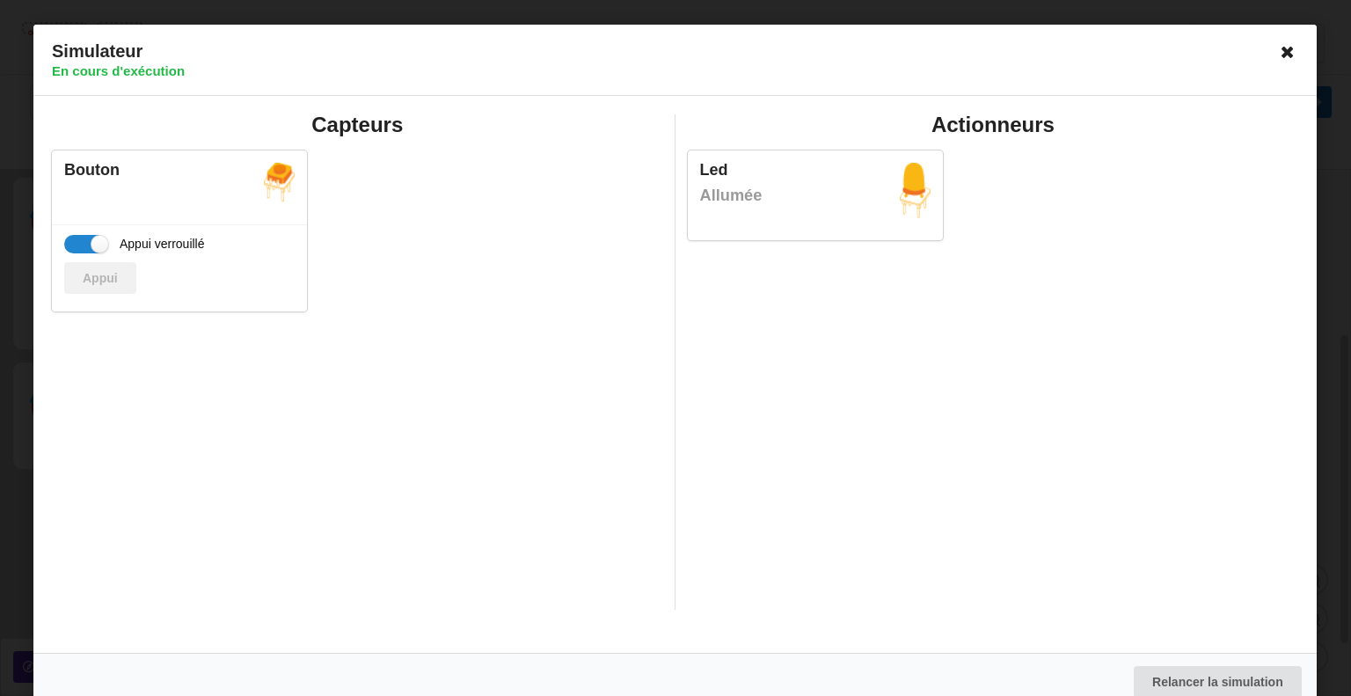
click at [1276, 55] on icon at bounding box center [1288, 52] width 28 height 28
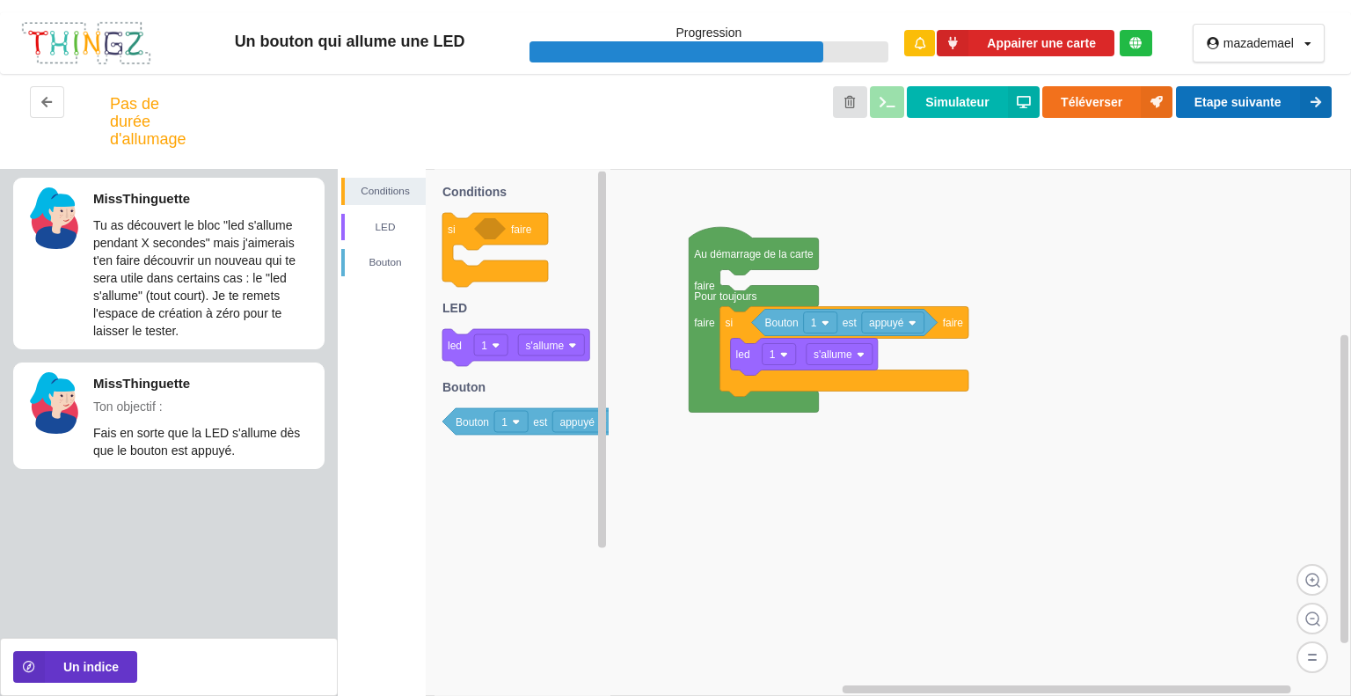
click at [1264, 90] on button "Etape suivante" at bounding box center [1254, 102] width 156 height 32
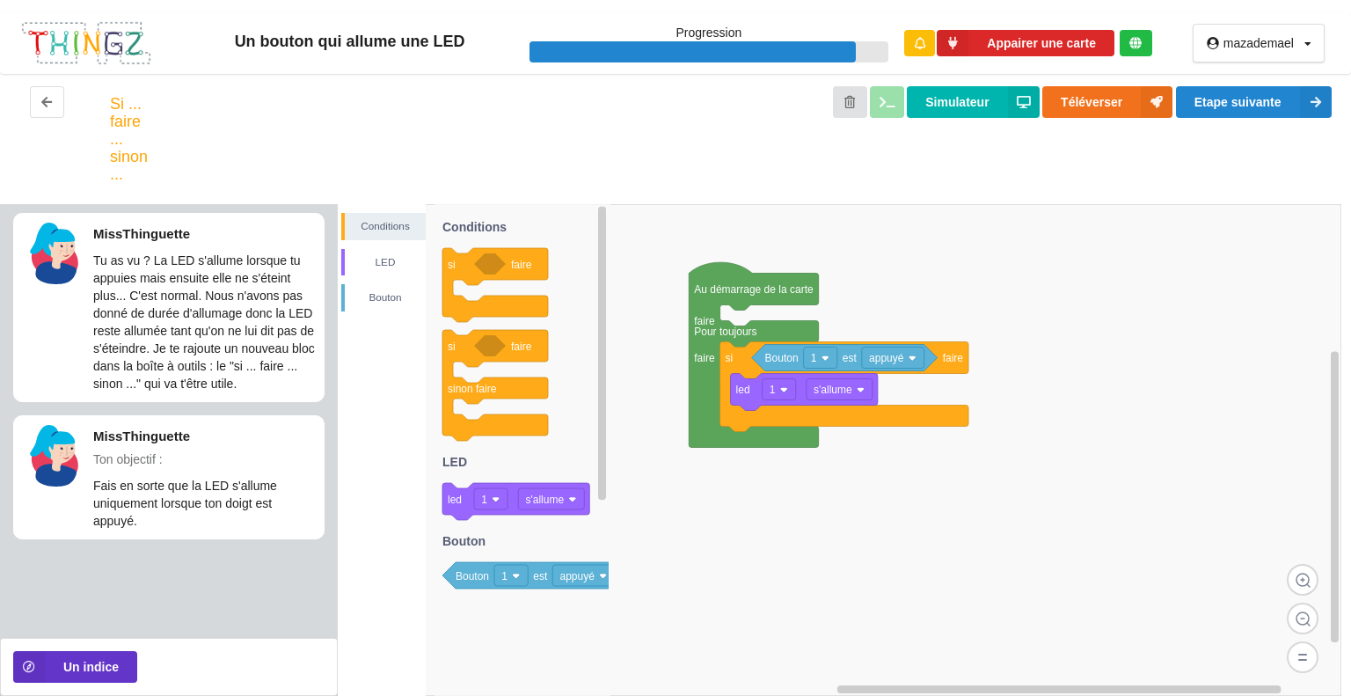
click at [1077, 368] on rect at bounding box center [839, 450] width 1003 height 492
click at [945, 116] on button "Simulateur" at bounding box center [973, 102] width 132 height 32
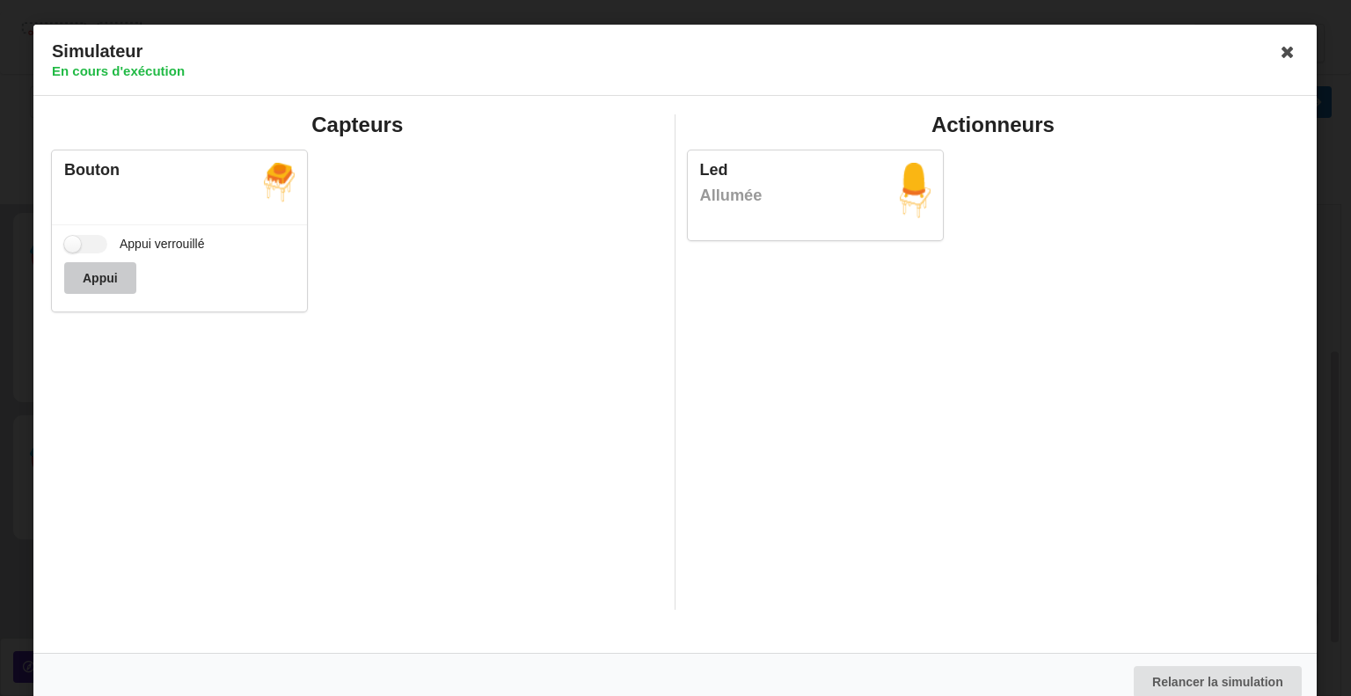
click at [95, 288] on button "Appui" at bounding box center [100, 278] width 72 height 32
click at [1277, 48] on icon at bounding box center [1288, 52] width 28 height 28
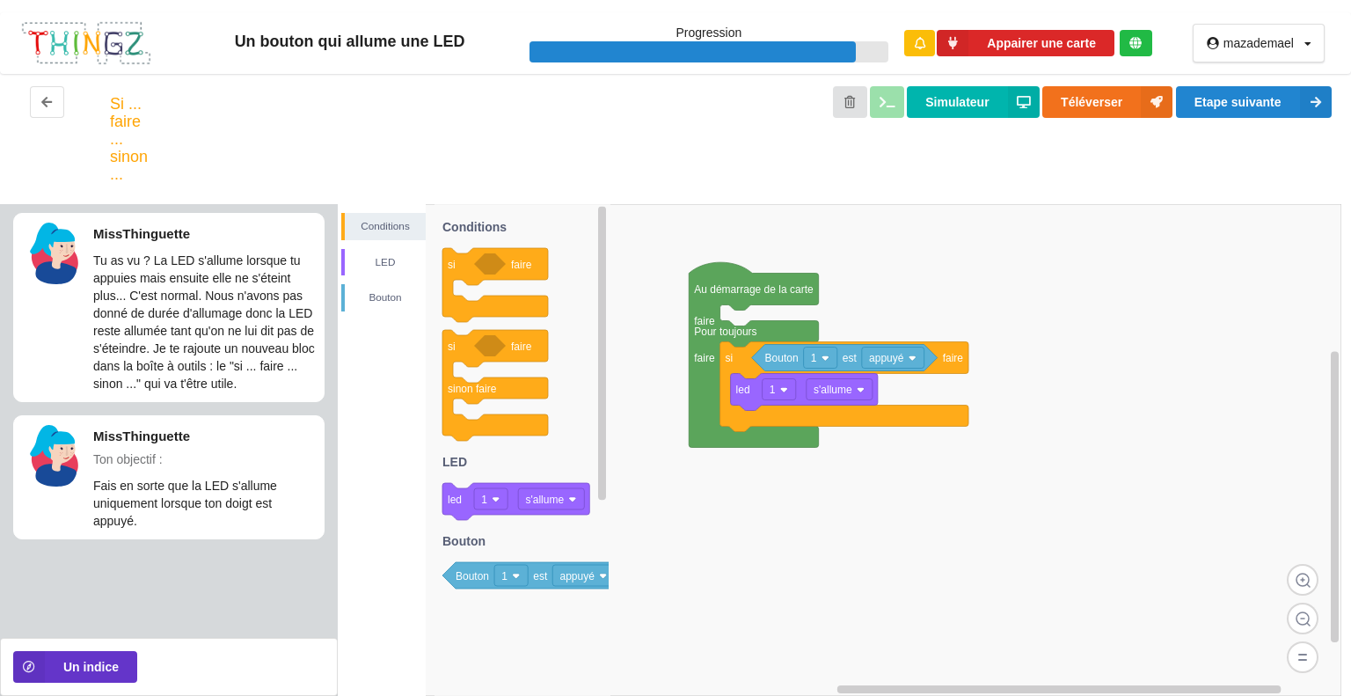
click at [1238, 119] on div "Simulateur Téléverser Etape suivante" at bounding box center [757, 139] width 1177 height 106
click at [1243, 96] on button "Etape suivante" at bounding box center [1254, 102] width 156 height 32
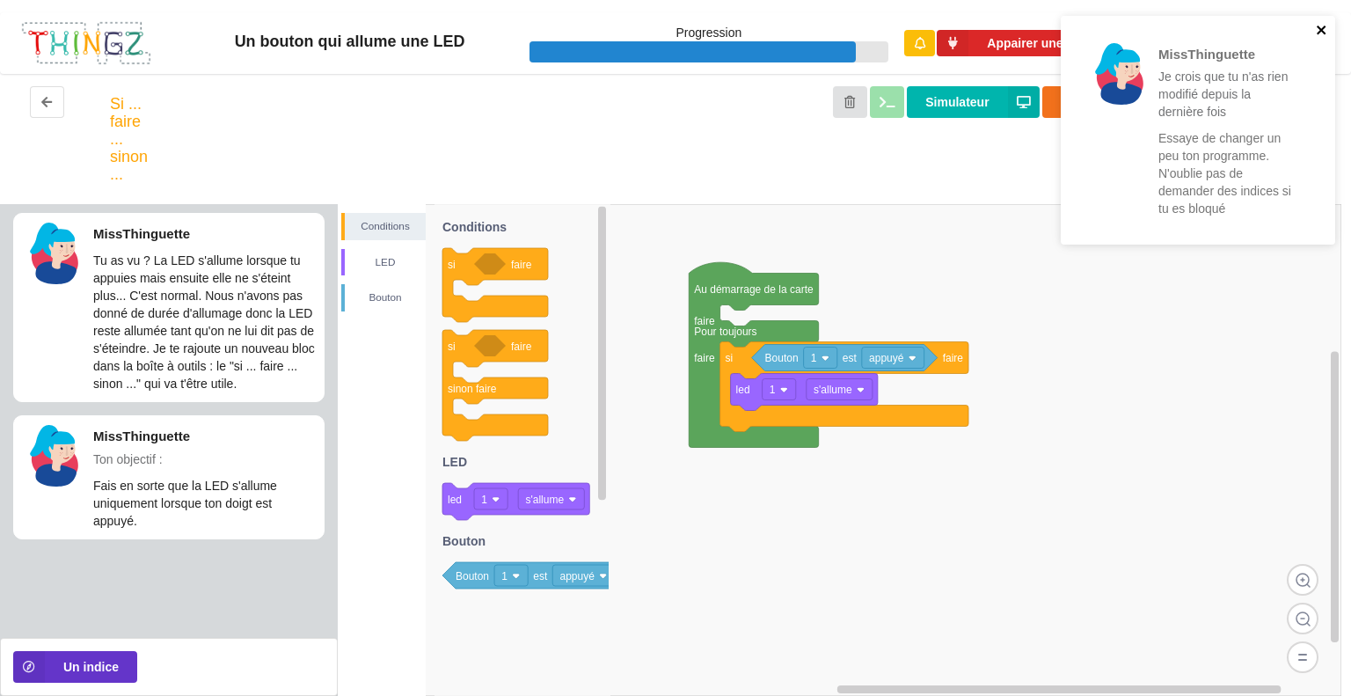
click at [1326, 33] on icon "close" at bounding box center [1321, 30] width 12 height 14
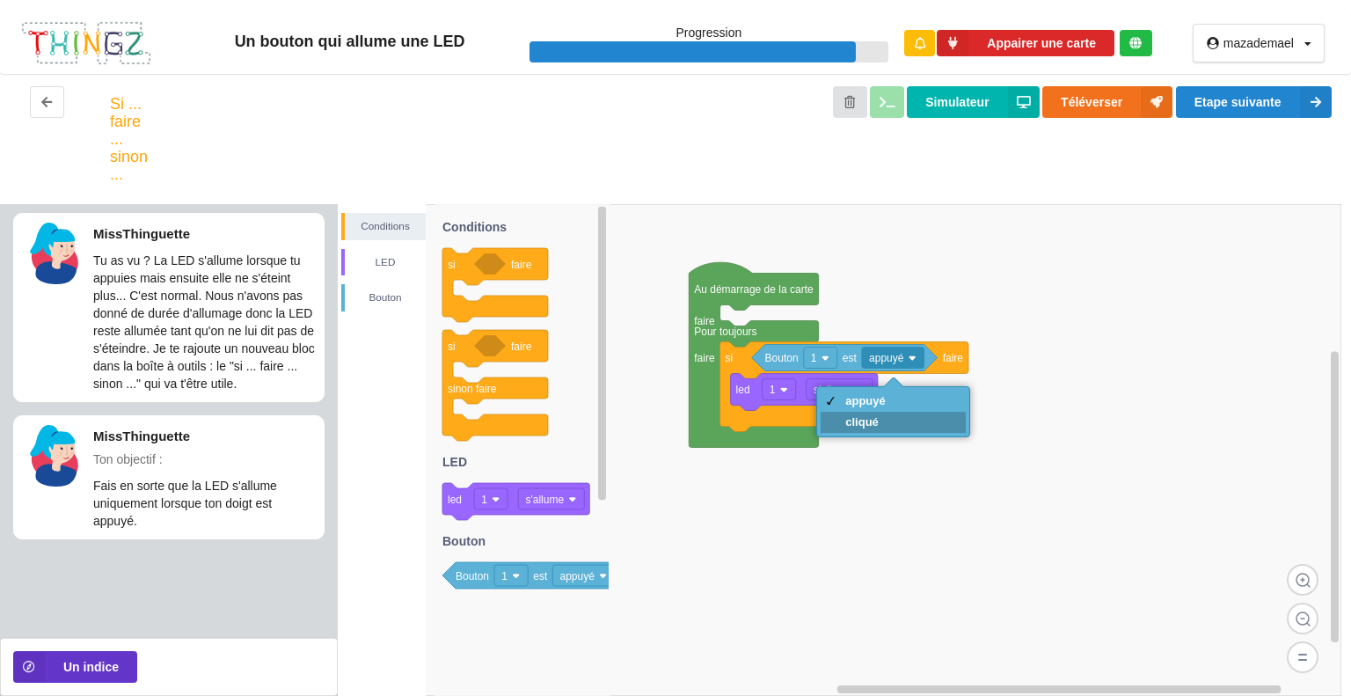
click at [875, 432] on div "cliqué" at bounding box center [892, 422] width 145 height 21
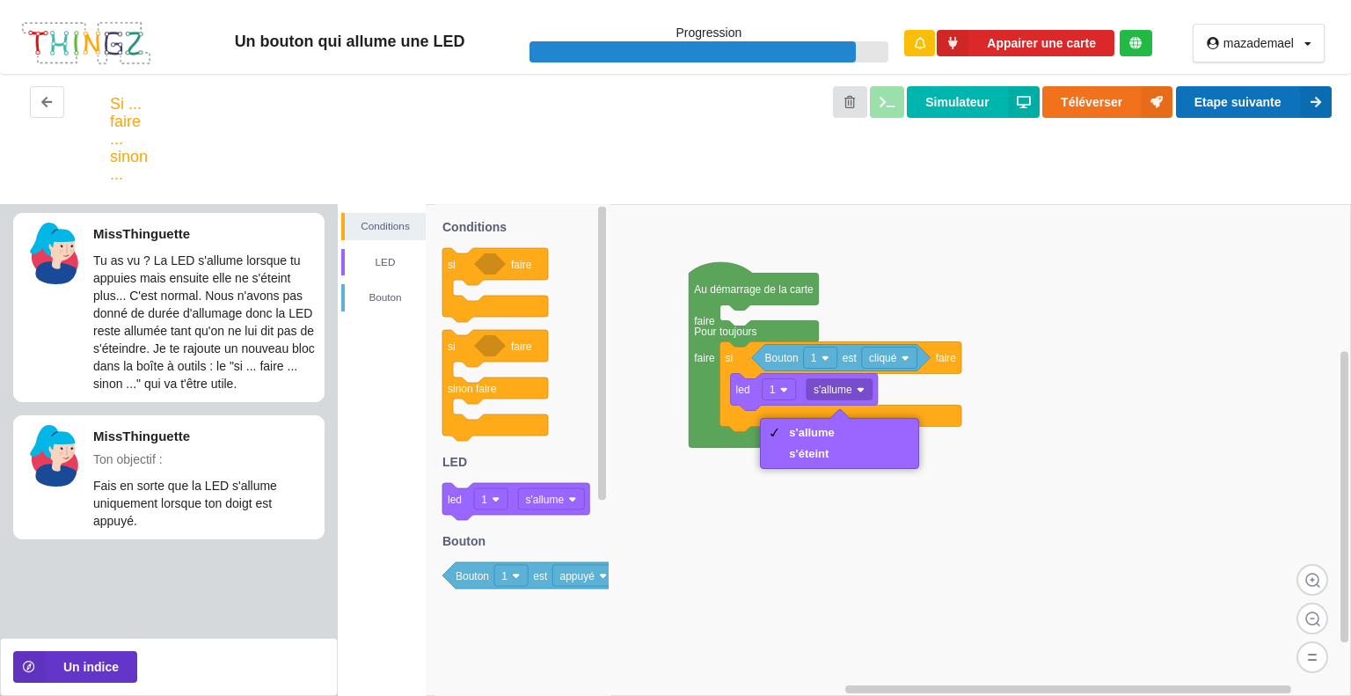
click at [1221, 107] on button "Etape suivante" at bounding box center [1254, 102] width 156 height 32
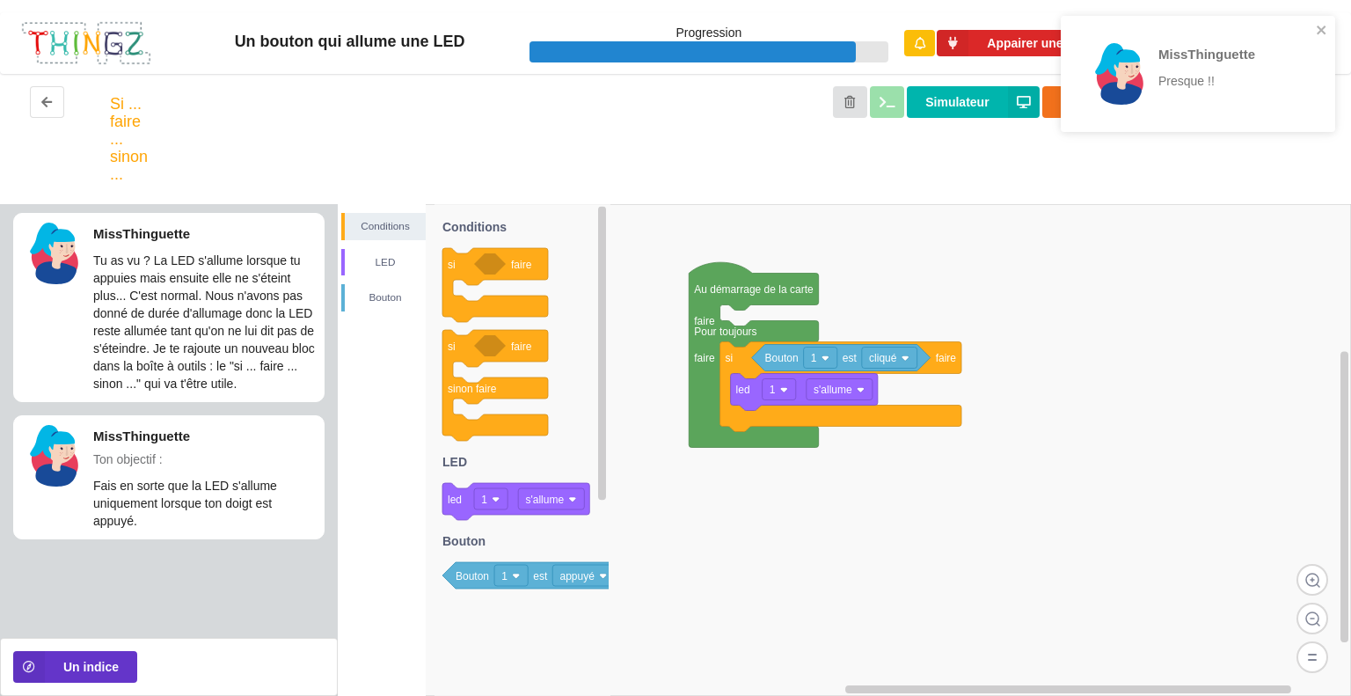
click at [983, 426] on rect at bounding box center [844, 450] width 1013 height 492
click at [446, 339] on icon at bounding box center [495, 385] width 106 height 111
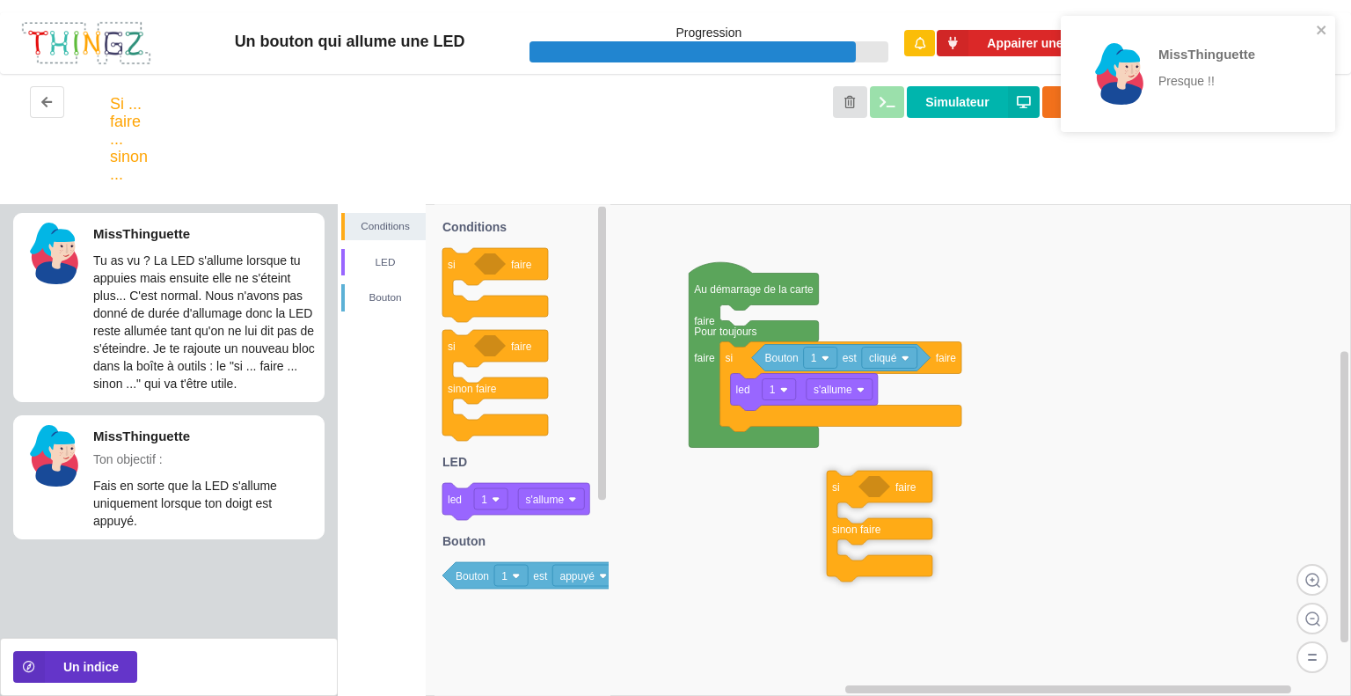
drag, startPoint x: 446, startPoint y: 339, endPoint x: 816, endPoint y: 463, distance: 390.1
click at [816, 463] on div "Conditions LED Bouton Au démarrage de la carte faire Pour toujours faire si fai…" at bounding box center [844, 450] width 1013 height 492
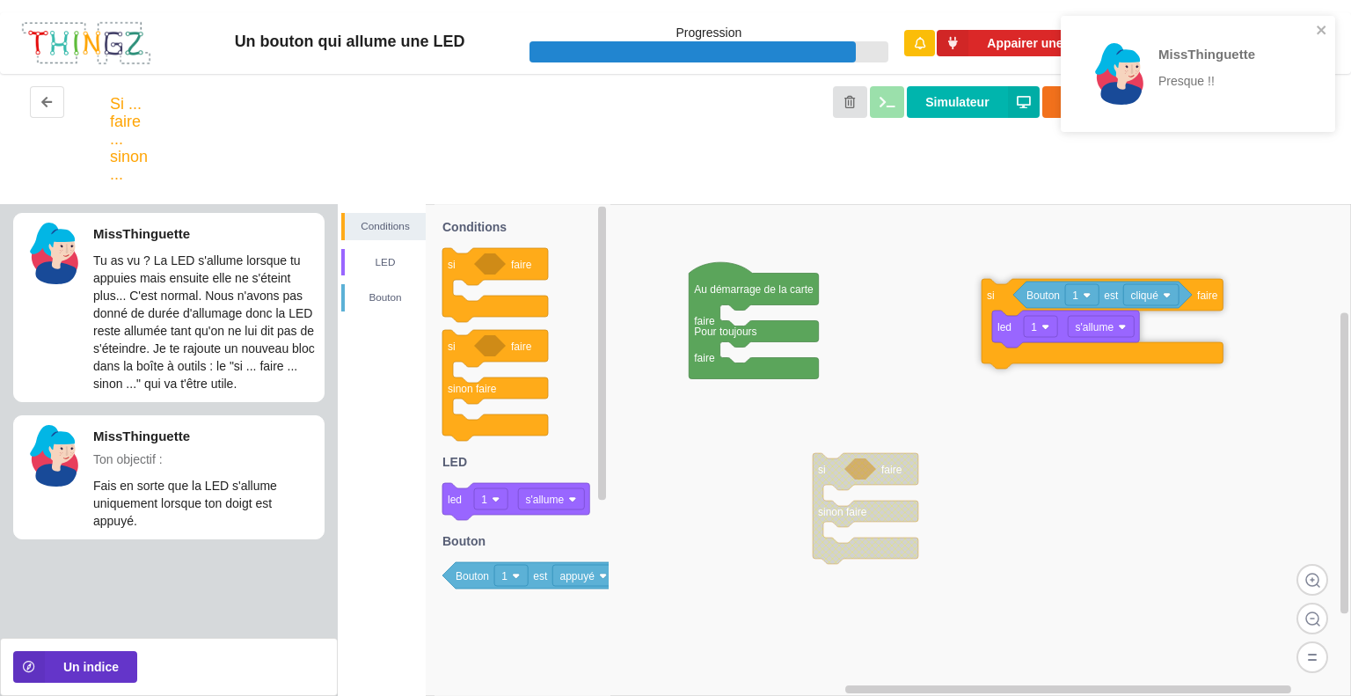
drag, startPoint x: 736, startPoint y: 358, endPoint x: 1063, endPoint y: 280, distance: 336.3
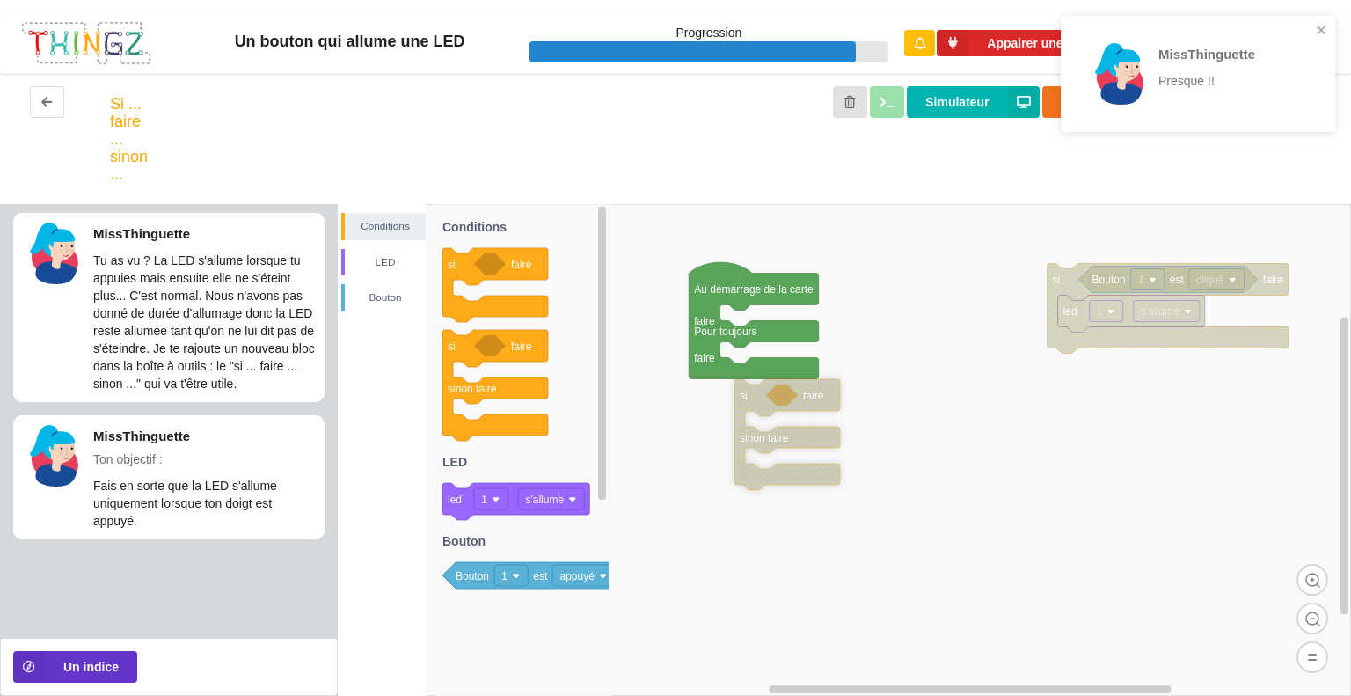
drag, startPoint x: 834, startPoint y: 465, endPoint x: 737, endPoint y: 375, distance: 131.9
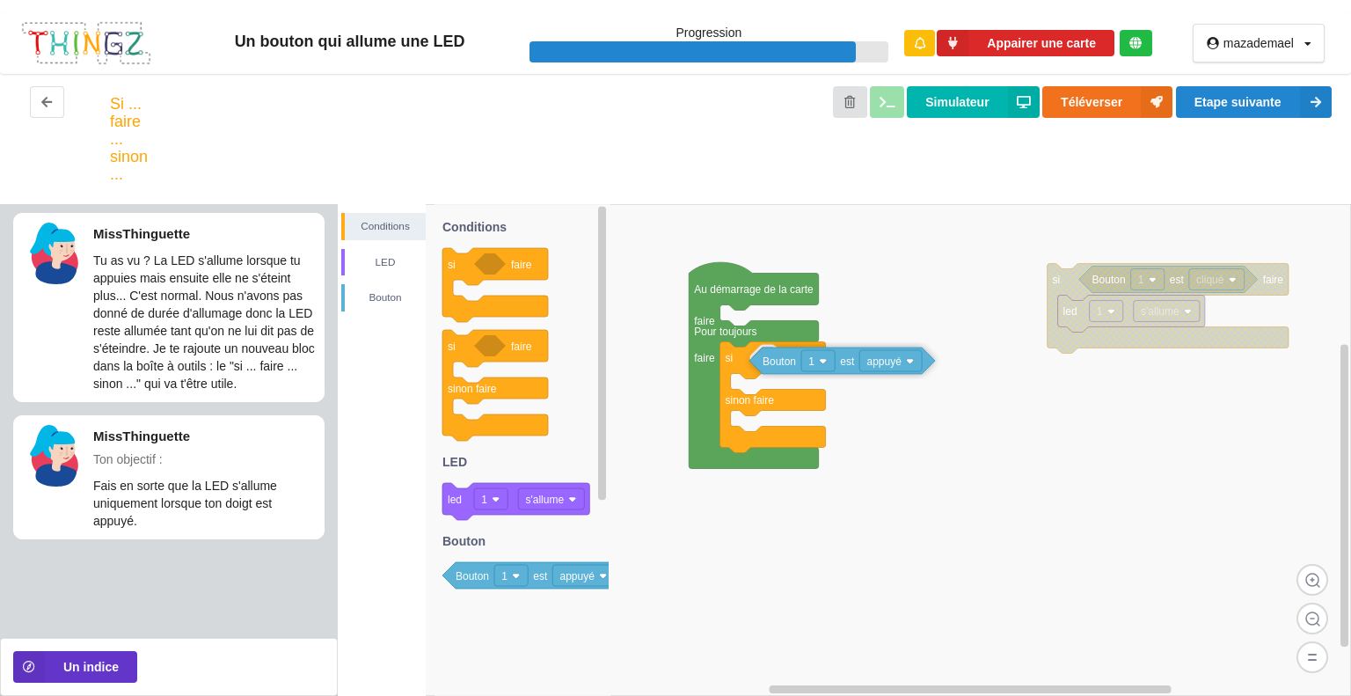
drag, startPoint x: 452, startPoint y: 587, endPoint x: 759, endPoint y: 372, distance: 374.4
click at [759, 372] on div "Conditions LED Bouton si faire Bouton 1 est cliqué led 1 s'allume Au démarrage …" at bounding box center [844, 450] width 1013 height 492
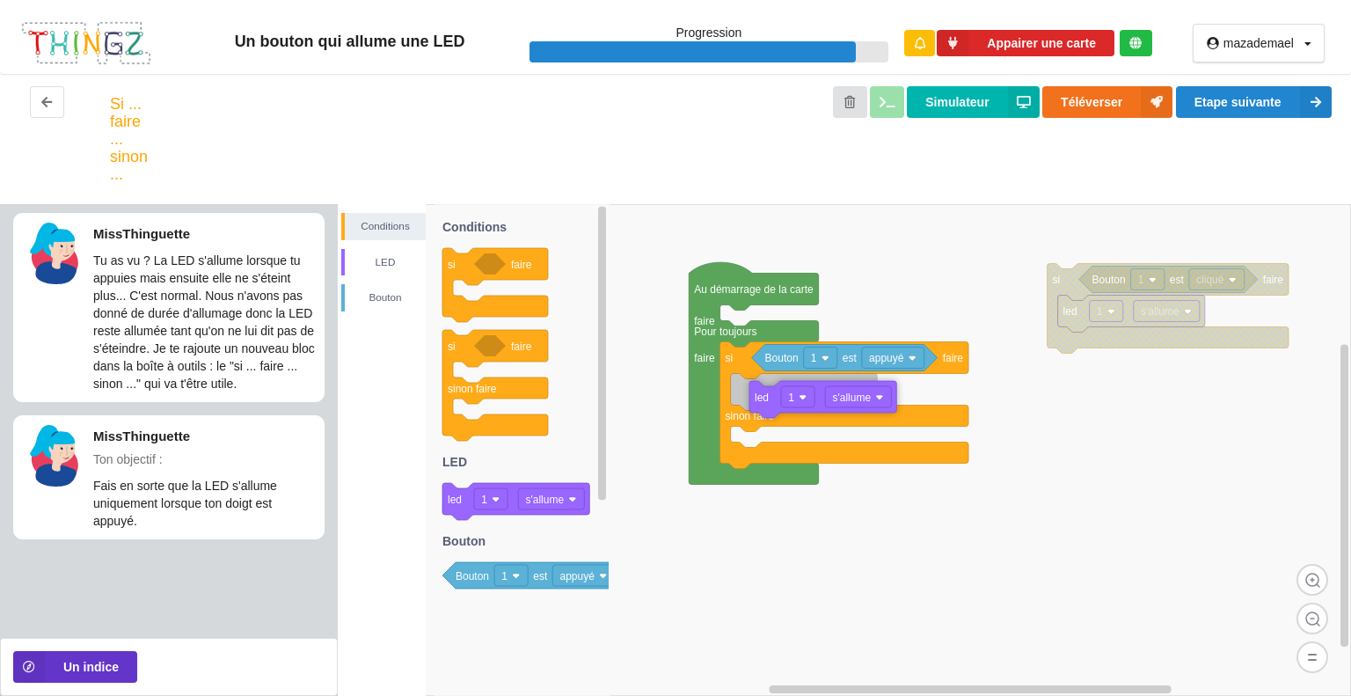
drag, startPoint x: 455, startPoint y: 499, endPoint x: 761, endPoint y: 394, distance: 324.2
click at [761, 394] on div "Conditions LED Bouton si faire Bouton 1 est cliqué led 1 s'allume Au démarrage …" at bounding box center [844, 450] width 1013 height 492
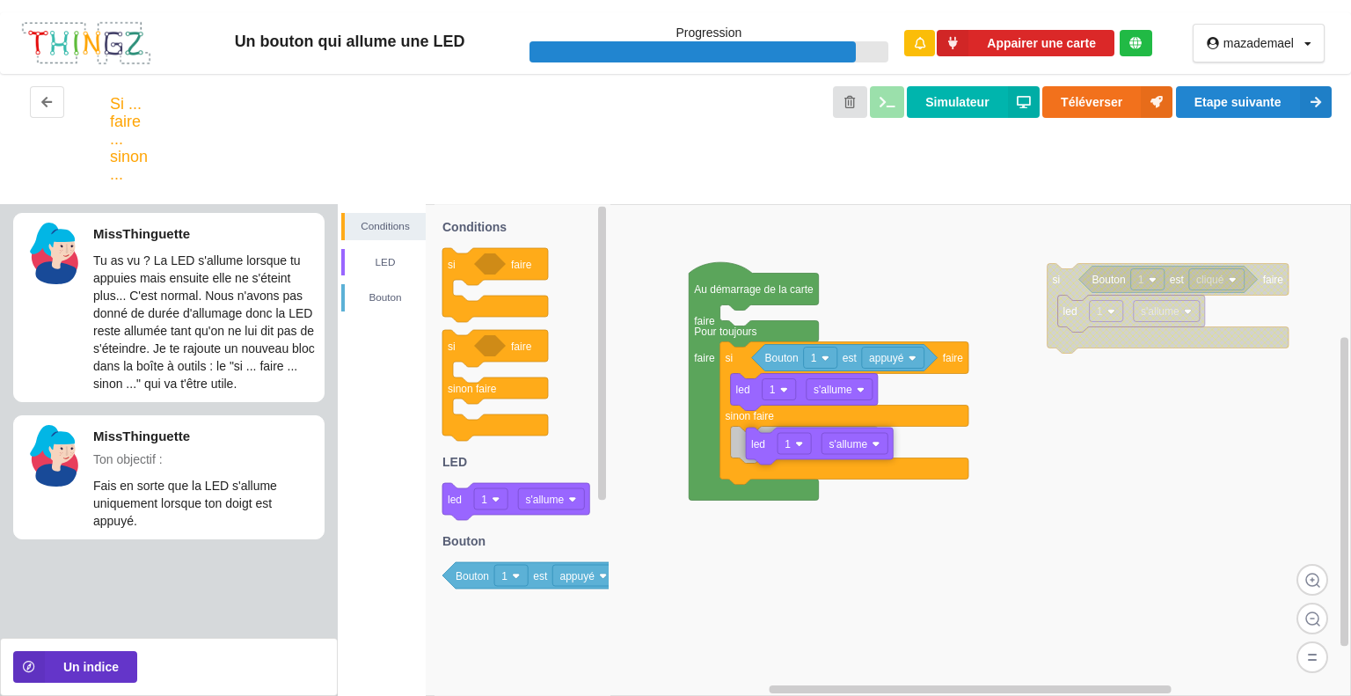
drag, startPoint x: 460, startPoint y: 506, endPoint x: 761, endPoint y: 451, distance: 306.5
click at [761, 451] on div "Conditions LED Bouton si faire Bouton 1 est cliqué led 1 s'allume Au démarrage …" at bounding box center [844, 450] width 1013 height 492
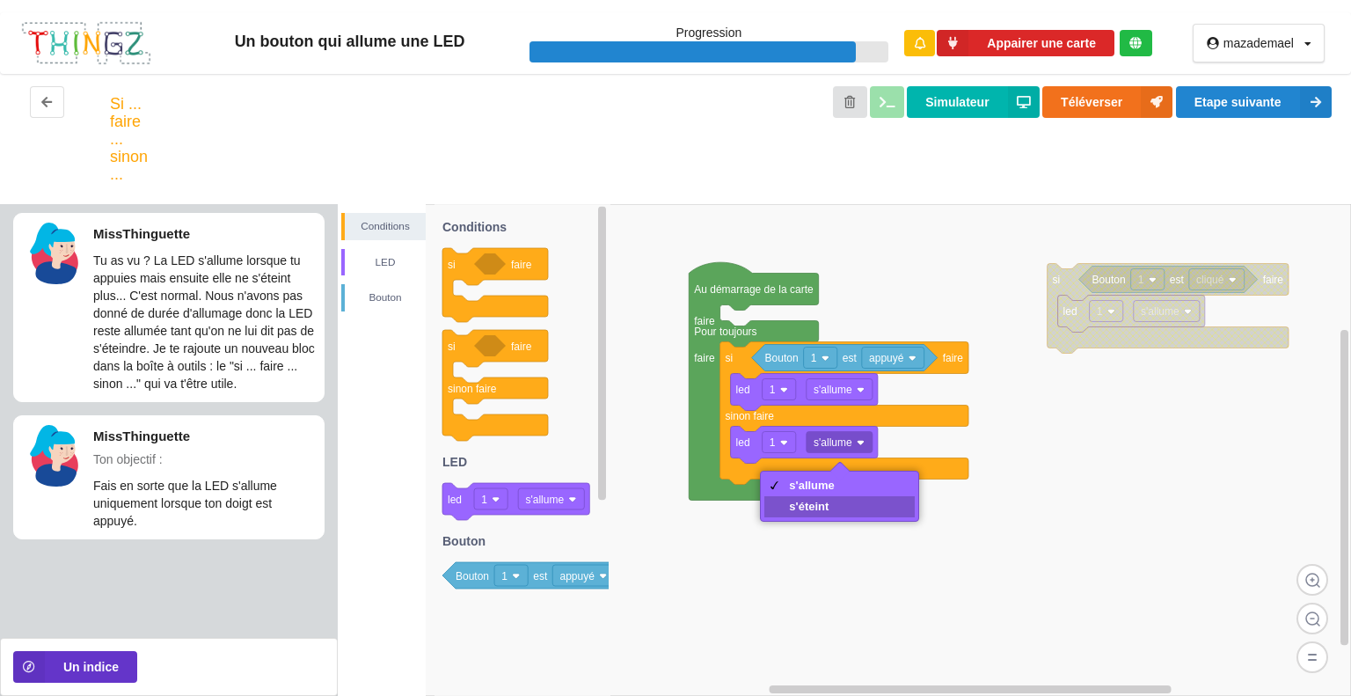
click at [817, 504] on div "s'éteint" at bounding box center [812, 505] width 46 height 13
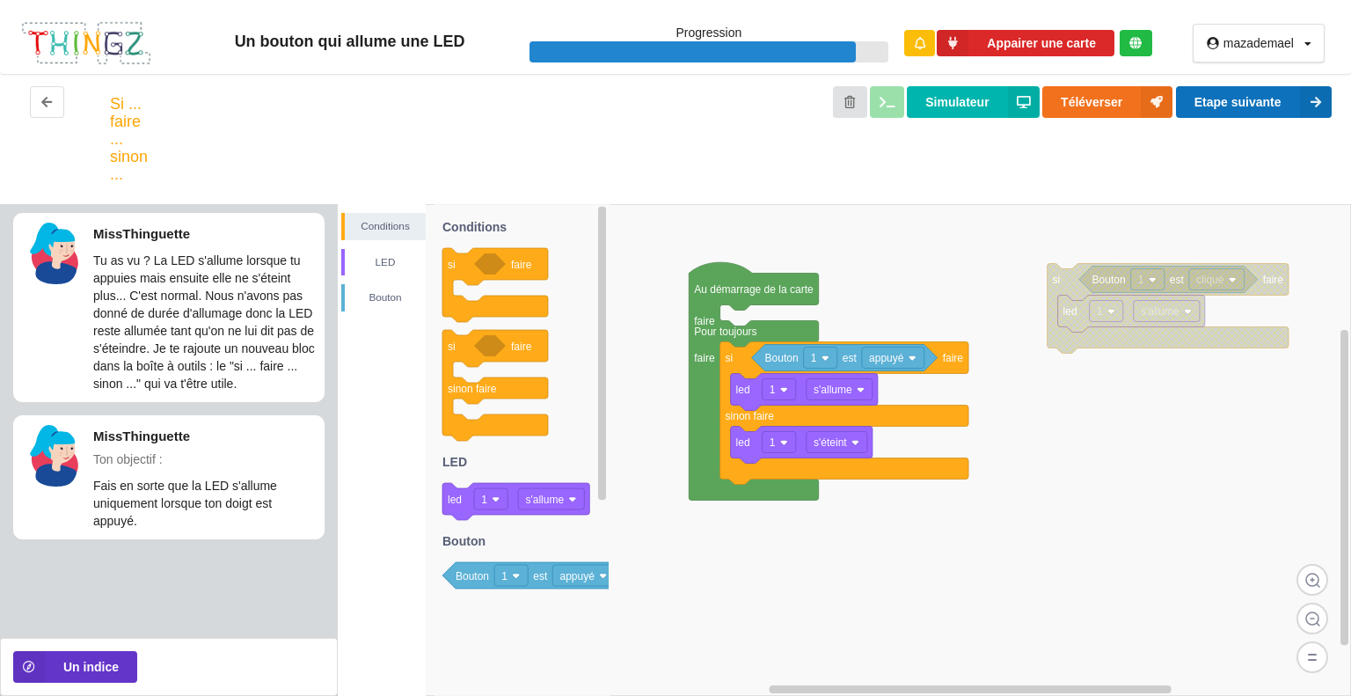
click at [1221, 101] on button "Etape suivante" at bounding box center [1254, 102] width 156 height 32
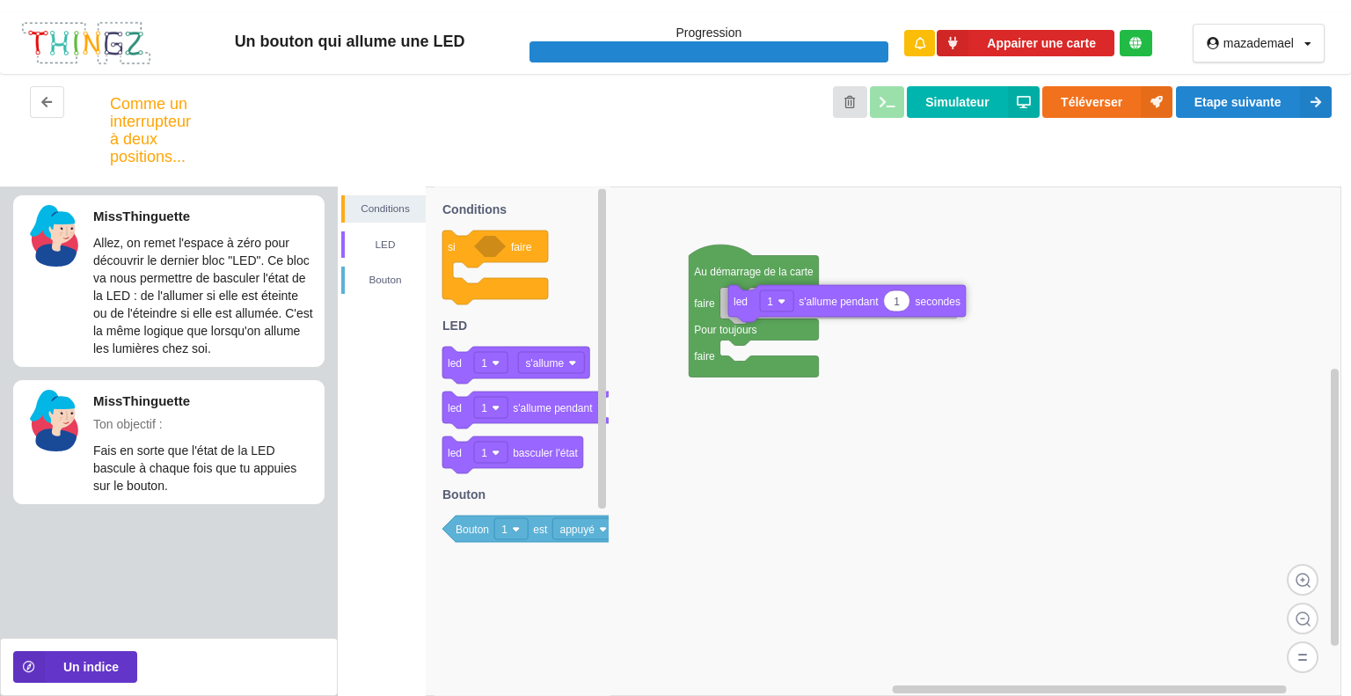
drag, startPoint x: 454, startPoint y: 414, endPoint x: 740, endPoint y: 308, distance: 304.9
click at [740, 308] on div "Conditions LED Bouton Au démarrage de la carte faire Pour toujours faire si fai…" at bounding box center [844, 440] width 1013 height 509
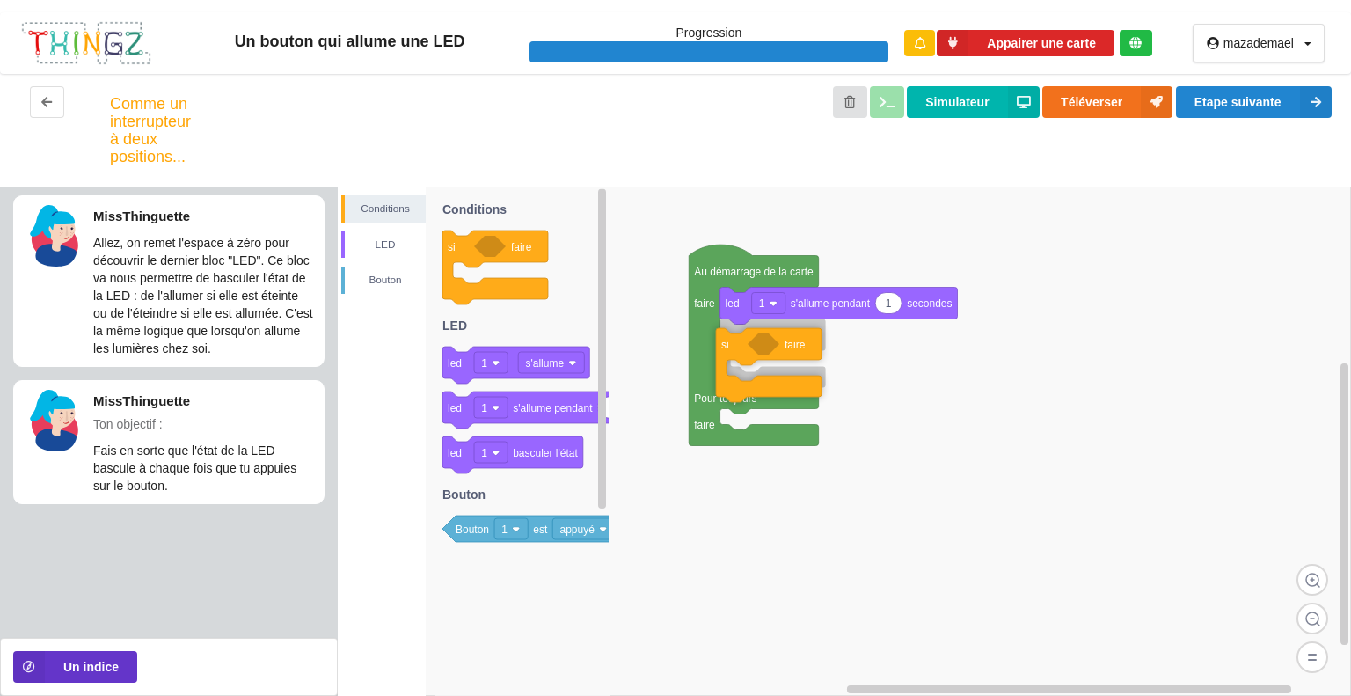
drag, startPoint x: 467, startPoint y: 253, endPoint x: 738, endPoint y: 350, distance: 287.6
click at [738, 350] on div "Conditions LED Bouton Au démarrage de la carte faire Pour toujours faire 1 led …" at bounding box center [844, 440] width 1013 height 509
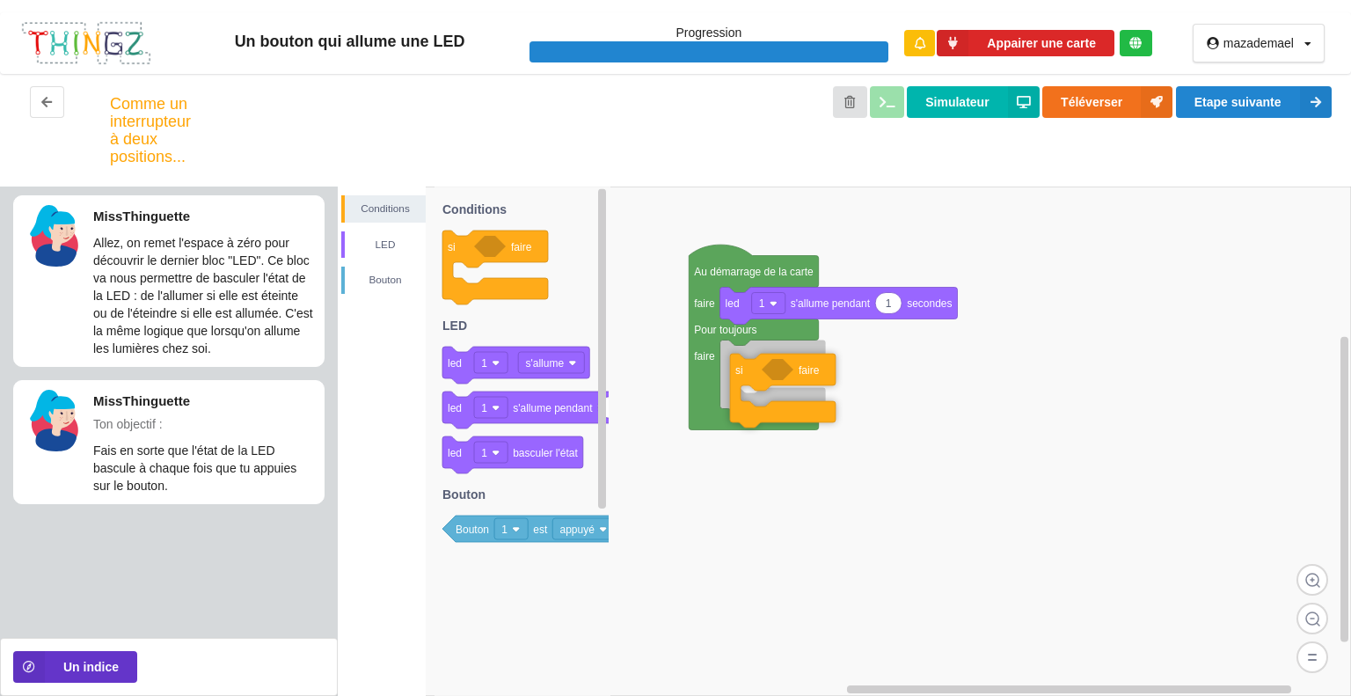
drag, startPoint x: 729, startPoint y: 339, endPoint x: 739, endPoint y: 373, distance: 35.6
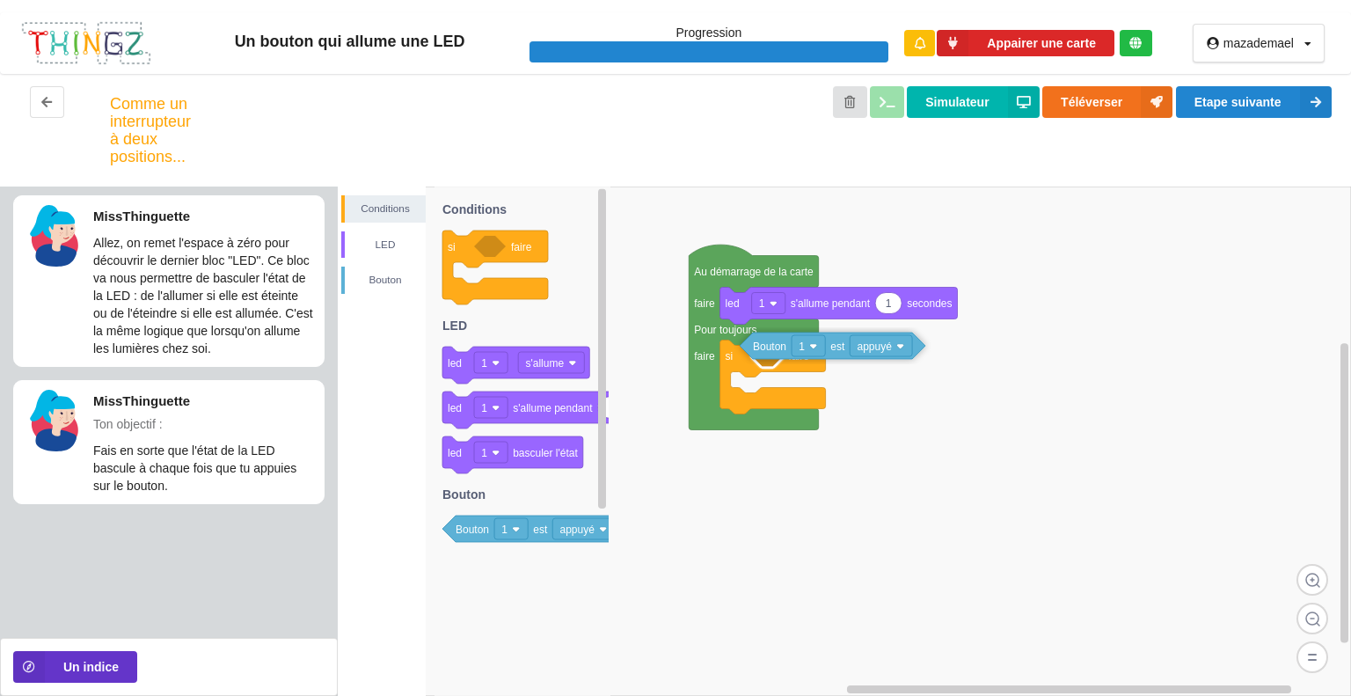
drag, startPoint x: 485, startPoint y: 537, endPoint x: 782, endPoint y: 358, distance: 346.4
click at [784, 354] on div "Conditions LED Bouton Au démarrage de la carte faire Pour toujours faire 1 led …" at bounding box center [844, 440] width 1013 height 509
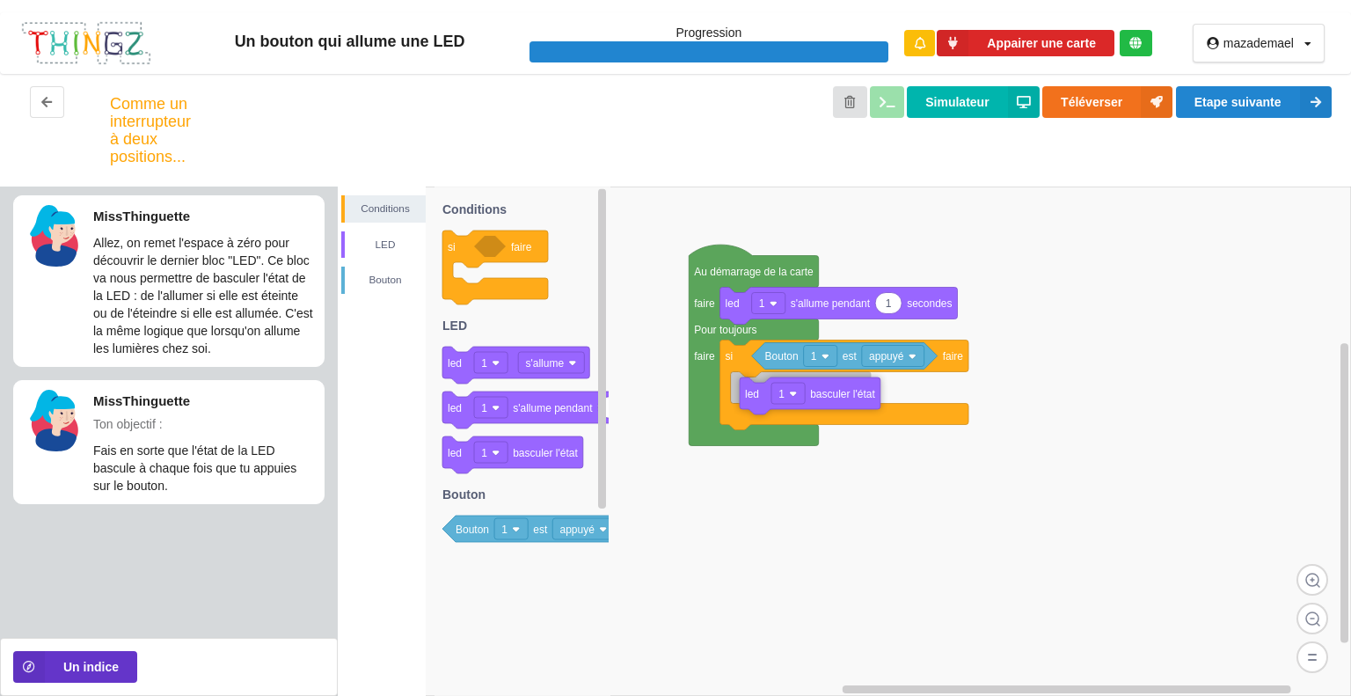
drag, startPoint x: 456, startPoint y: 455, endPoint x: 754, endPoint y: 397, distance: 303.0
click at [754, 397] on div "Conditions LED Bouton Au démarrage de la carte faire Pour toujours faire 1 led …" at bounding box center [844, 440] width 1013 height 509
click at [1247, 95] on button "Etape suivante" at bounding box center [1254, 102] width 156 height 32
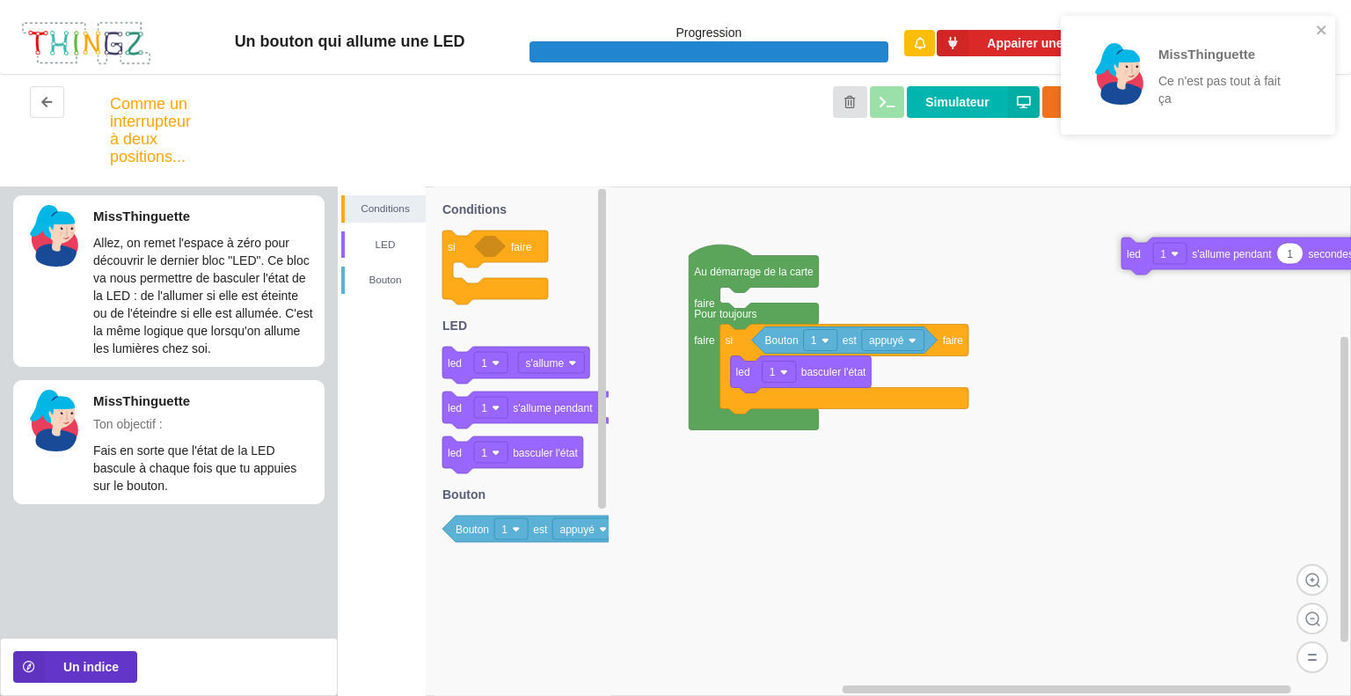
drag, startPoint x: 743, startPoint y: 309, endPoint x: 1061, endPoint y: 226, distance: 328.9
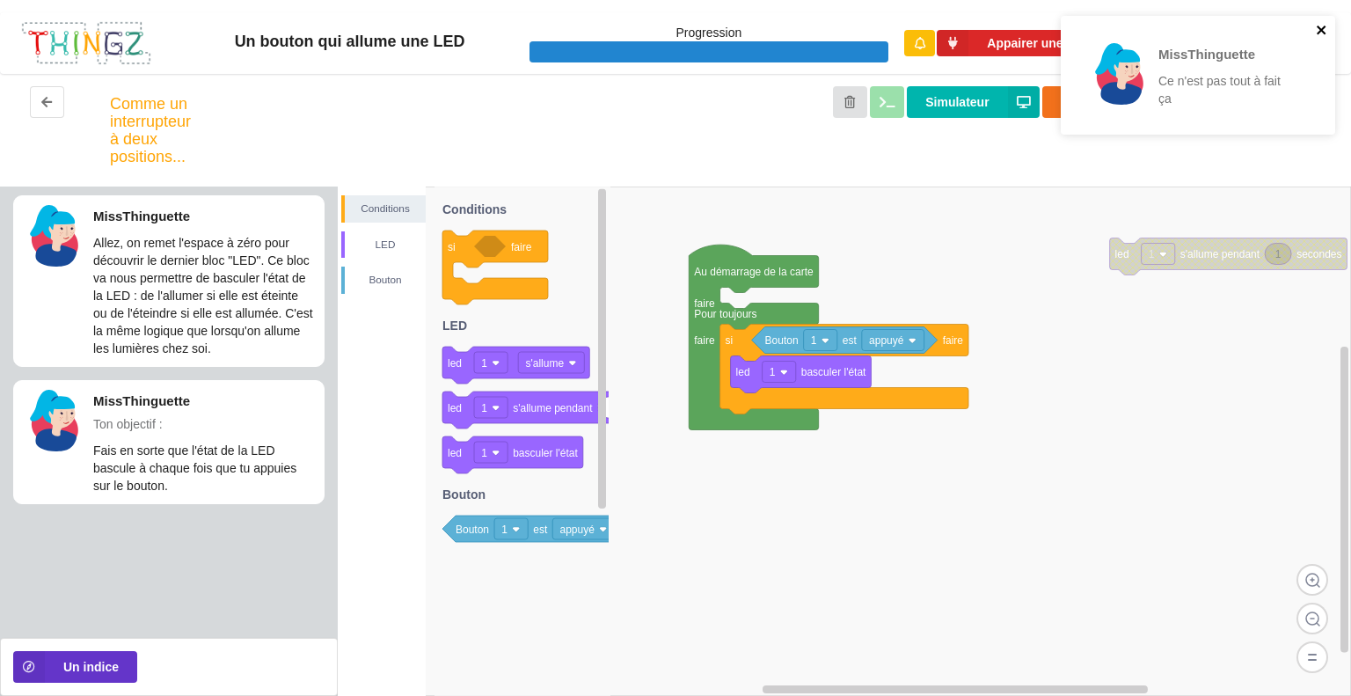
click at [1321, 33] on icon "close" at bounding box center [1321, 30] width 12 height 14
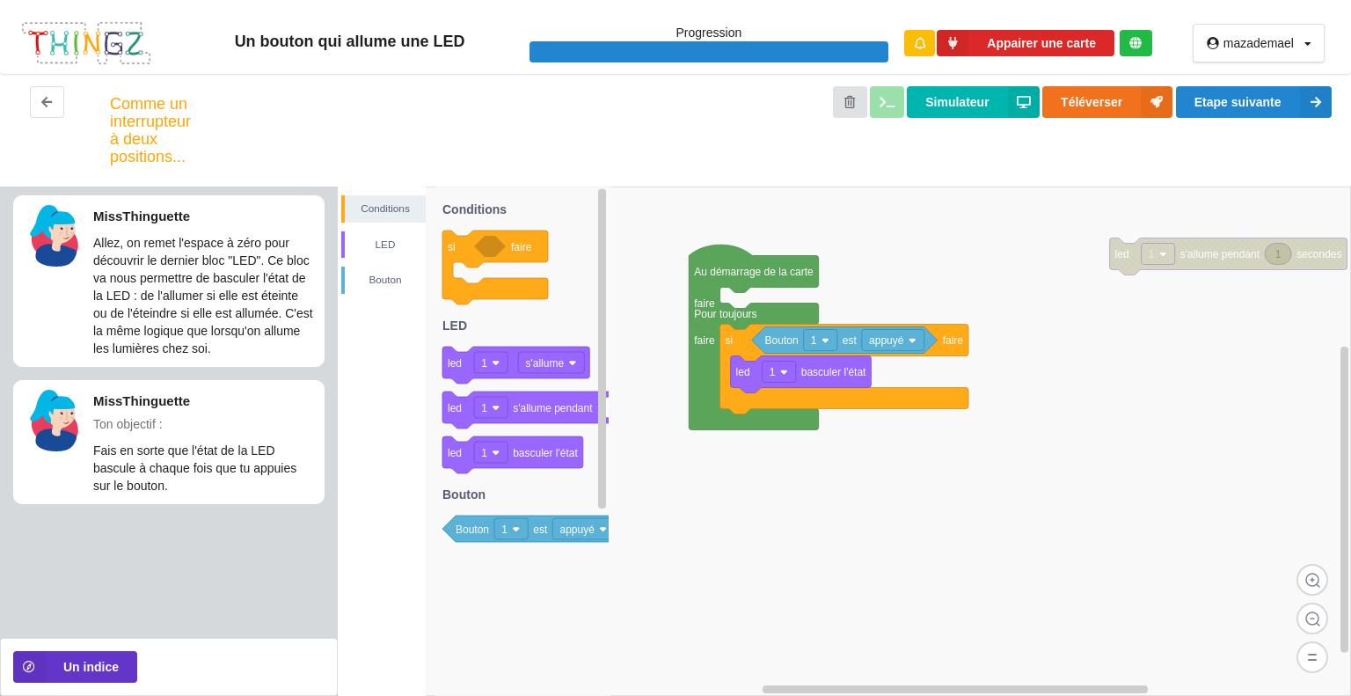
click at [1280, 77] on div "MissThinguette Ce n'est pas tout à fait ça" at bounding box center [1197, 81] width 281 height 138
click at [1287, 96] on button "Etape suivante" at bounding box center [1254, 102] width 156 height 32
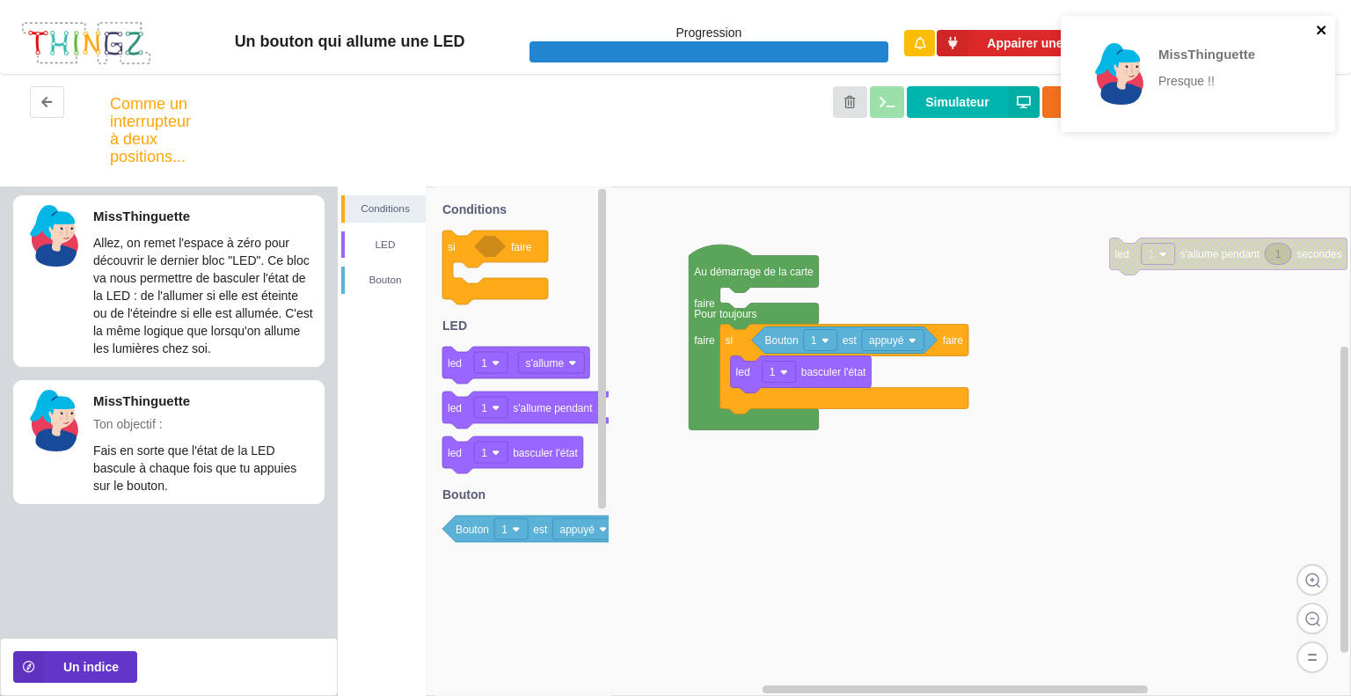
click at [1324, 25] on icon "close" at bounding box center [1321, 30] width 12 height 14
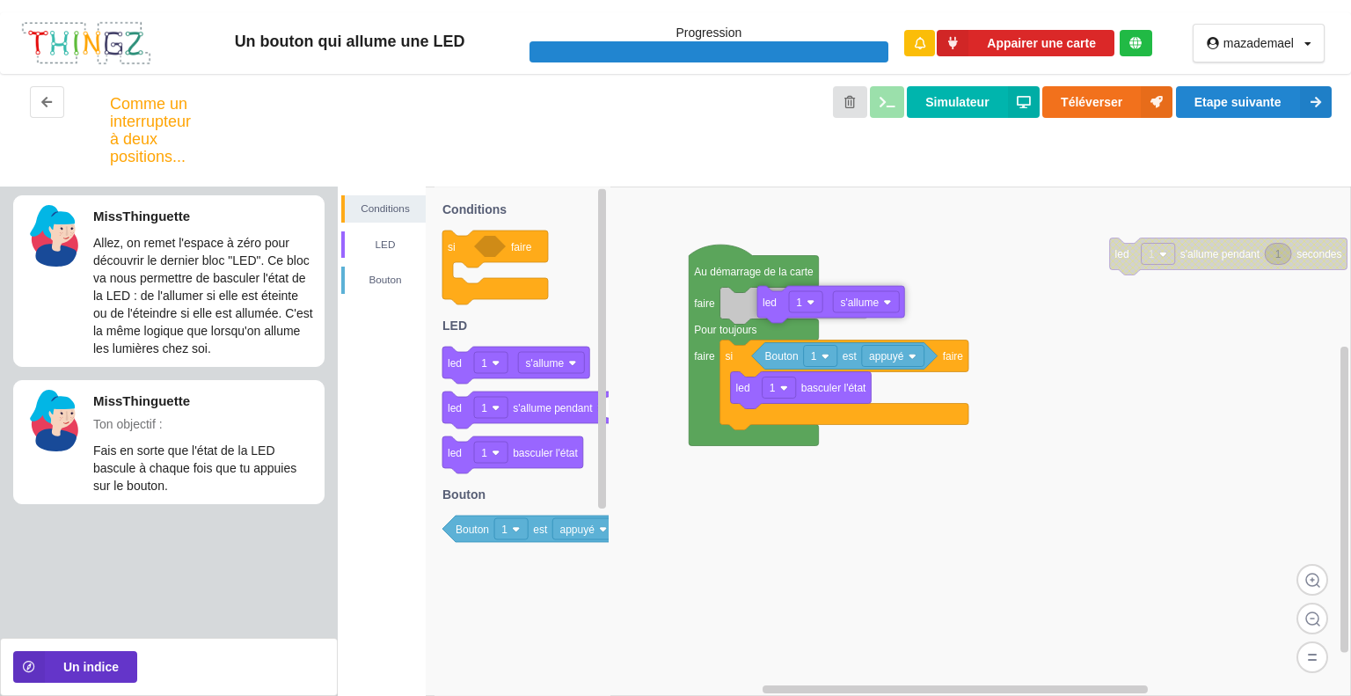
drag, startPoint x: 467, startPoint y: 373, endPoint x: 777, endPoint y: 302, distance: 318.3
click at [777, 310] on div "Conditions LED Bouton Au démarrage de la carte faire Pour toujours faire si fai…" at bounding box center [844, 440] width 1013 height 509
click at [1305, 103] on icon at bounding box center [1316, 102] width 32 height 32
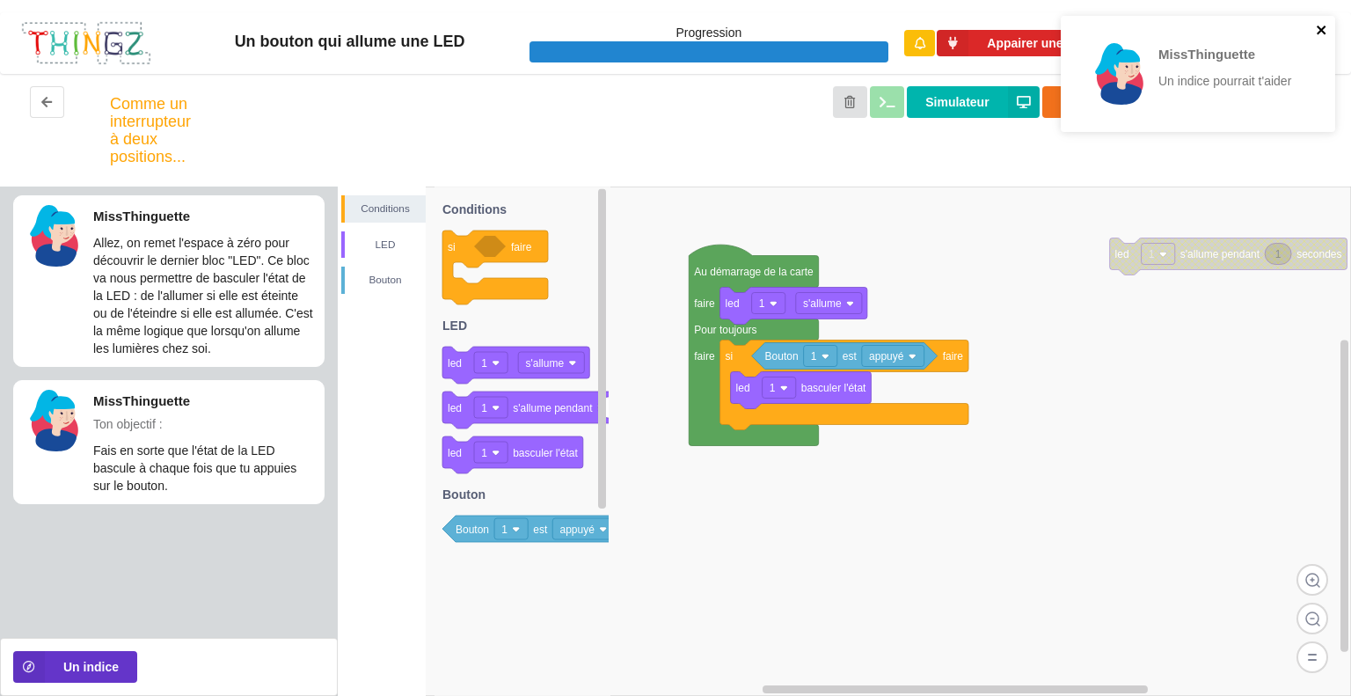
click at [1323, 29] on icon "close" at bounding box center [1321, 30] width 12 height 14
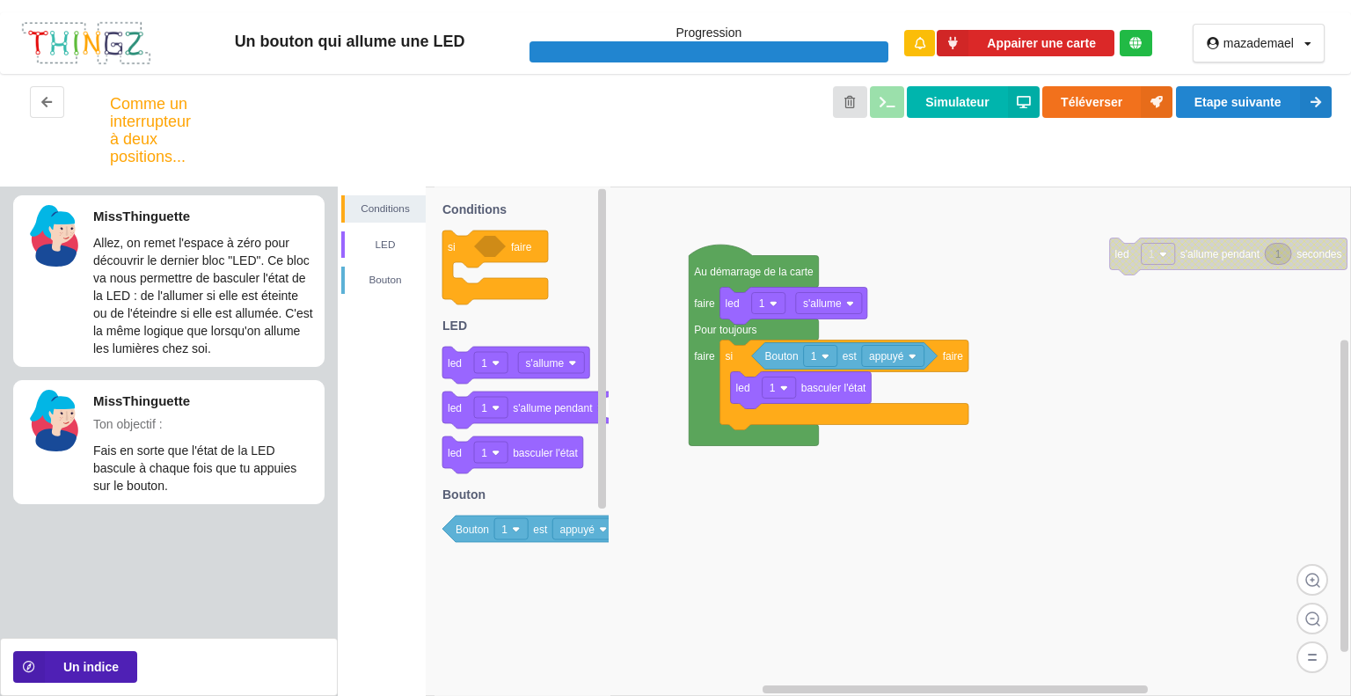
click at [32, 674] on icon at bounding box center [29, 667] width 32 height 32
click at [67, 666] on button "Un indice" at bounding box center [75, 667] width 124 height 32
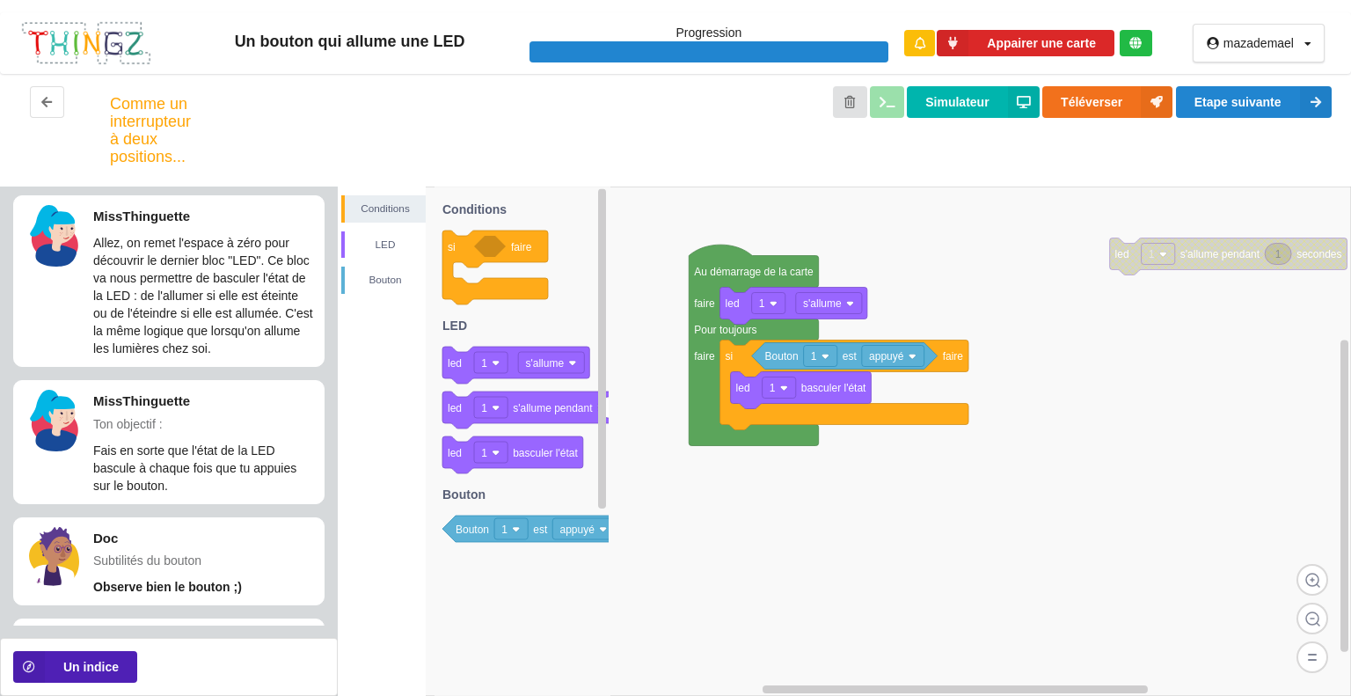
scroll to position [94, 0]
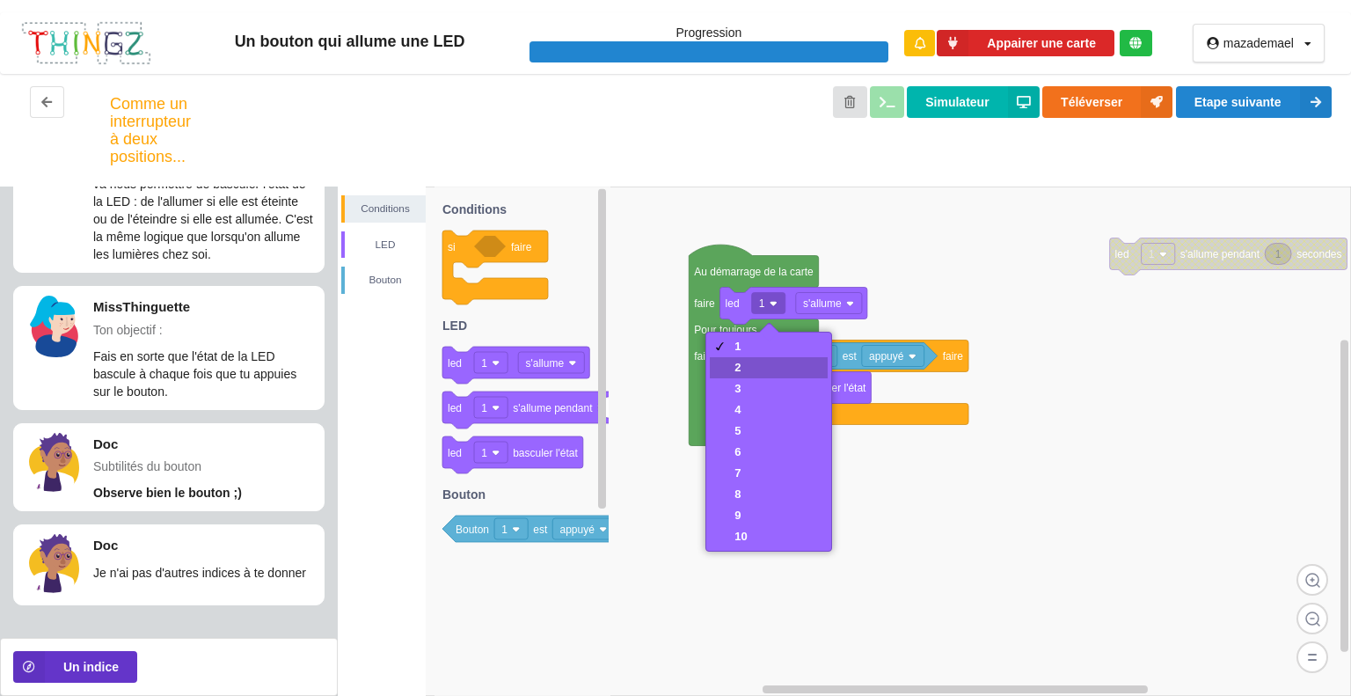
click at [763, 369] on div "2" at bounding box center [768, 367] width 117 height 21
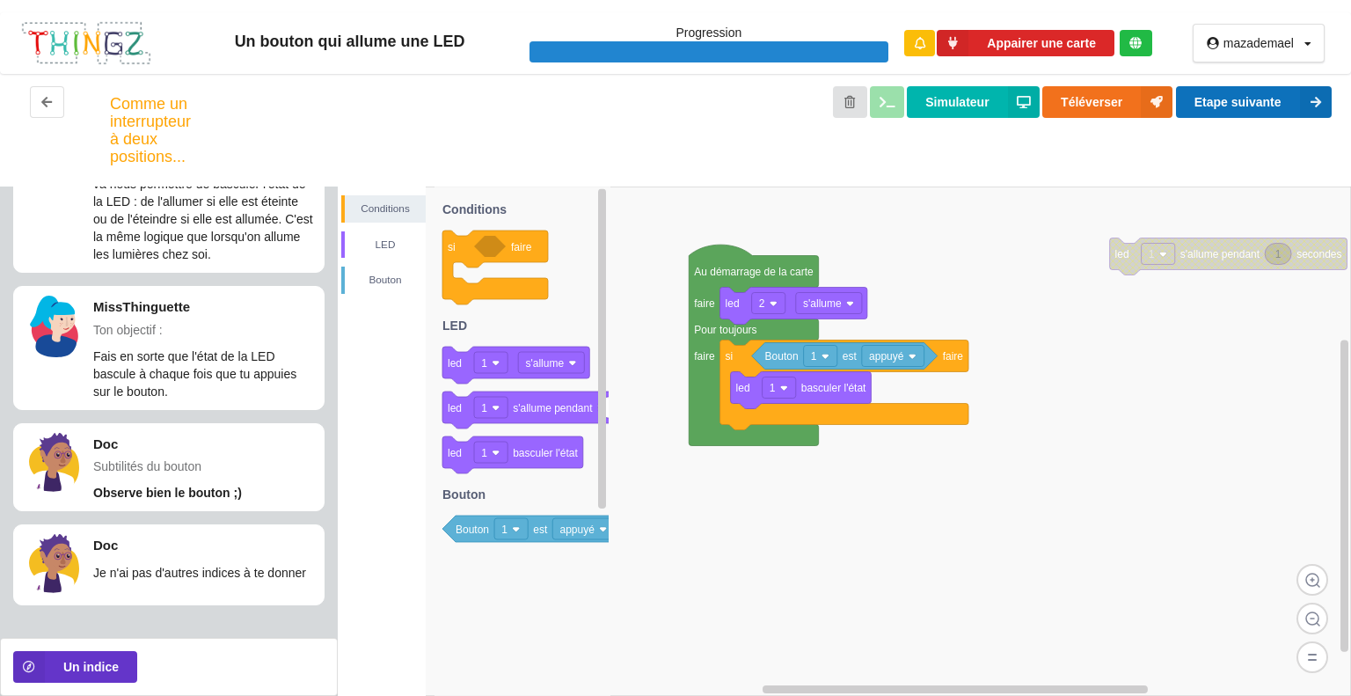
click at [1301, 103] on icon at bounding box center [1316, 102] width 32 height 32
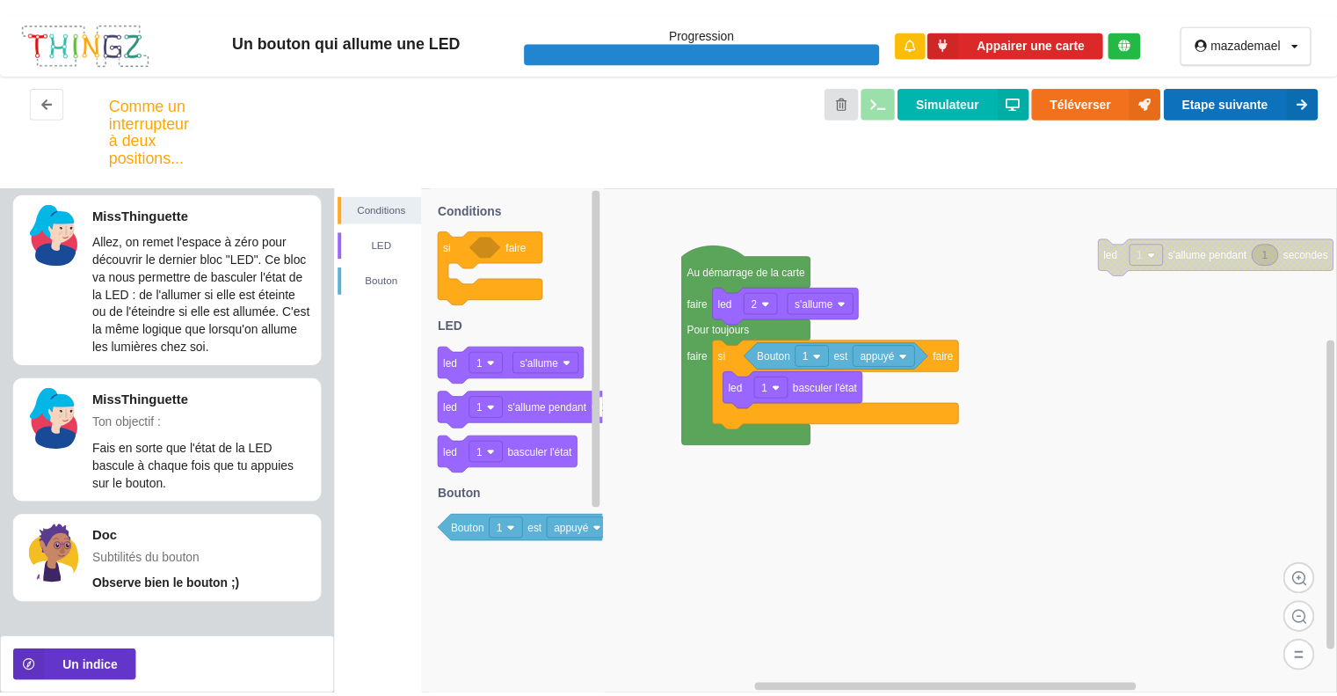
scroll to position [0, 0]
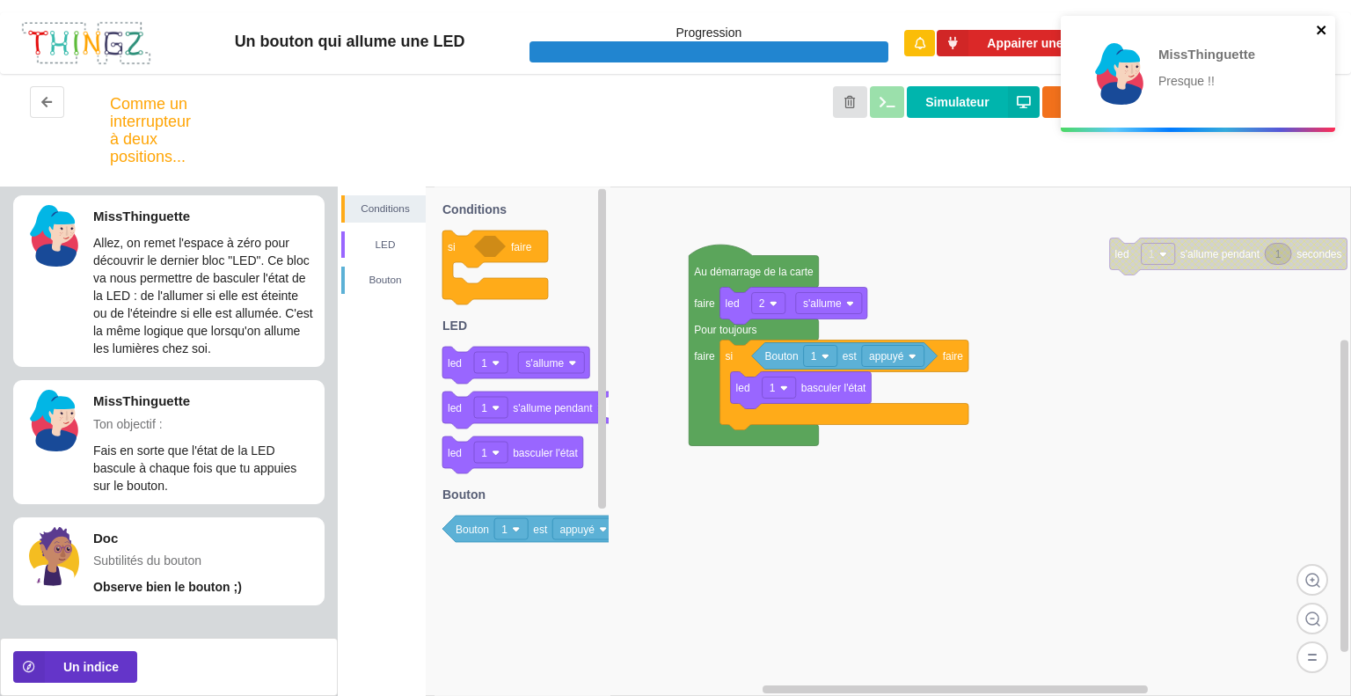
click at [1327, 36] on icon "close" at bounding box center [1321, 30] width 12 height 14
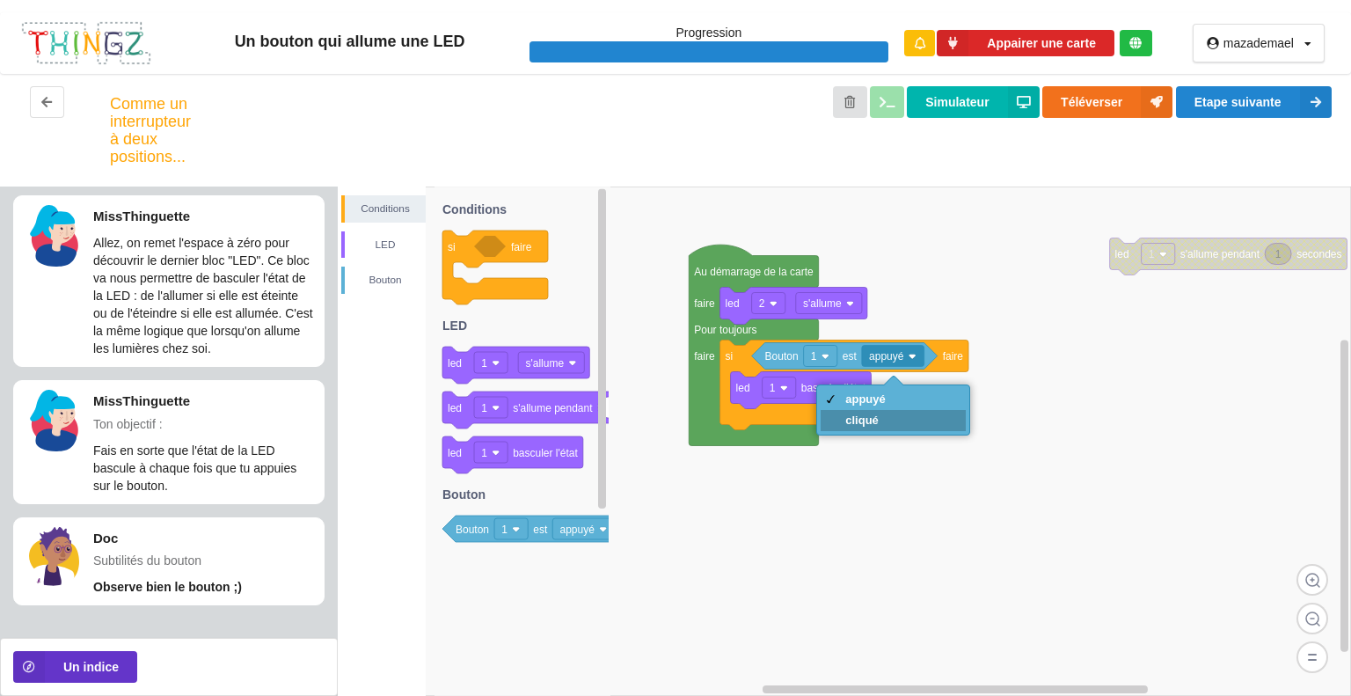
click at [888, 426] on div "cliqué" at bounding box center [892, 420] width 145 height 21
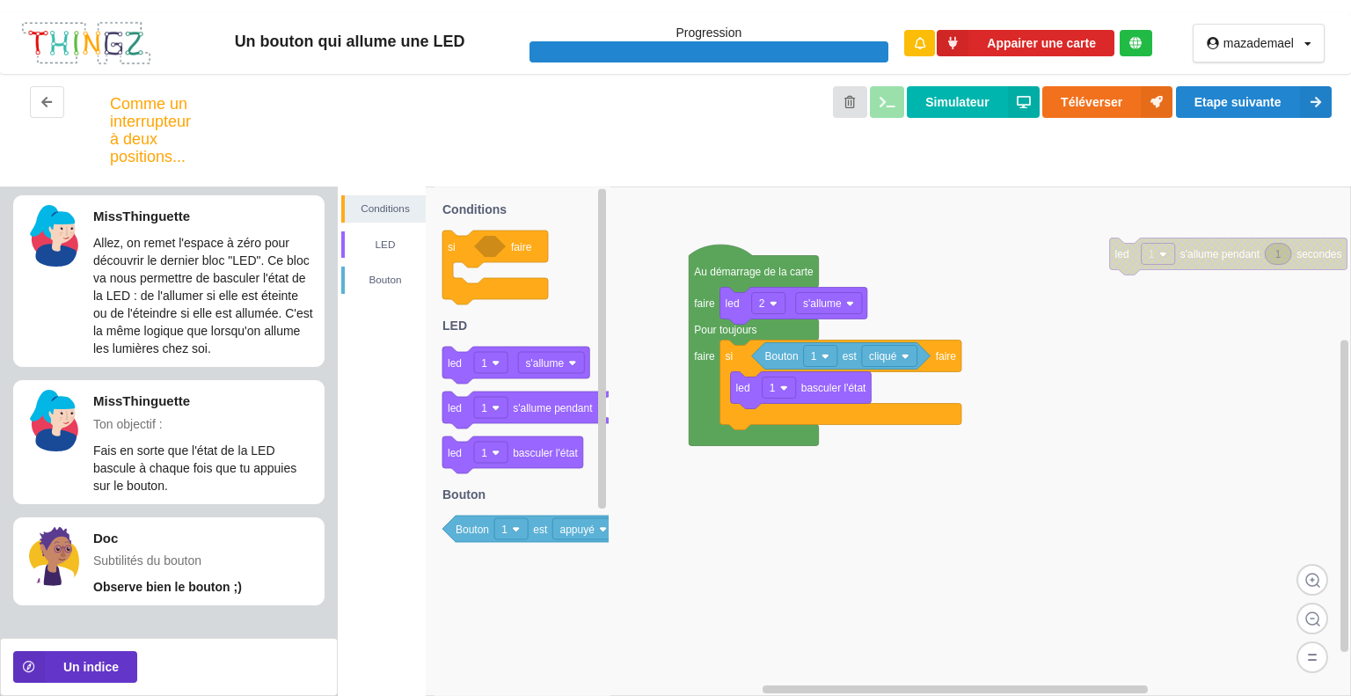
click at [1286, 69] on div "mazademael Profil Déconnexion" at bounding box center [1258, 43] width 185 height 62
click at [1291, 94] on button "Etape suivante" at bounding box center [1254, 102] width 156 height 32
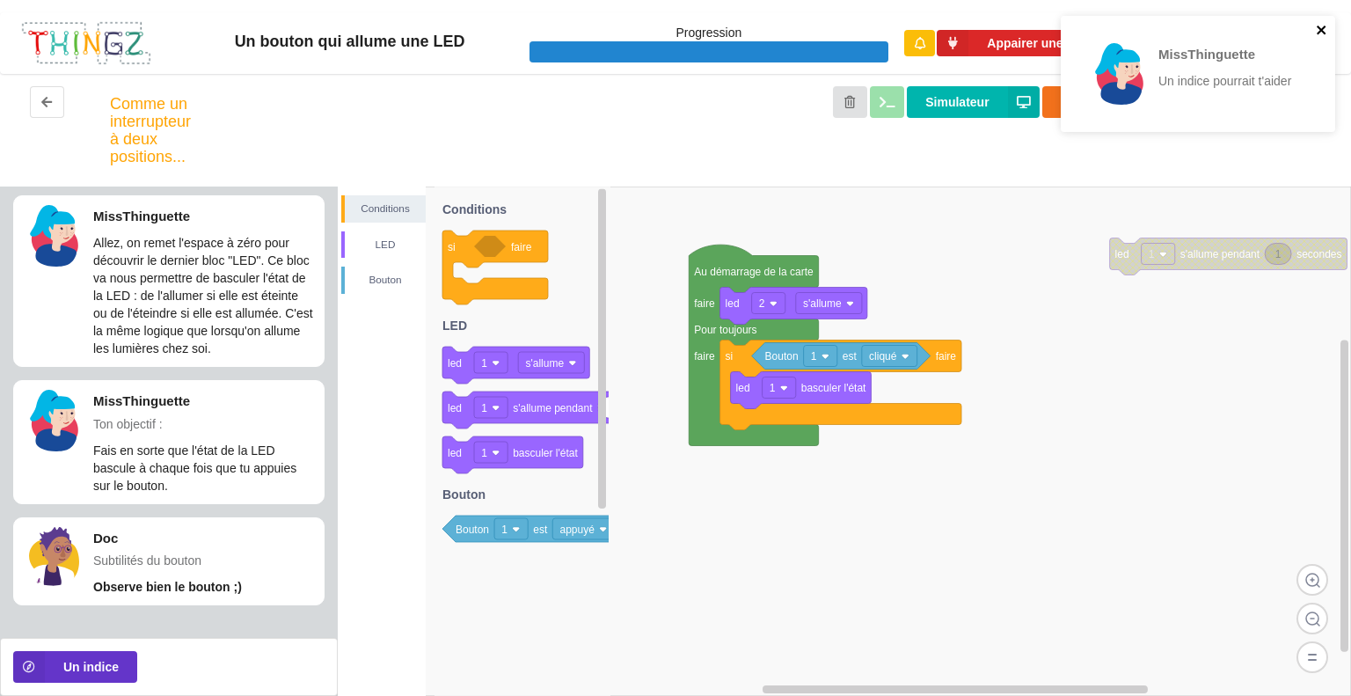
click at [1321, 33] on icon "close" at bounding box center [1321, 30] width 12 height 14
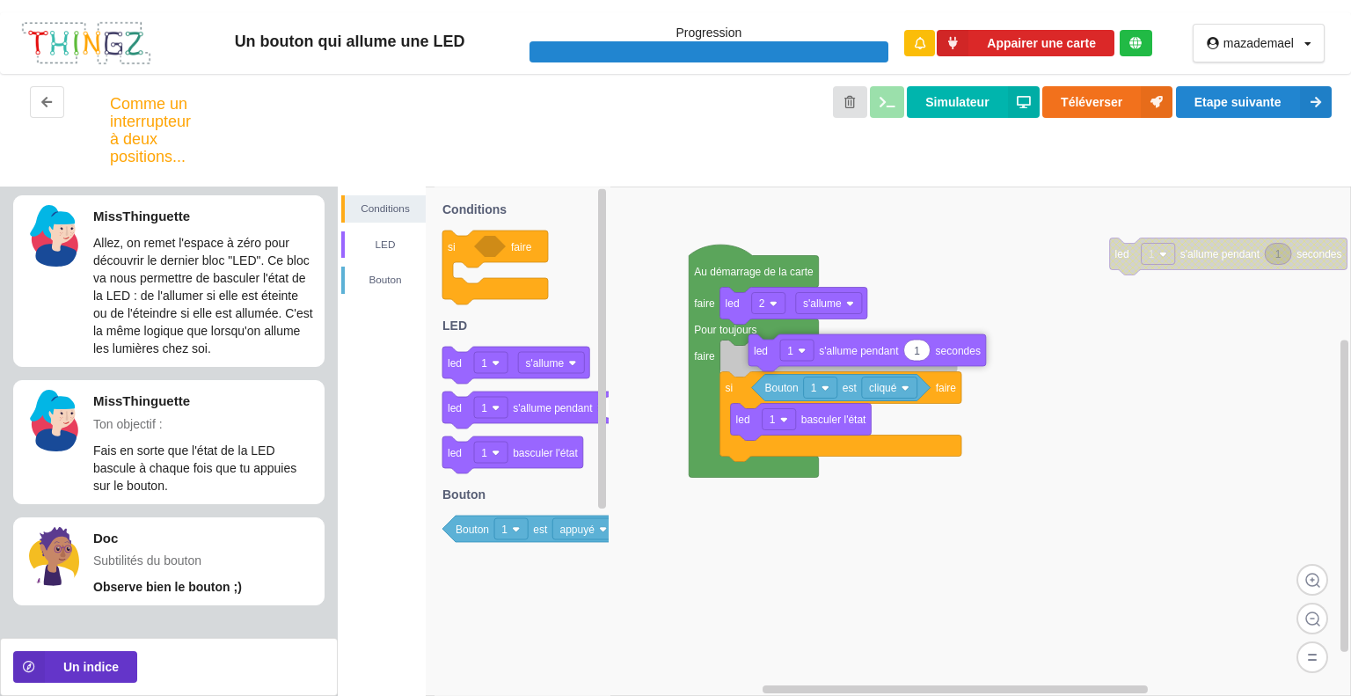
drag, startPoint x: 457, startPoint y: 419, endPoint x: 758, endPoint y: 366, distance: 305.5
click at [758, 366] on div "Conditions LED Bouton 1 led 1 s'allume pendant secondes Au démarrage de la cart…" at bounding box center [844, 440] width 1013 height 509
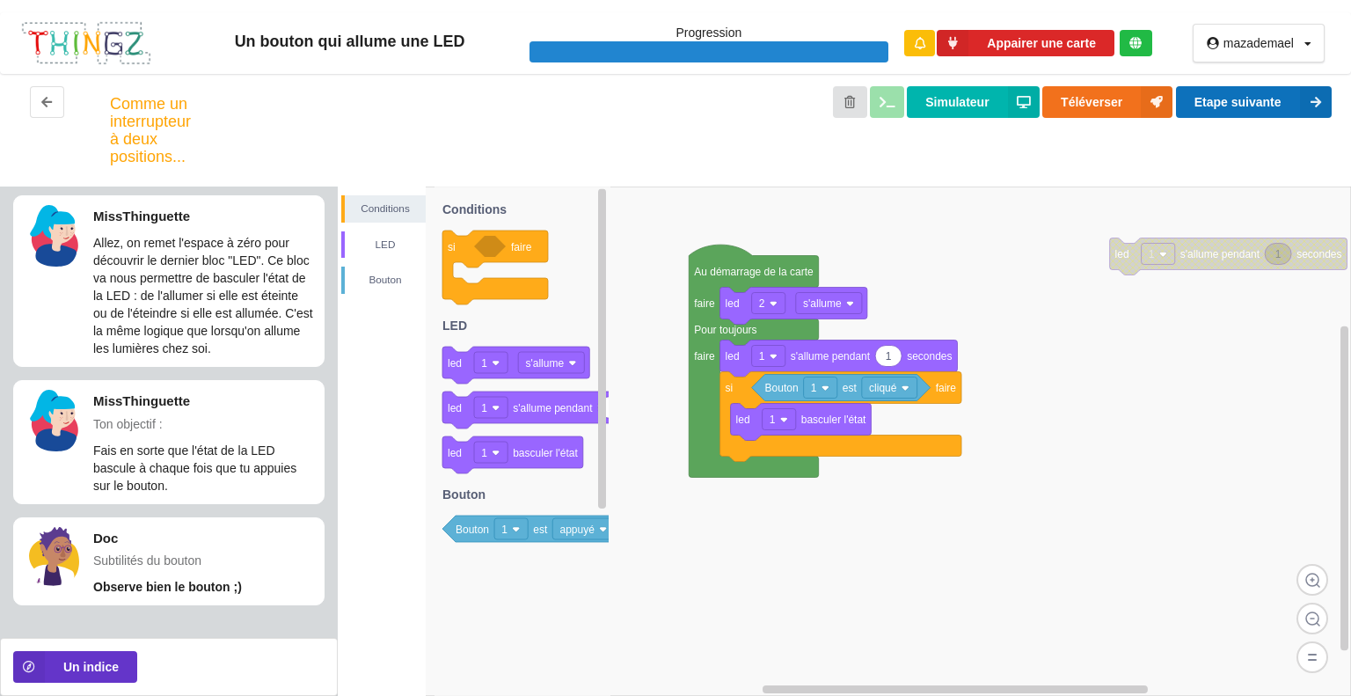
click at [1251, 115] on button "Etape suivante" at bounding box center [1254, 102] width 156 height 32
click at [961, 110] on button "Simulateur" at bounding box center [973, 102] width 132 height 32
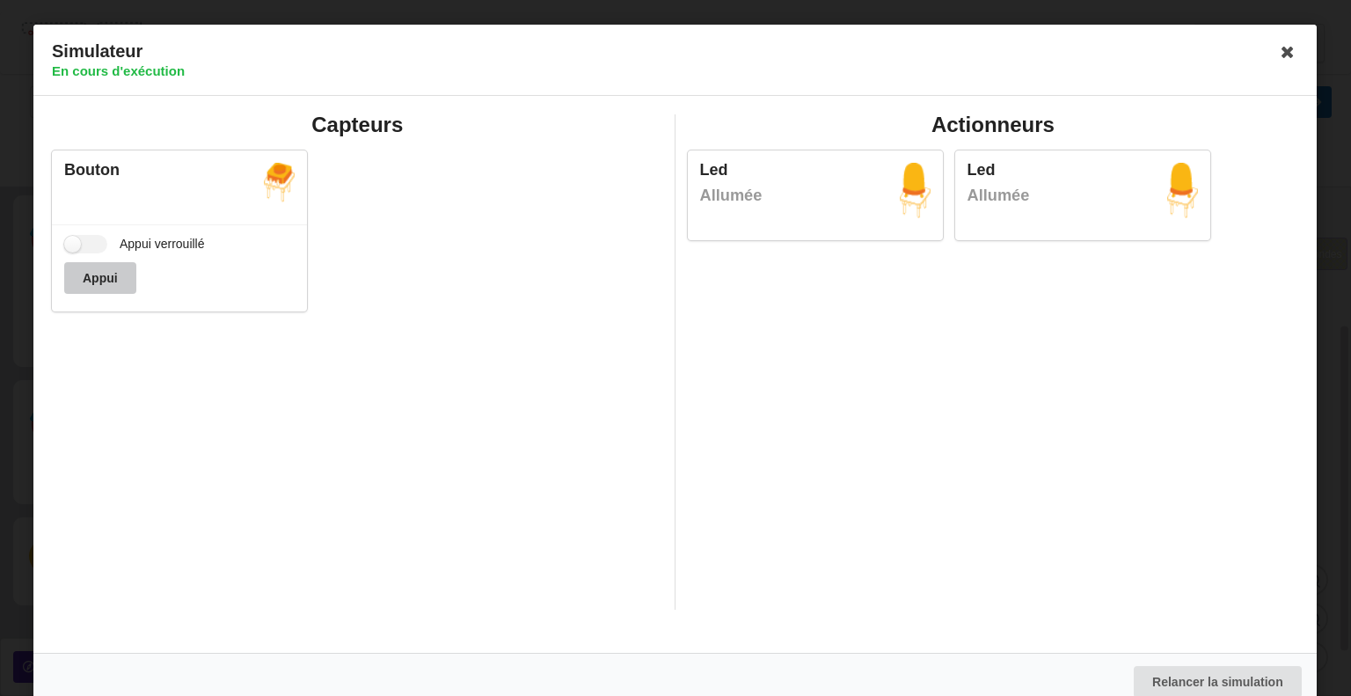
click at [120, 273] on button "Appui" at bounding box center [100, 278] width 72 height 32
click at [121, 275] on button "Appui" at bounding box center [100, 278] width 72 height 32
click at [1264, 53] on div "Simulateur En cours d'exécution" at bounding box center [674, 60] width 1283 height 71
click at [1275, 52] on icon at bounding box center [1288, 52] width 28 height 28
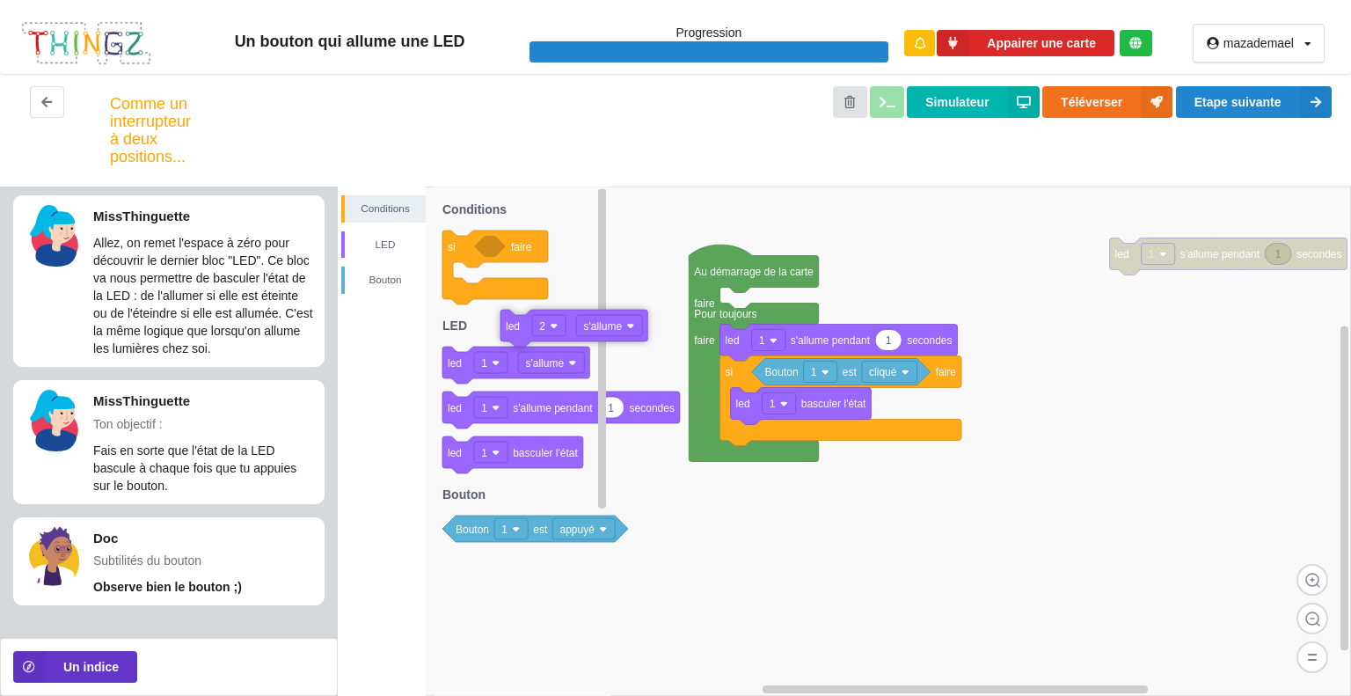
drag, startPoint x: 735, startPoint y: 311, endPoint x: 434, endPoint y: 347, distance: 302.9
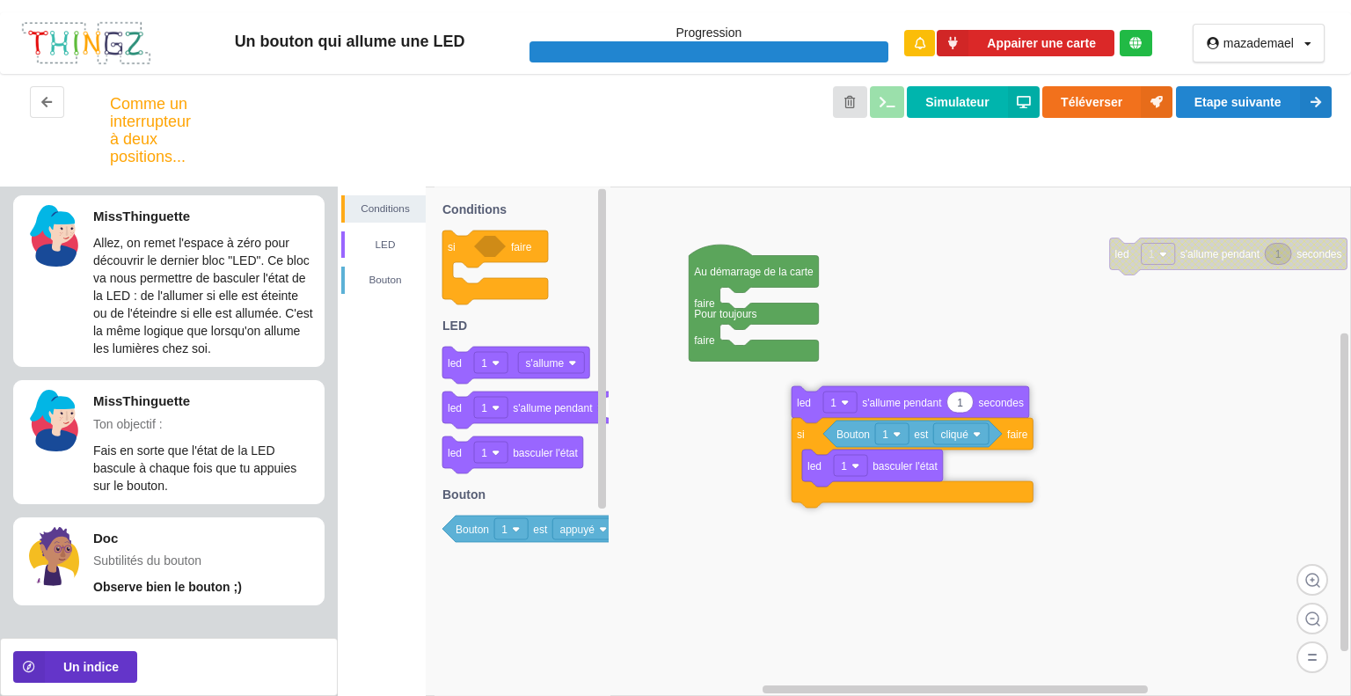
drag, startPoint x: 736, startPoint y: 342, endPoint x: 820, endPoint y: 398, distance: 100.7
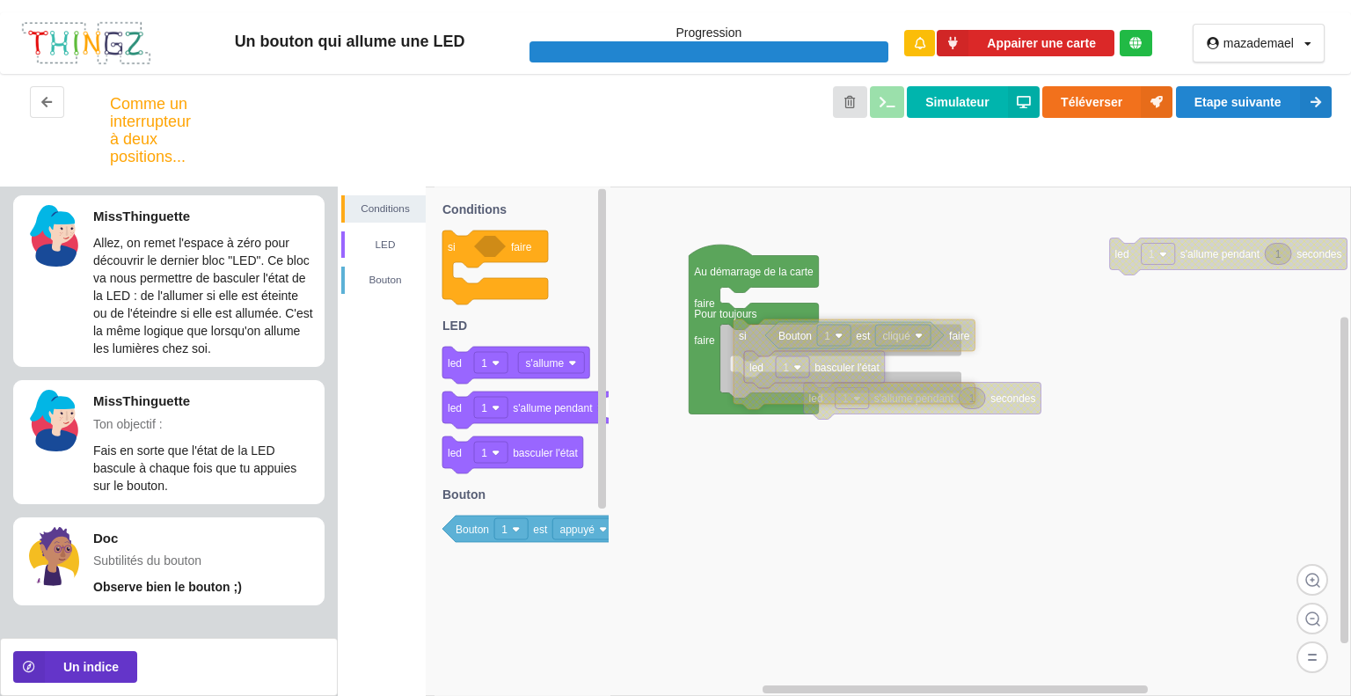
drag, startPoint x: 826, startPoint y: 439, endPoint x: 760, endPoint y: 344, distance: 115.6
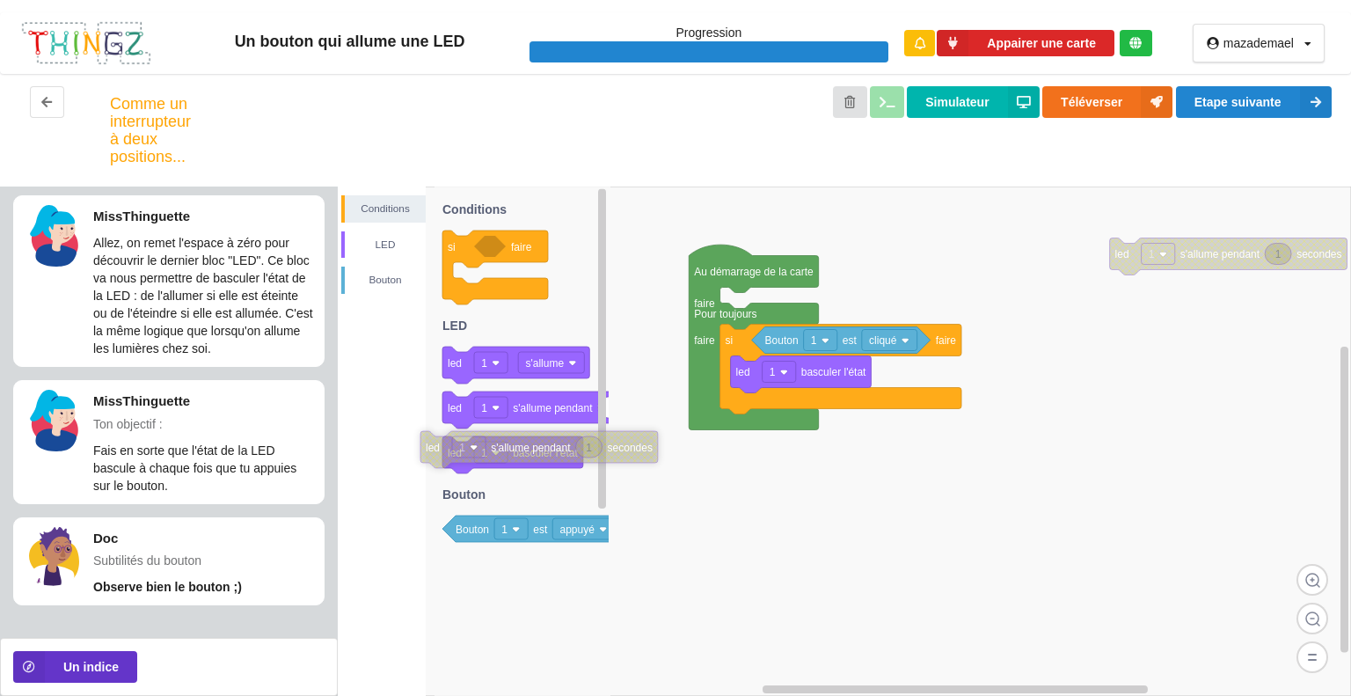
drag, startPoint x: 1013, startPoint y: 400, endPoint x: 623, endPoint y: 436, distance: 392.1
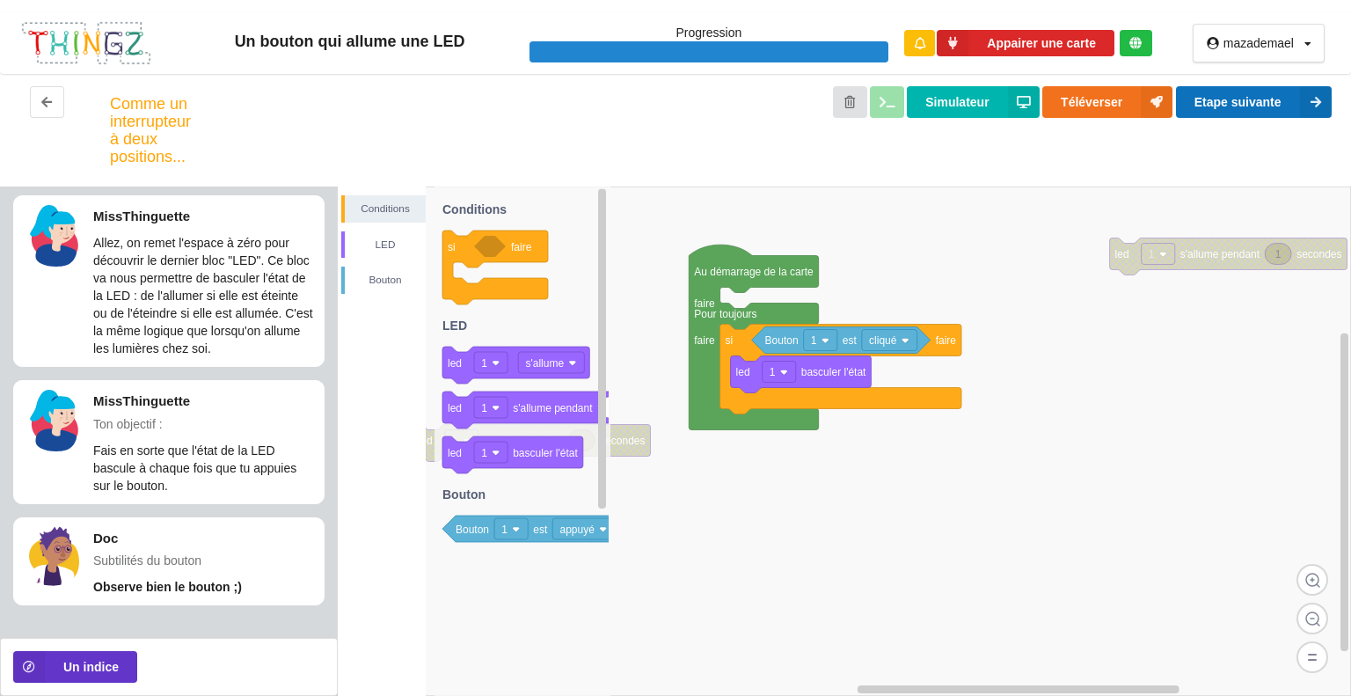
click at [1250, 94] on button "Etape suivante" at bounding box center [1254, 102] width 156 height 32
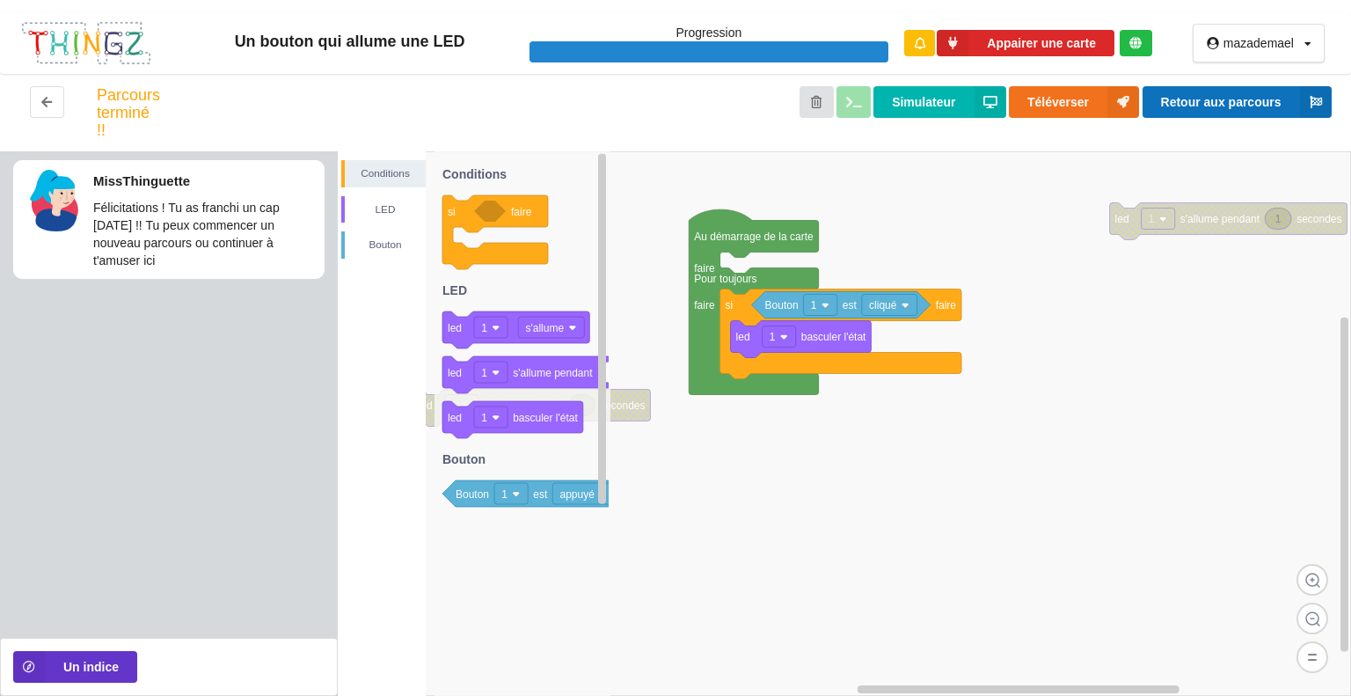
click at [1255, 106] on button "Retour aux parcours" at bounding box center [1236, 102] width 189 height 32
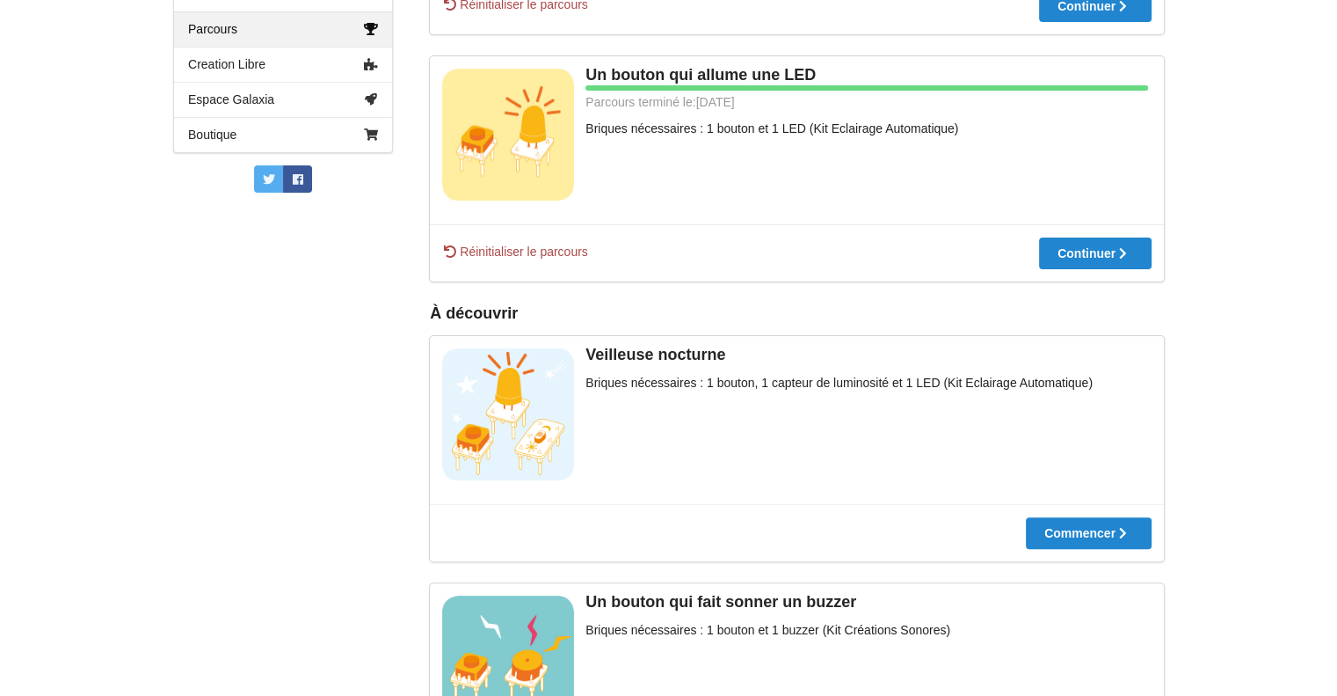
scroll to position [352, 0]
